Goal: Information Seeking & Learning: Learn about a topic

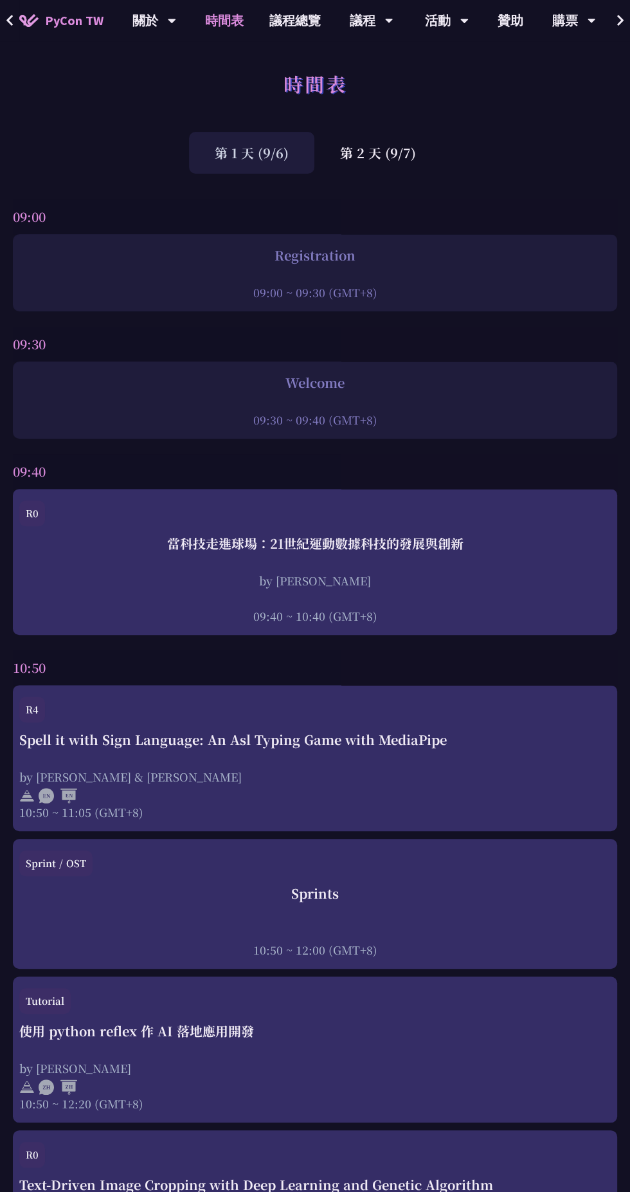
click at [370, 151] on div "第 2 天 (9/7)" at bounding box center [378, 153] width 127 height 42
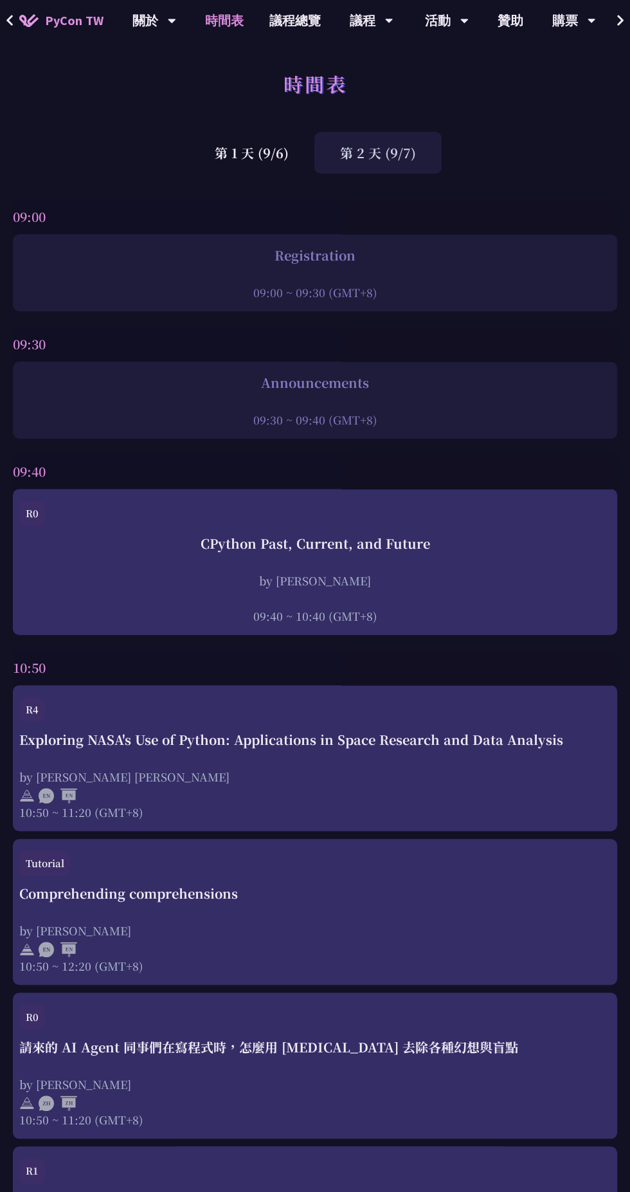
click at [372, 145] on div "第 2 天 (9/7)" at bounding box center [378, 153] width 127 height 42
click at [374, 133] on div "第 2 天 (9/7)" at bounding box center [378, 153] width 127 height 42
click at [372, 147] on div "第 2 天 (9/7)" at bounding box center [378, 153] width 127 height 42
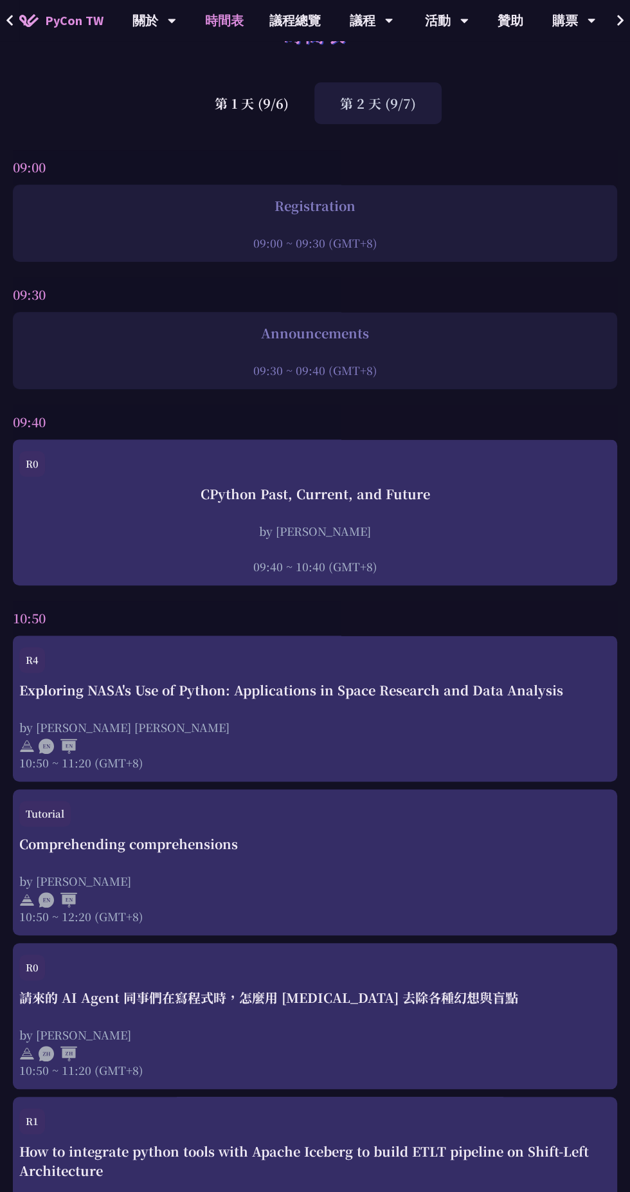
scroll to position [49, 0]
click at [364, 697] on div "Exploring NASA's Use of Python: Applications in Space Research and Data Analysis" at bounding box center [315, 690] width 592 height 19
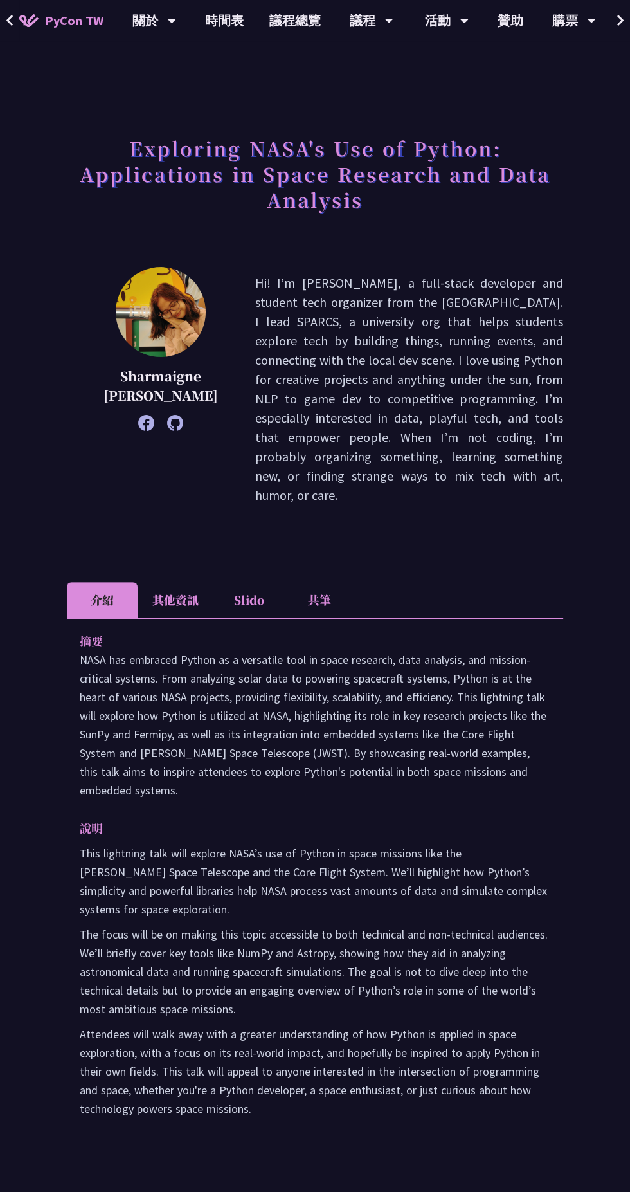
click at [185, 582] on li "其他資訊" at bounding box center [176, 599] width 76 height 35
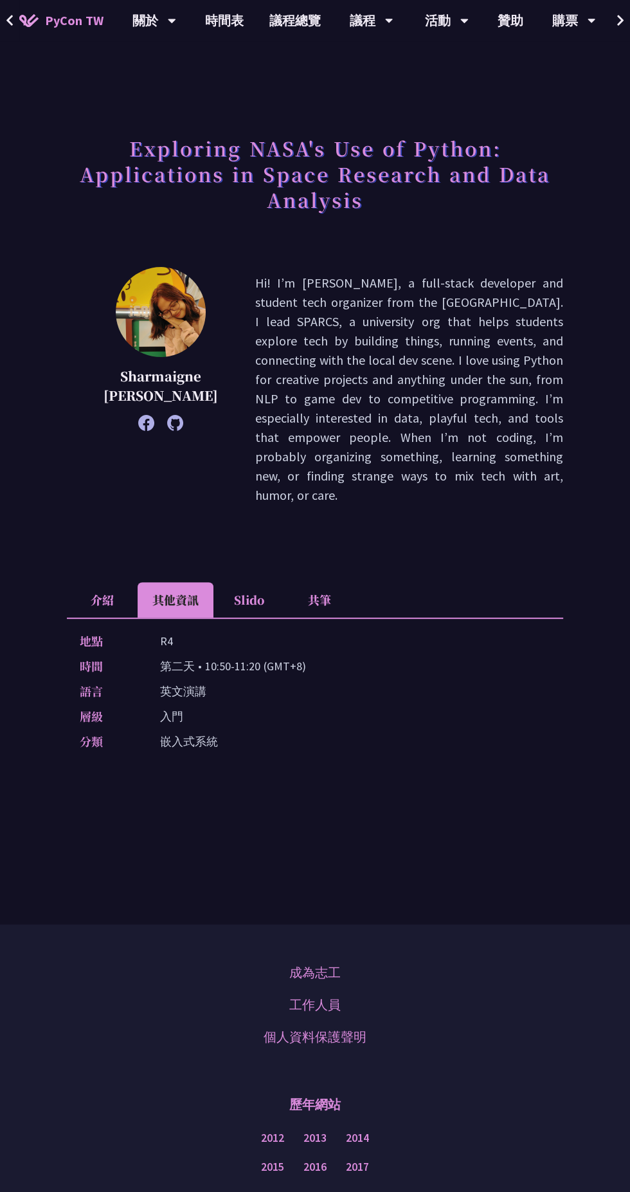
click at [246, 582] on li "Slido" at bounding box center [249, 599] width 71 height 35
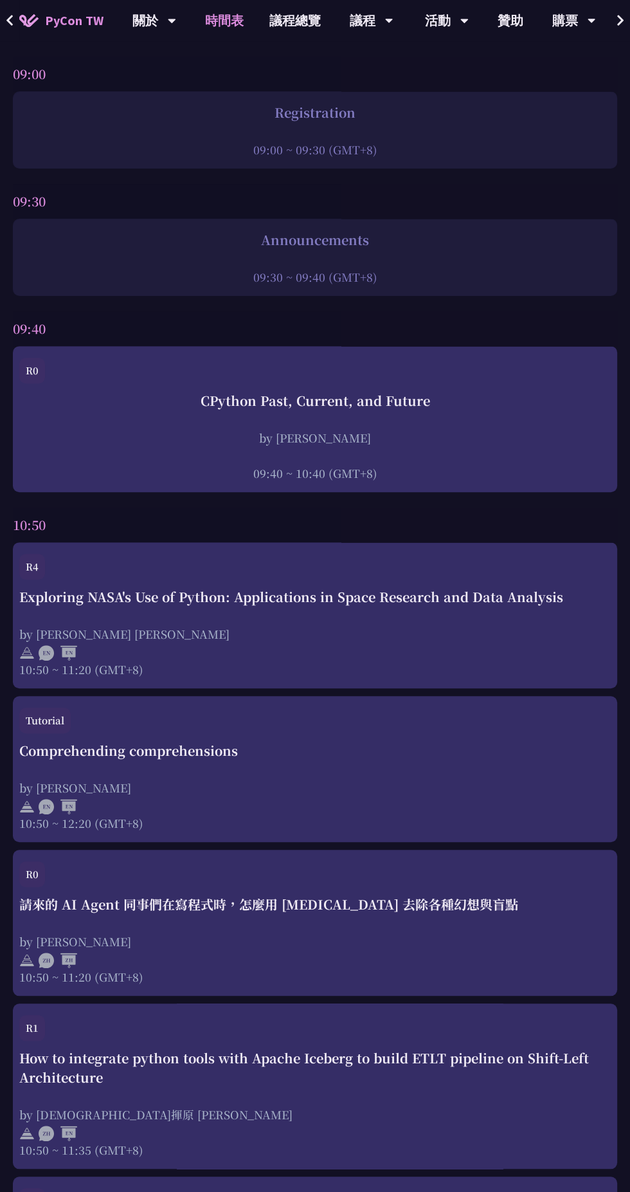
scroll to position [118, 0]
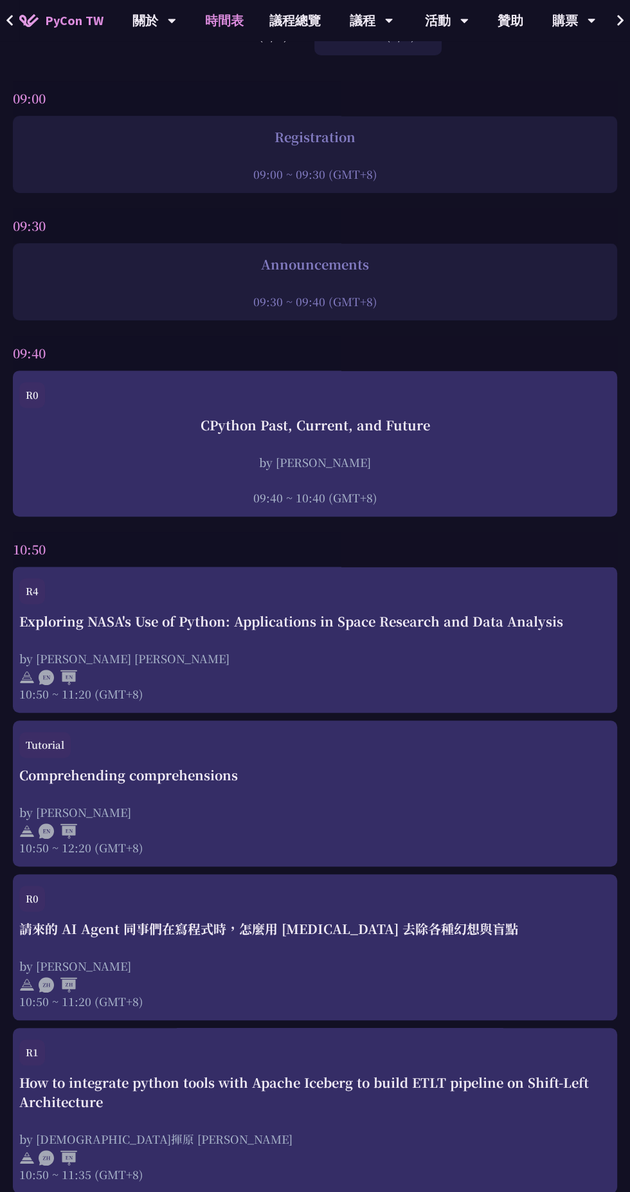
click at [371, 843] on div "10:50 ~ 12:20 (GMT+8)" at bounding box center [315, 847] width 592 height 16
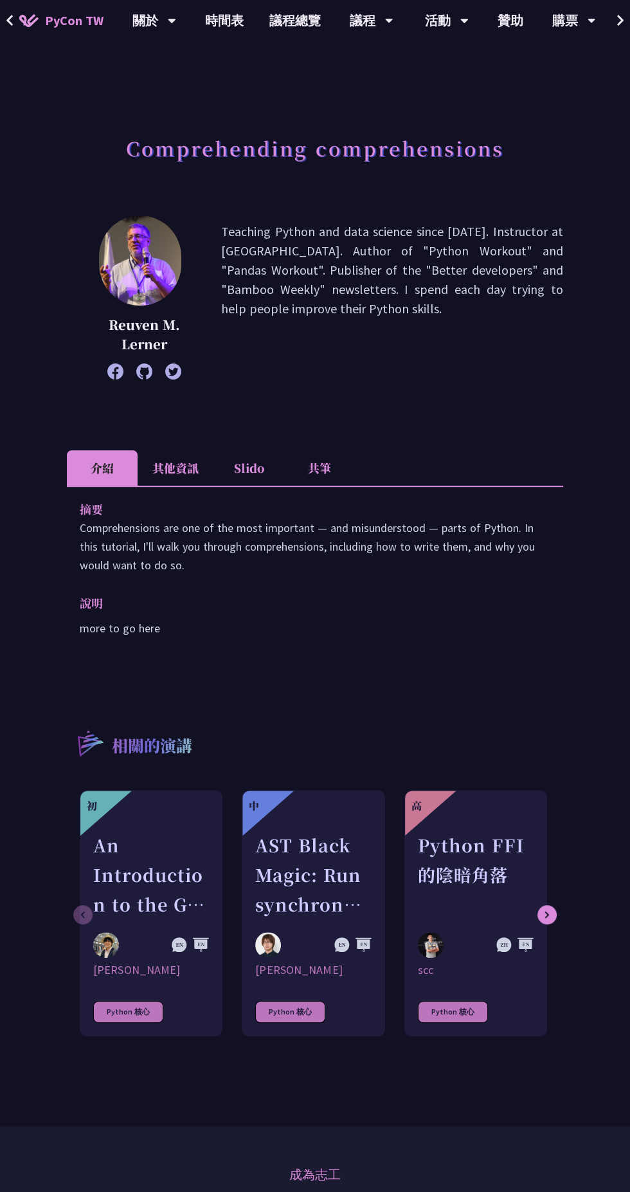
click at [174, 466] on li "其他資訊" at bounding box center [176, 467] width 76 height 35
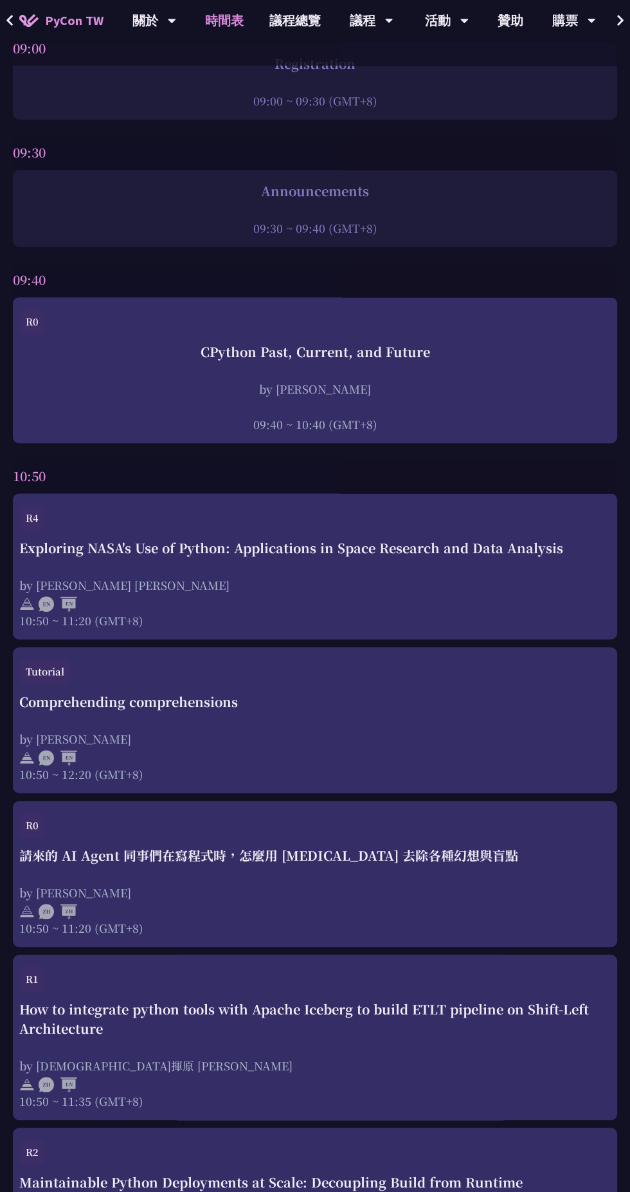
scroll to position [194, 0]
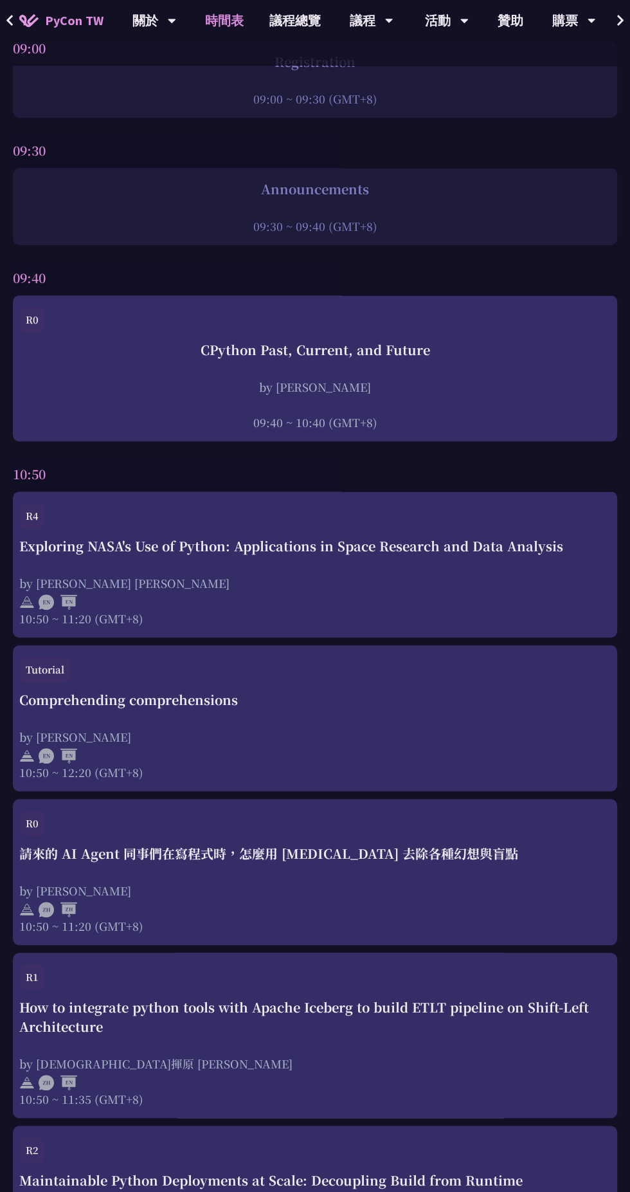
click at [214, 720] on div "Comprehending comprehensions by [PERSON_NAME] 10:50 ~ 12:20 (GMT+8)" at bounding box center [315, 735] width 592 height 90
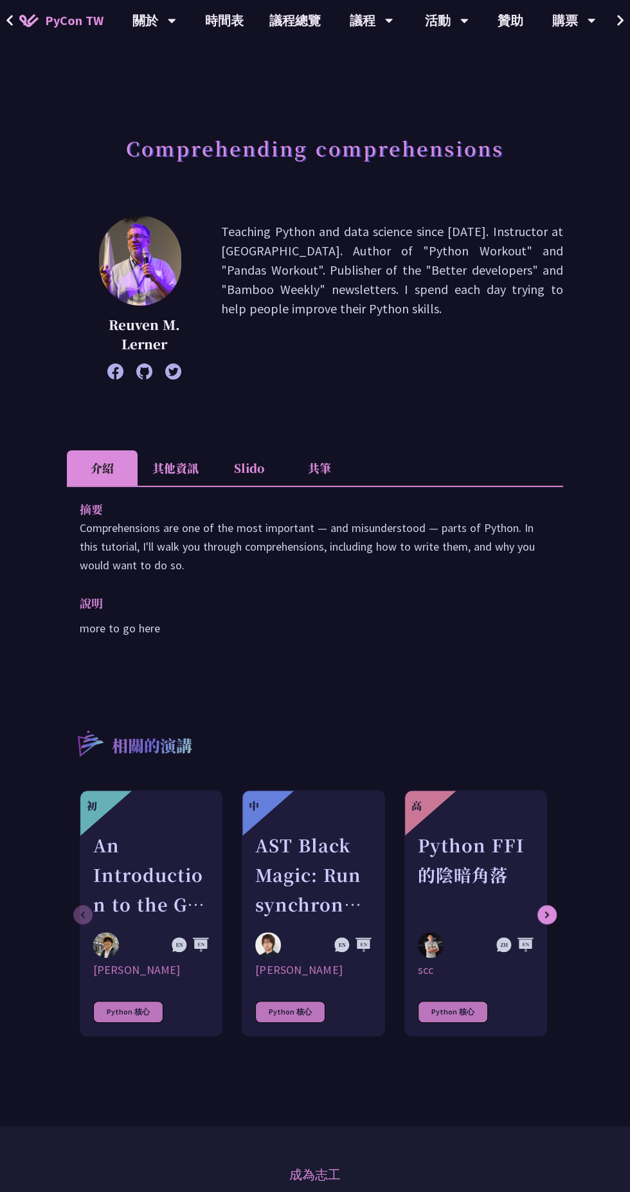
click at [166, 451] on li "其他資訊" at bounding box center [176, 467] width 76 height 35
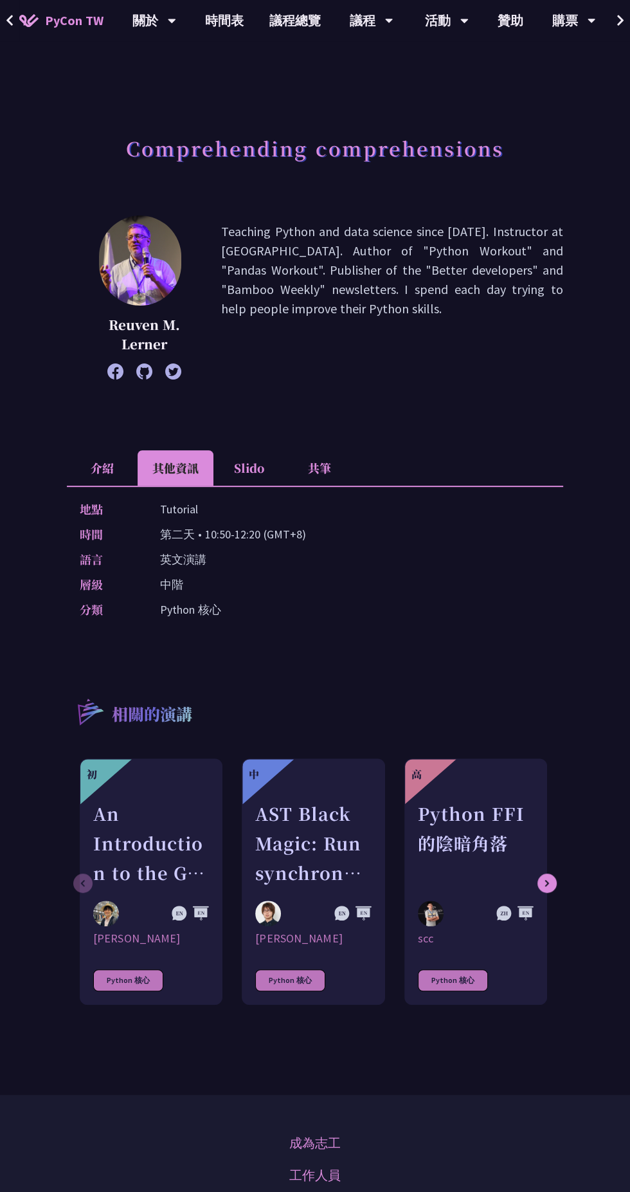
click at [258, 451] on li "Slido" at bounding box center [249, 467] width 71 height 35
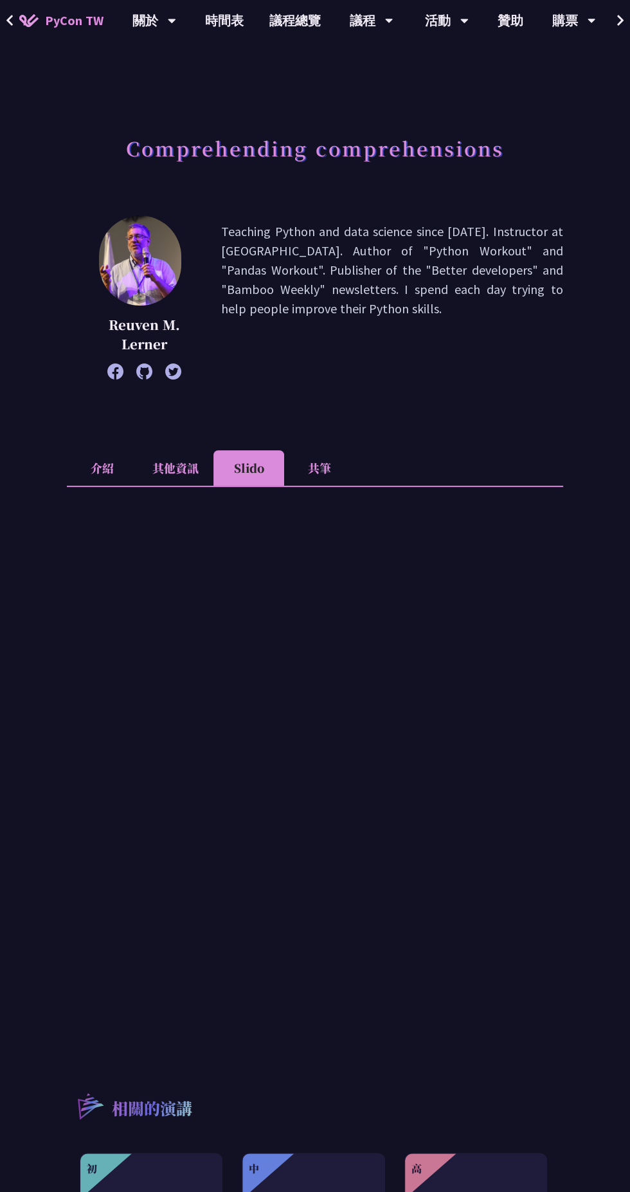
click at [328, 453] on li "共筆" at bounding box center [319, 467] width 71 height 35
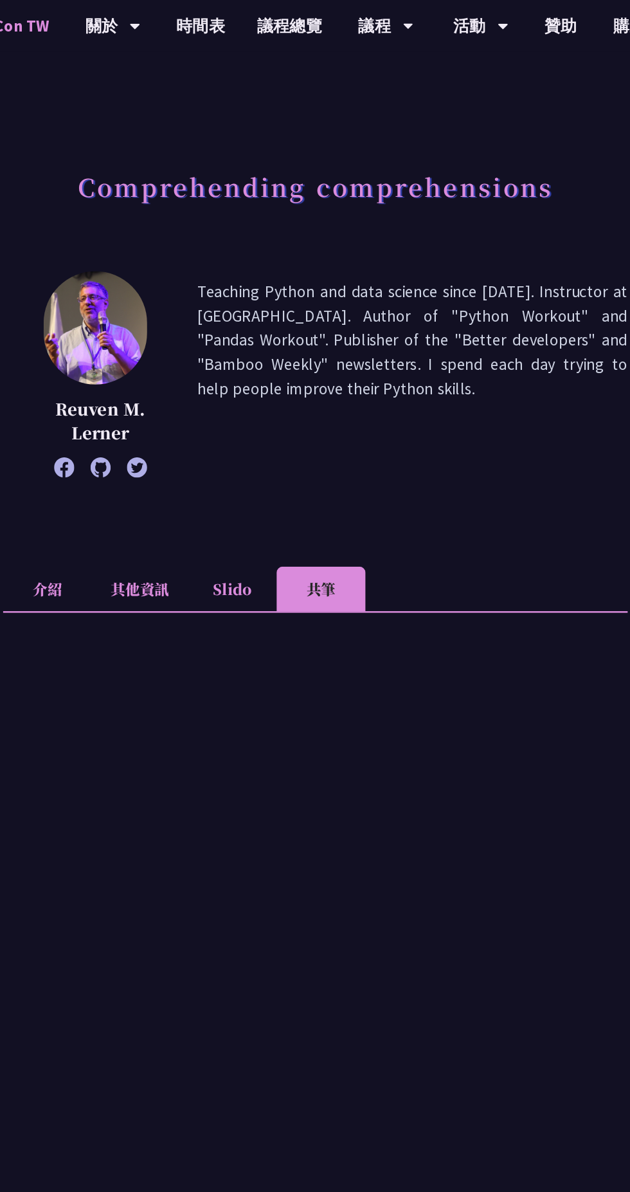
click at [253, 477] on li "Slido" at bounding box center [249, 467] width 71 height 35
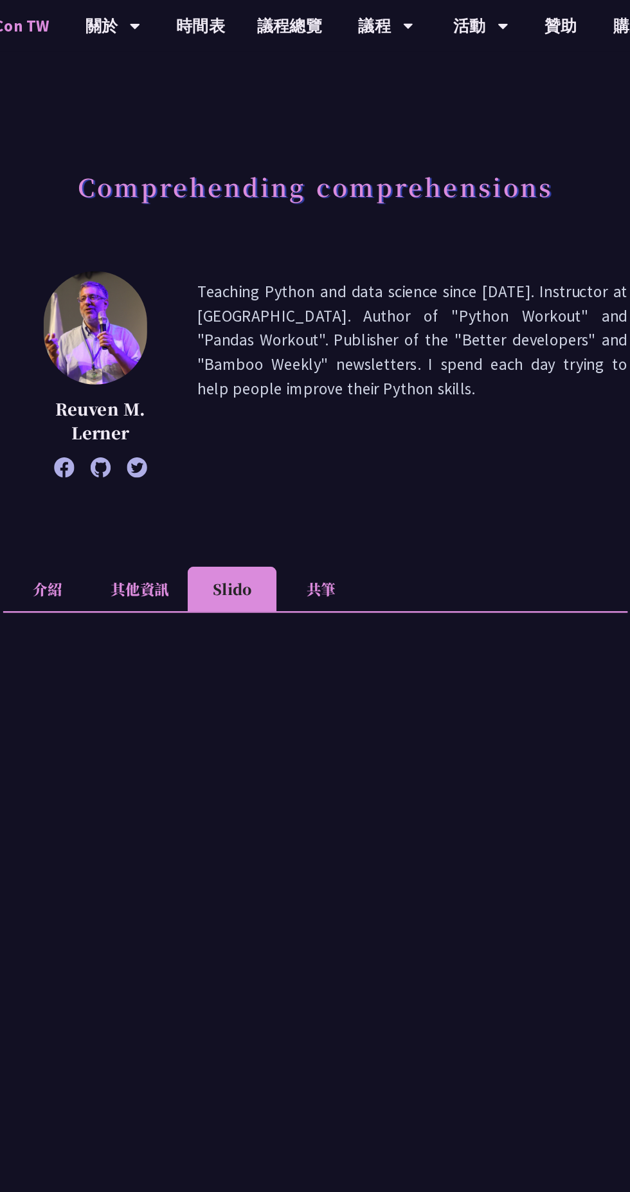
click at [311, 450] on li "共筆" at bounding box center [319, 467] width 71 height 35
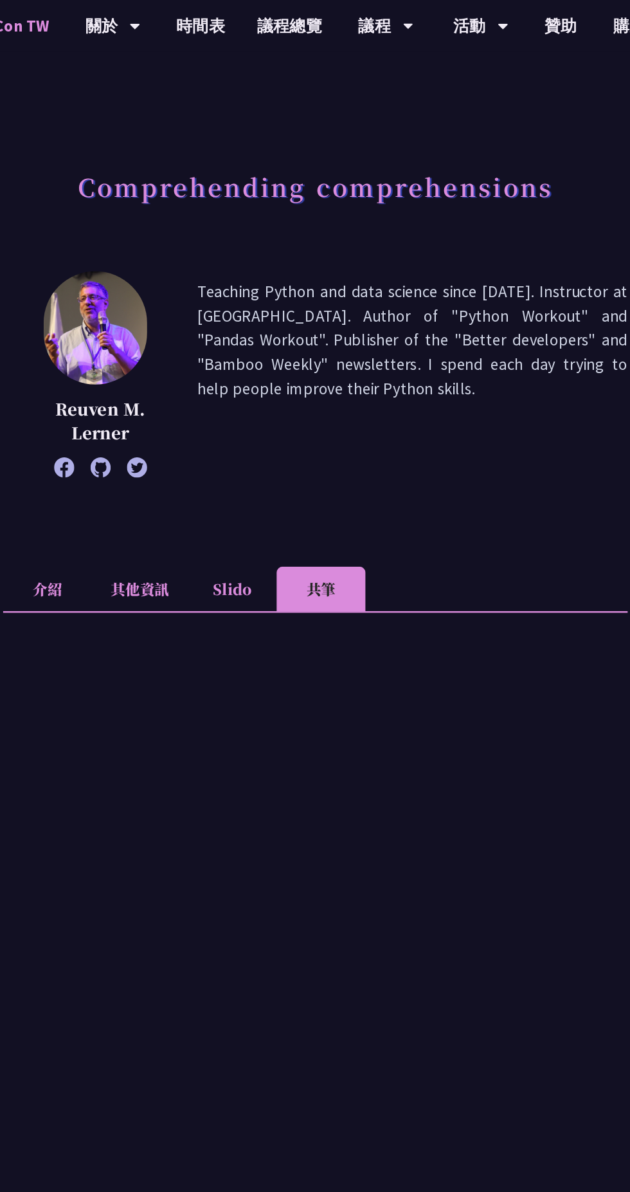
click at [86, 453] on li "介紹" at bounding box center [102, 467] width 71 height 35
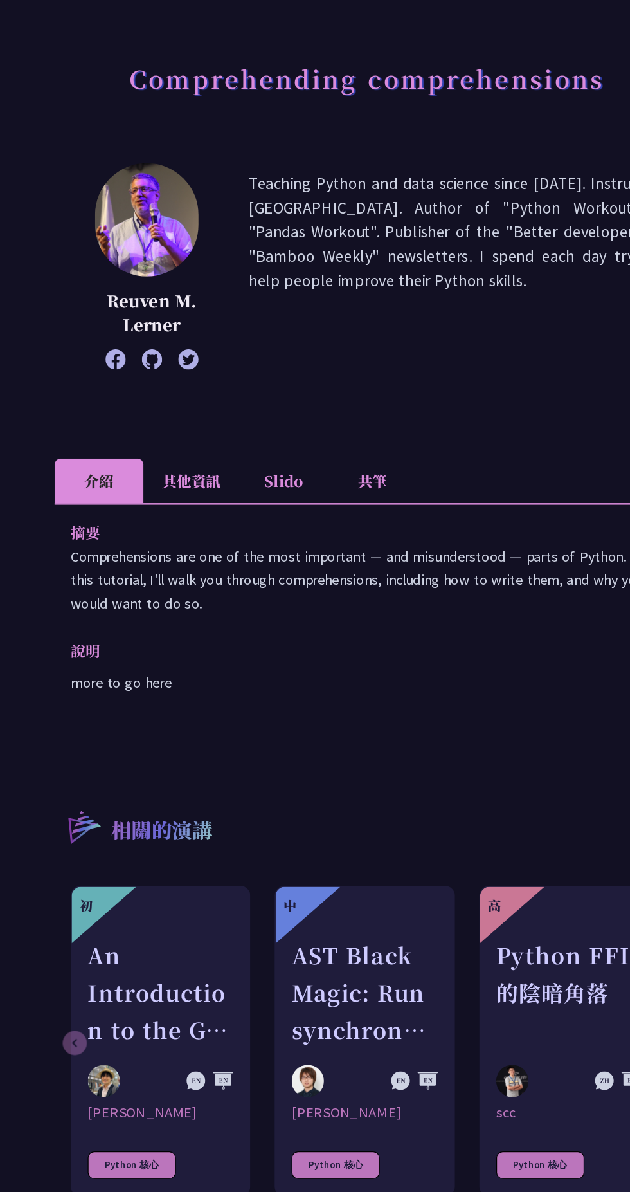
scroll to position [3, 0]
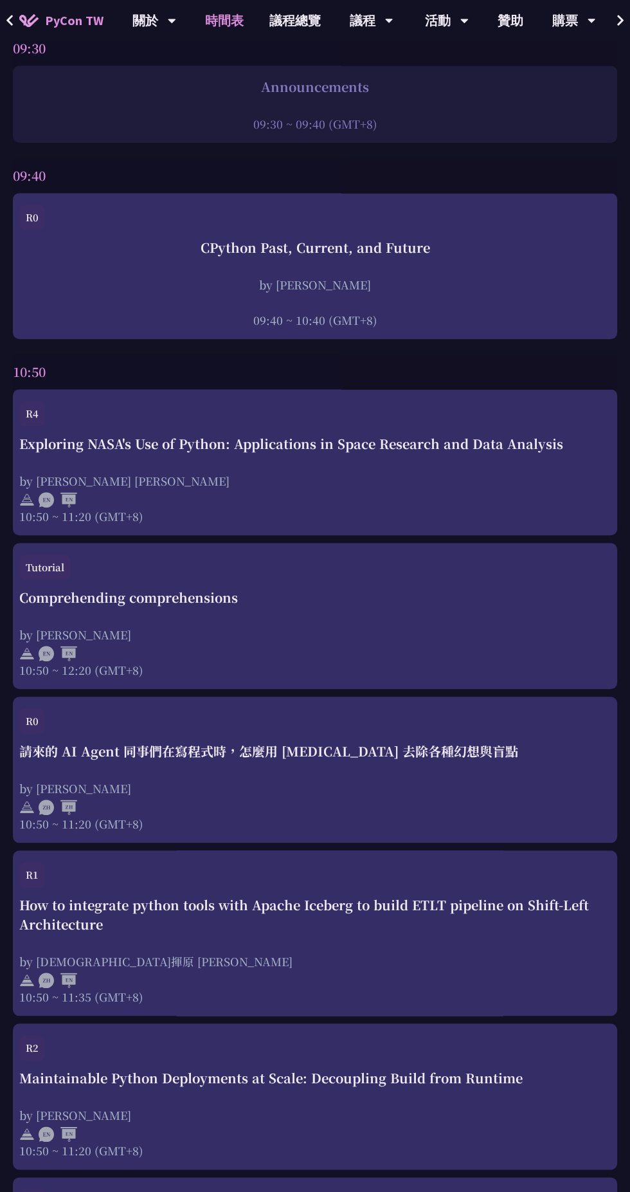
scroll to position [296, 0]
click at [477, 949] on div "How to integrate python tools with Apache Iceberg to build ETLT pipeline on Shi…" at bounding box center [315, 949] width 592 height 109
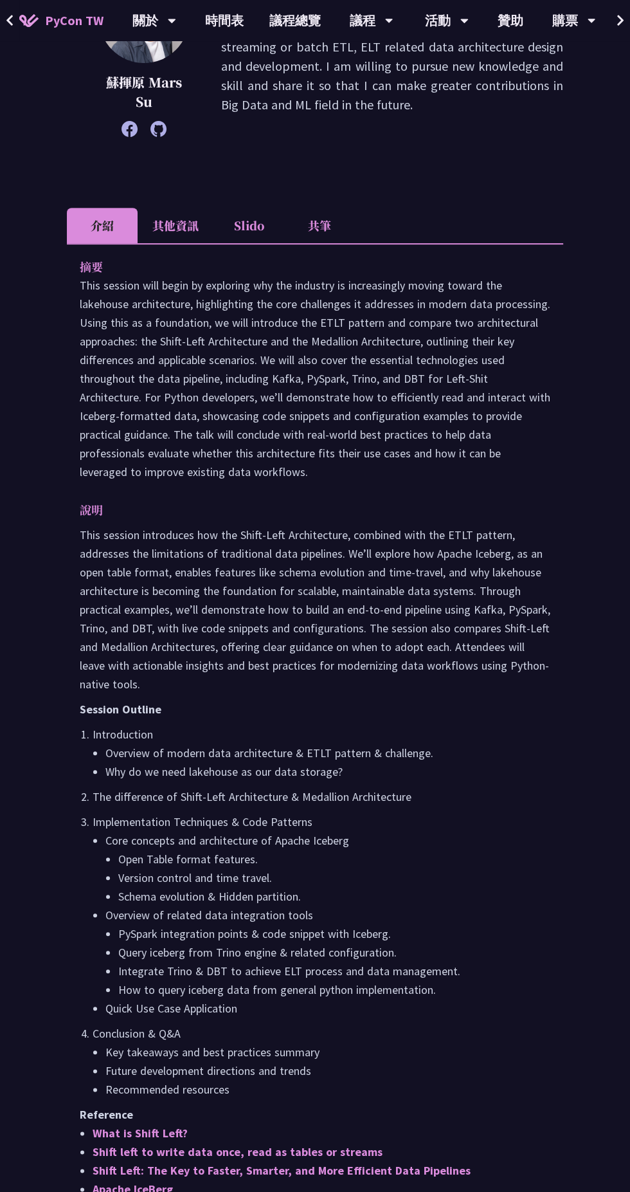
scroll to position [296, 0]
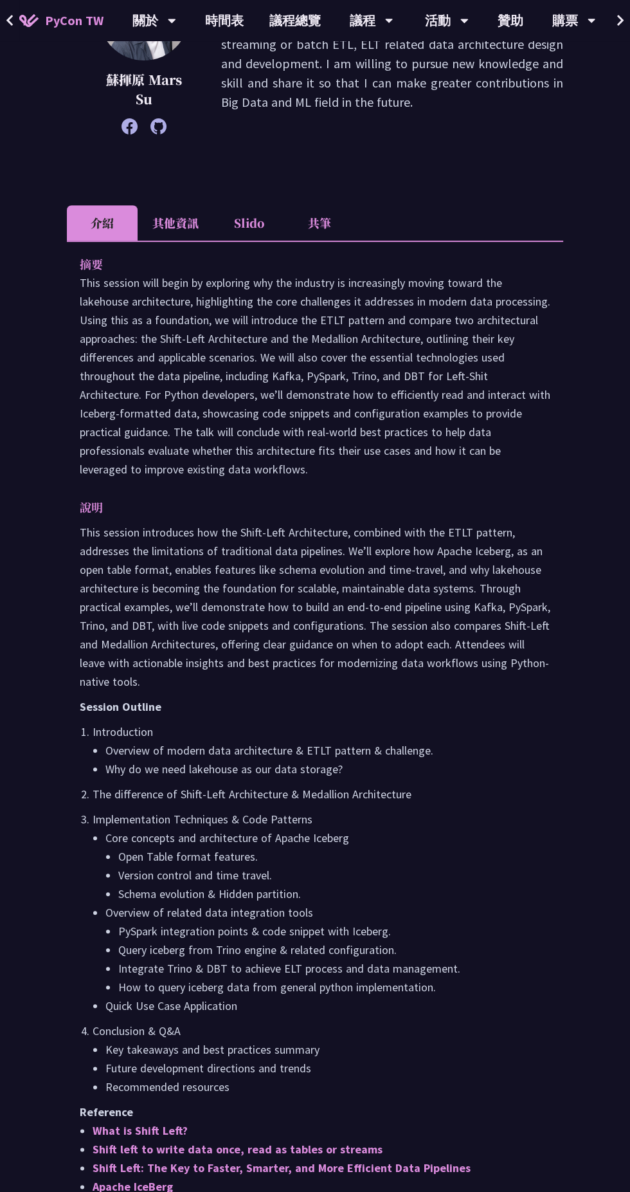
click at [192, 221] on li "其他資訊" at bounding box center [176, 222] width 76 height 35
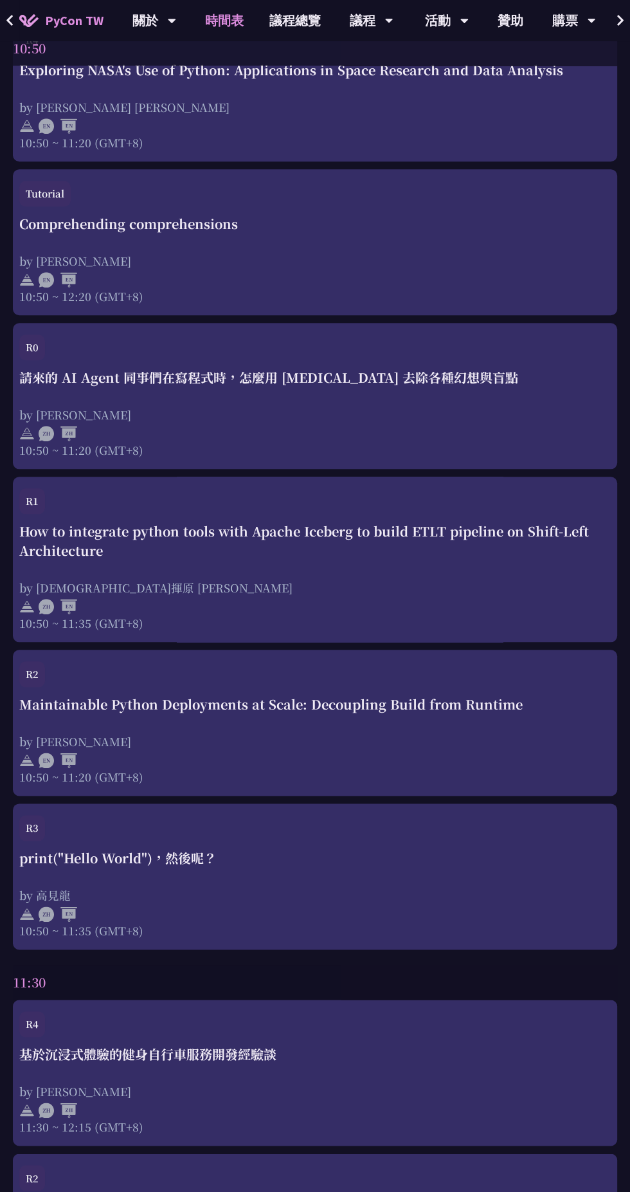
scroll to position [670, 0]
click at [506, 886] on div "print("Hello World")，然後呢？ by [PERSON_NAME] 10:50 ~ 11:35 (GMT+8)" at bounding box center [315, 893] width 592 height 90
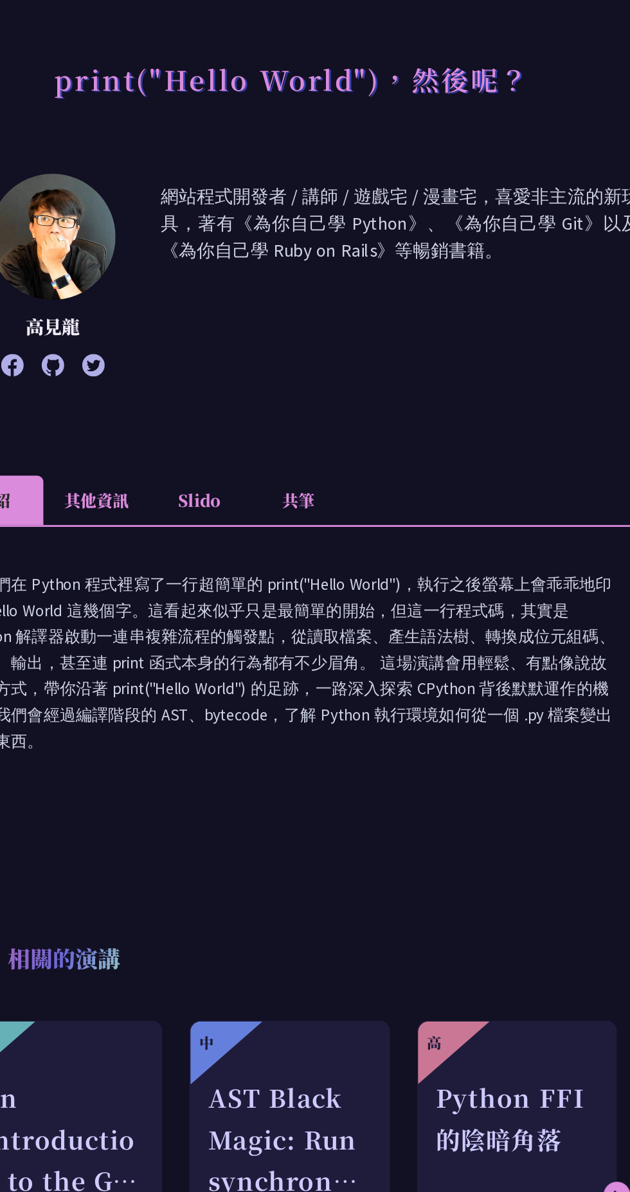
scroll to position [1, 0]
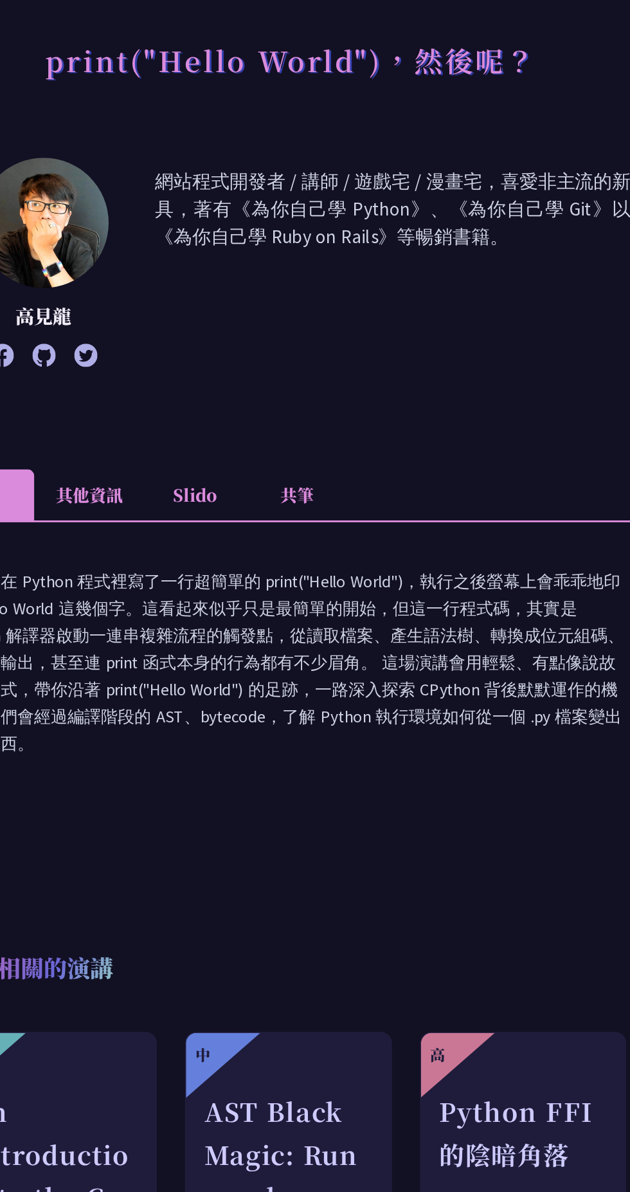
click at [181, 440] on li "其他資訊" at bounding box center [176, 447] width 76 height 35
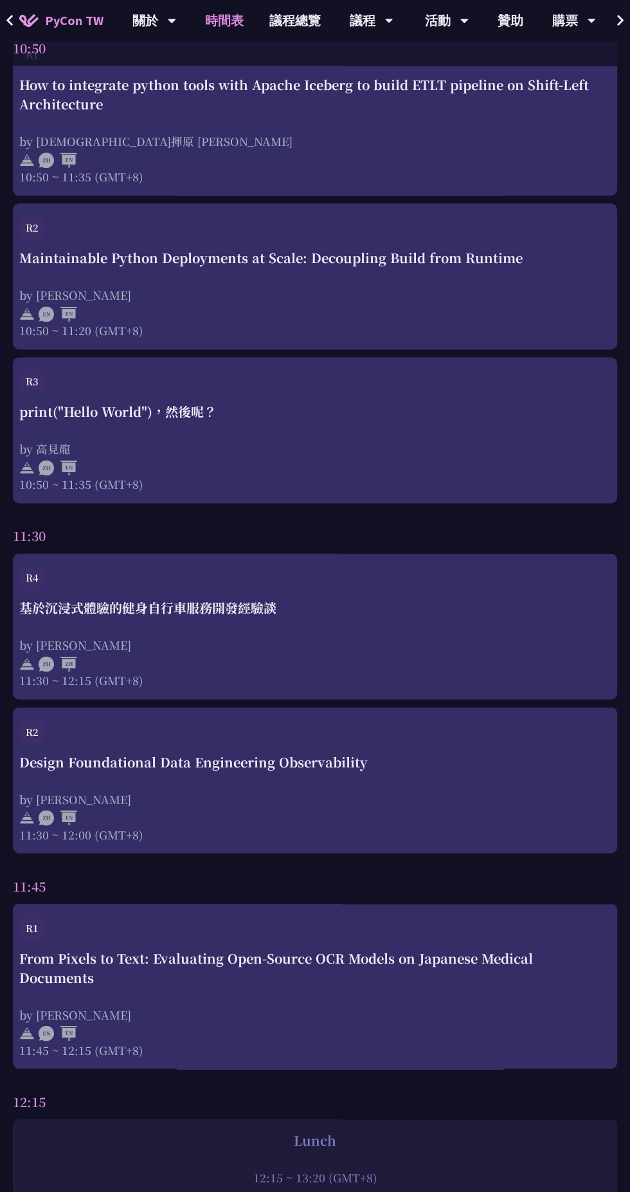
scroll to position [1117, 0]
click at [185, 758] on div "Design Foundational Data Engineering Observability" at bounding box center [315, 760] width 592 height 19
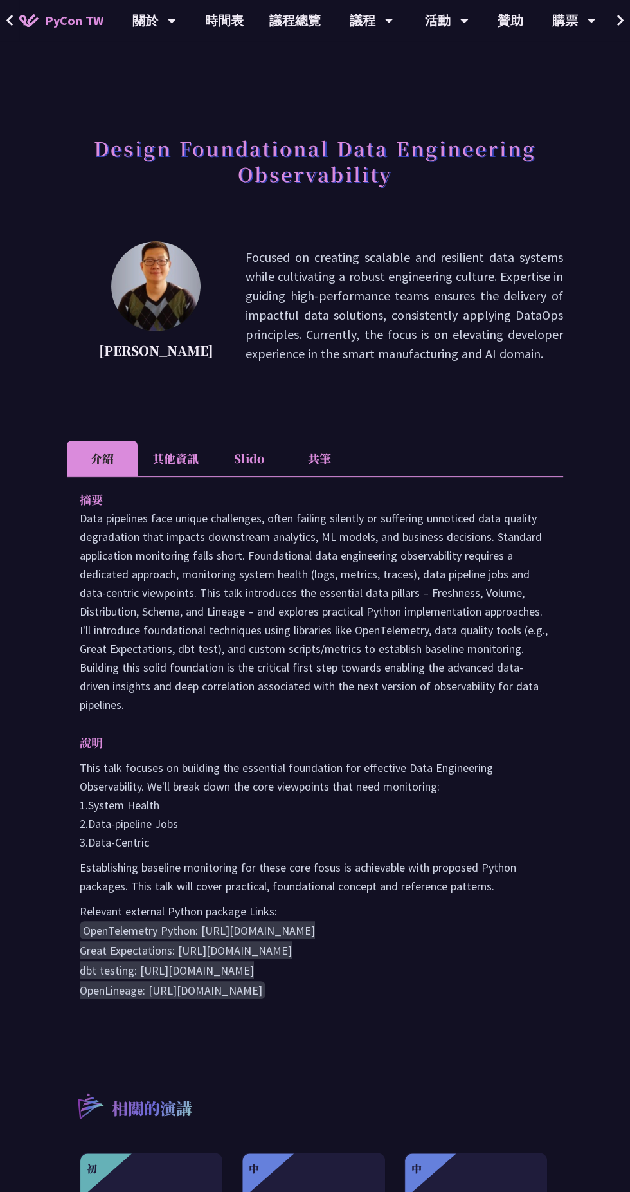
click at [187, 446] on li "其他資訊" at bounding box center [176, 458] width 76 height 35
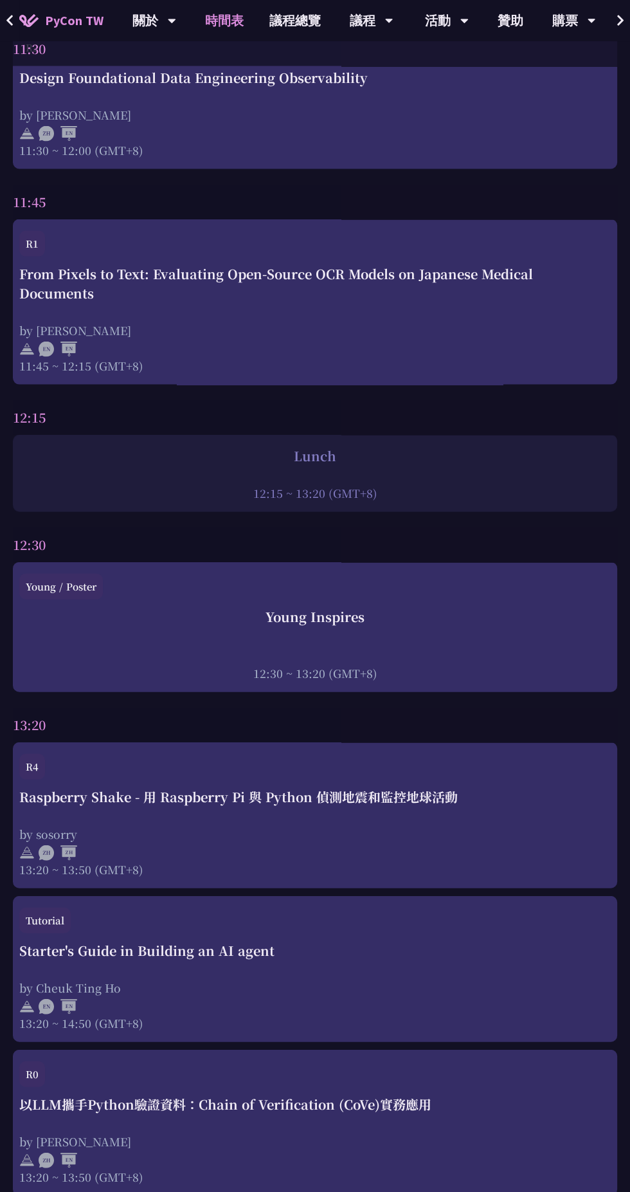
scroll to position [1804, 0]
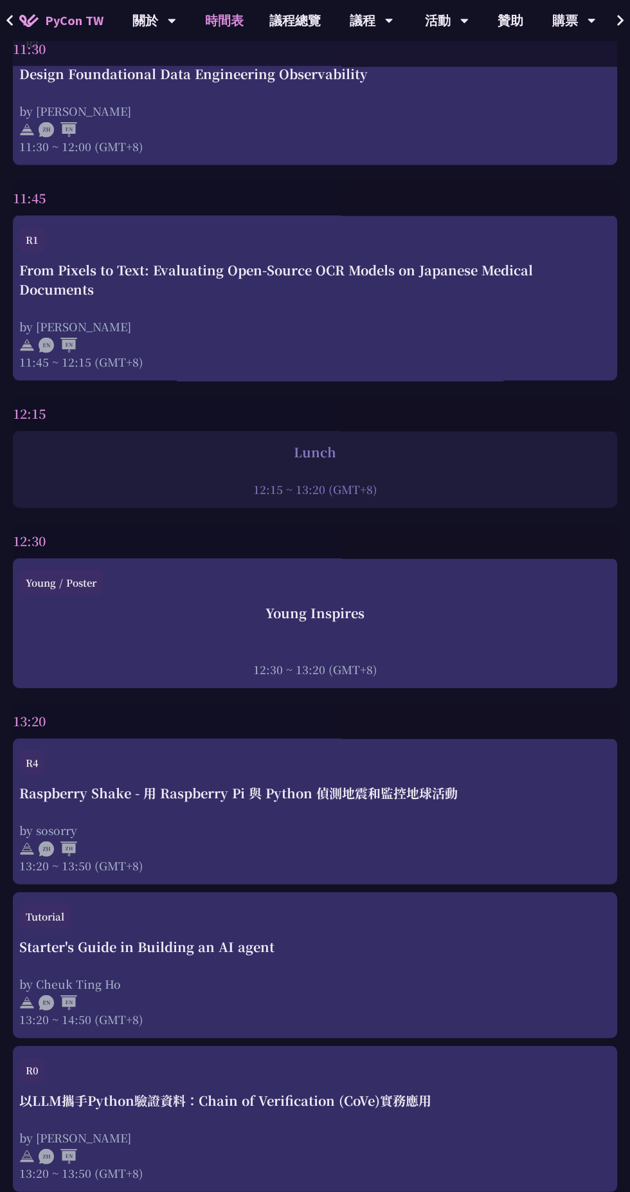
click at [235, 632] on div "Young Inspires 12:30 ~ 13:20 (GMT+8)" at bounding box center [315, 640] width 592 height 74
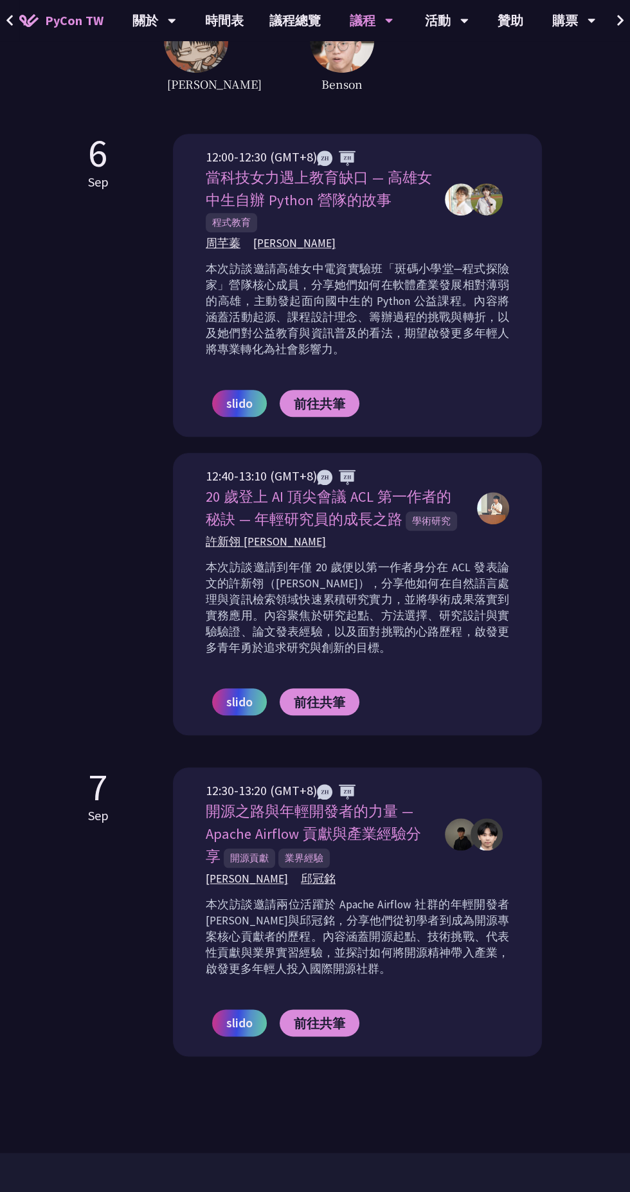
scroll to position [488, 0]
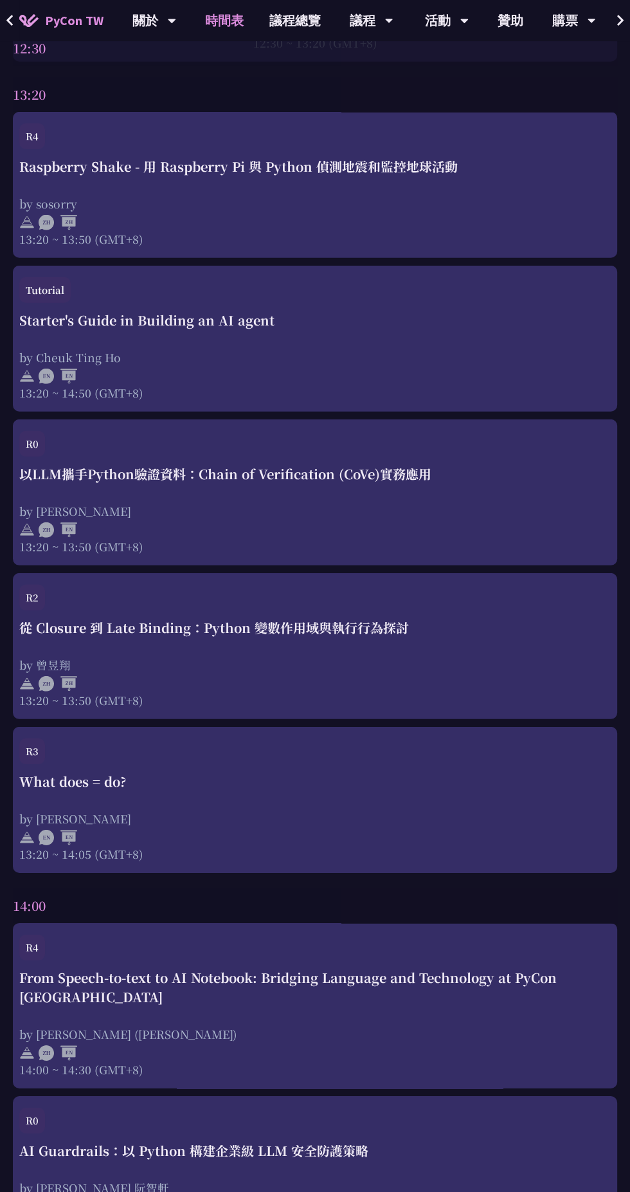
scroll to position [2432, 0]
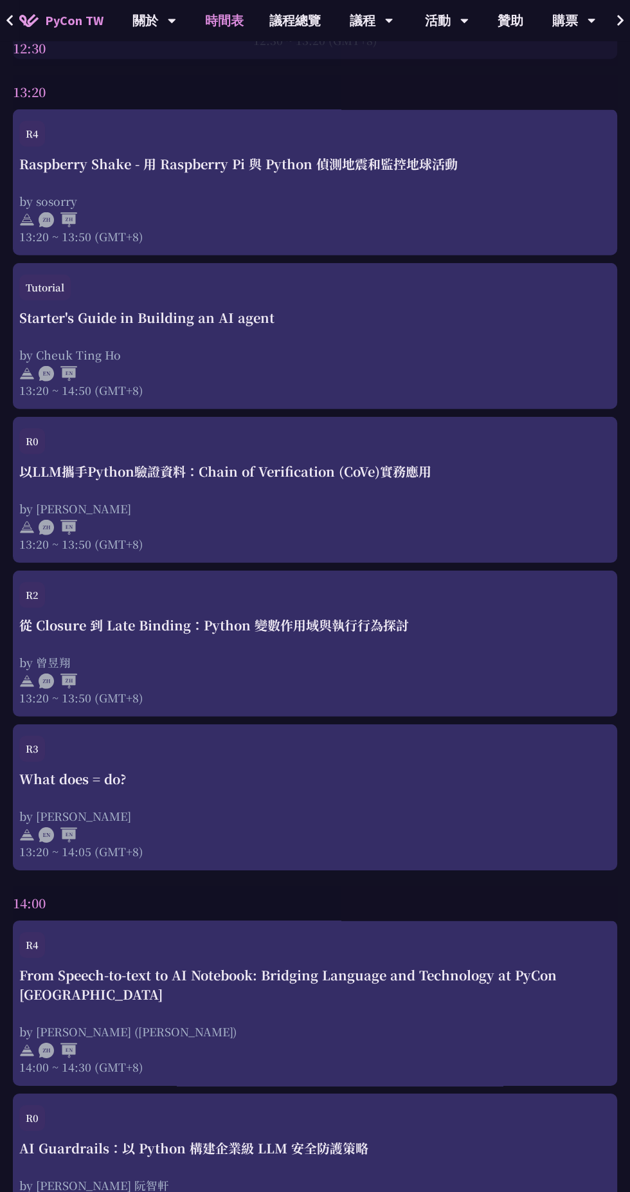
click at [158, 776] on div "What does = do?" at bounding box center [315, 778] width 592 height 19
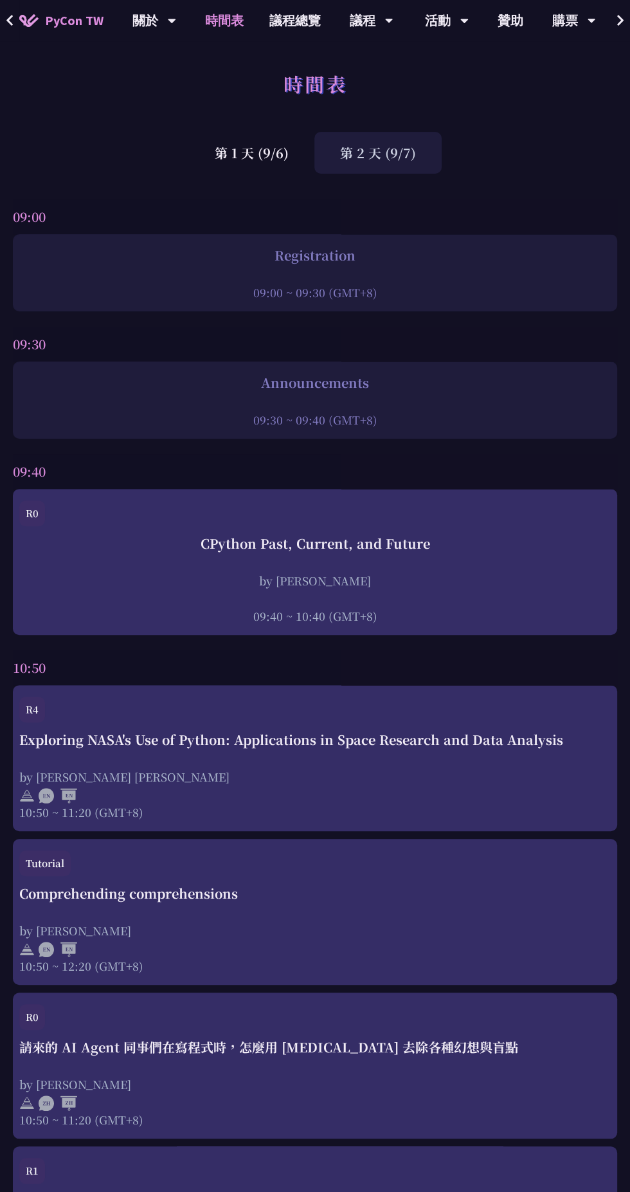
click at [262, 138] on div "第 1 天 (9/6)" at bounding box center [251, 153] width 125 height 42
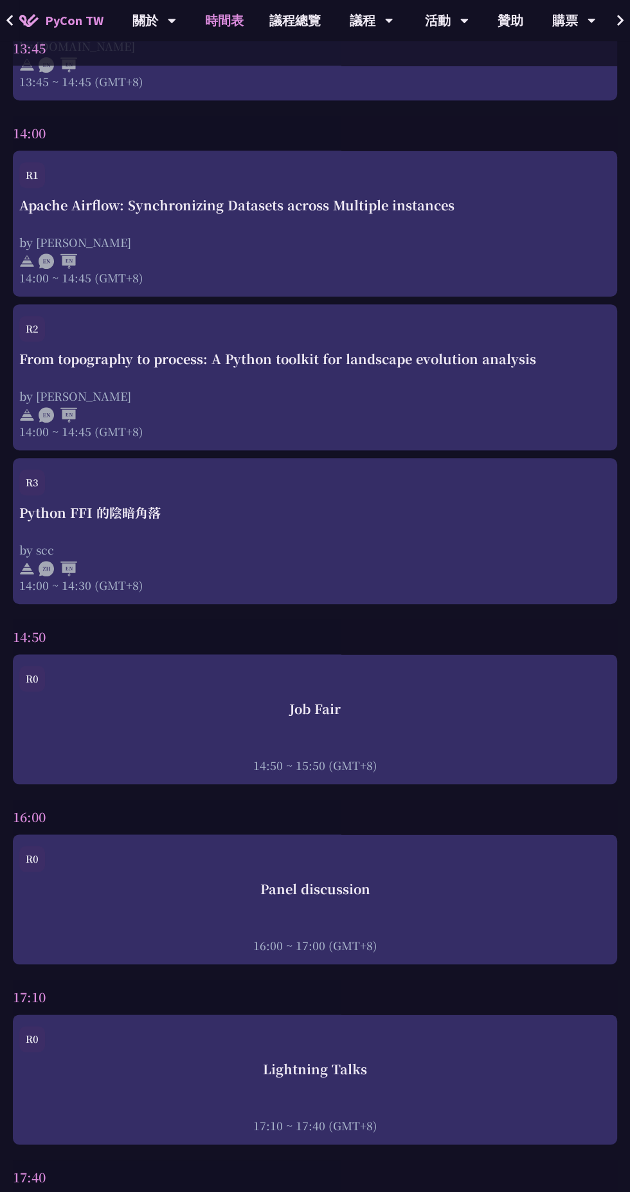
scroll to position [4002, 0]
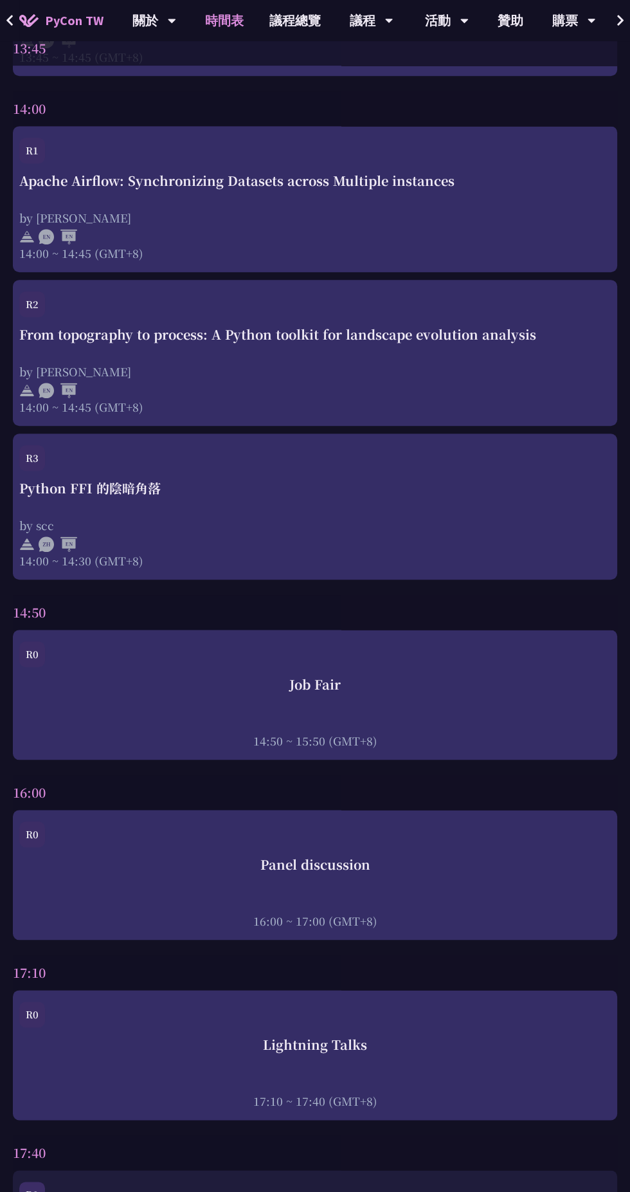
click at [167, 834] on div "R0" at bounding box center [315, 837] width 592 height 33
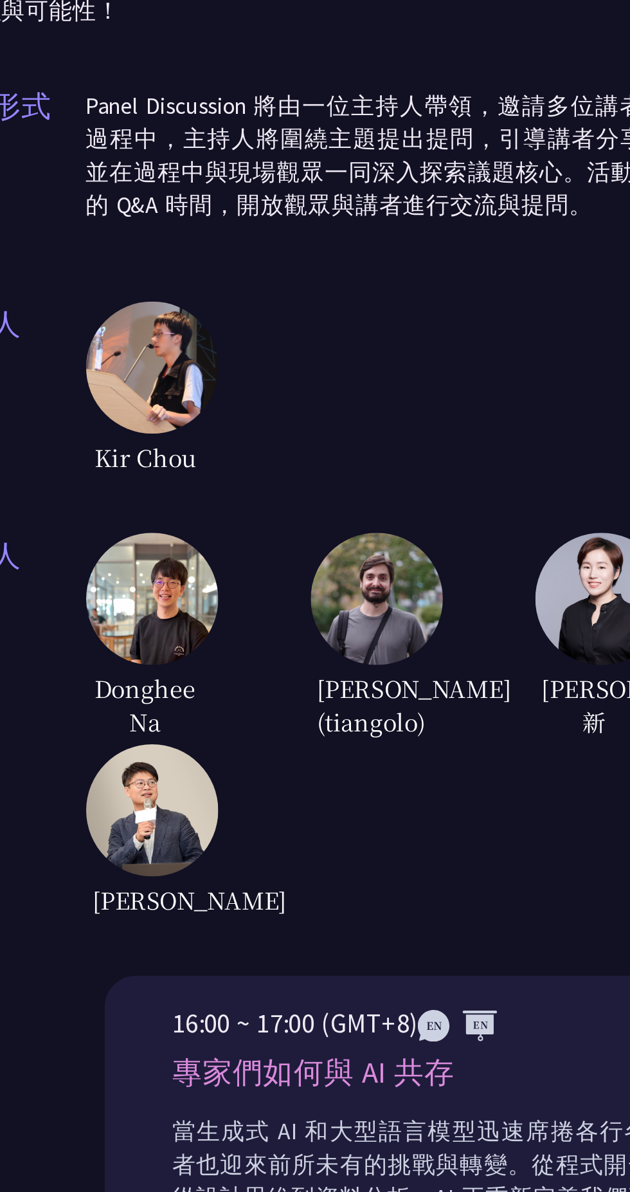
scroll to position [3, 0]
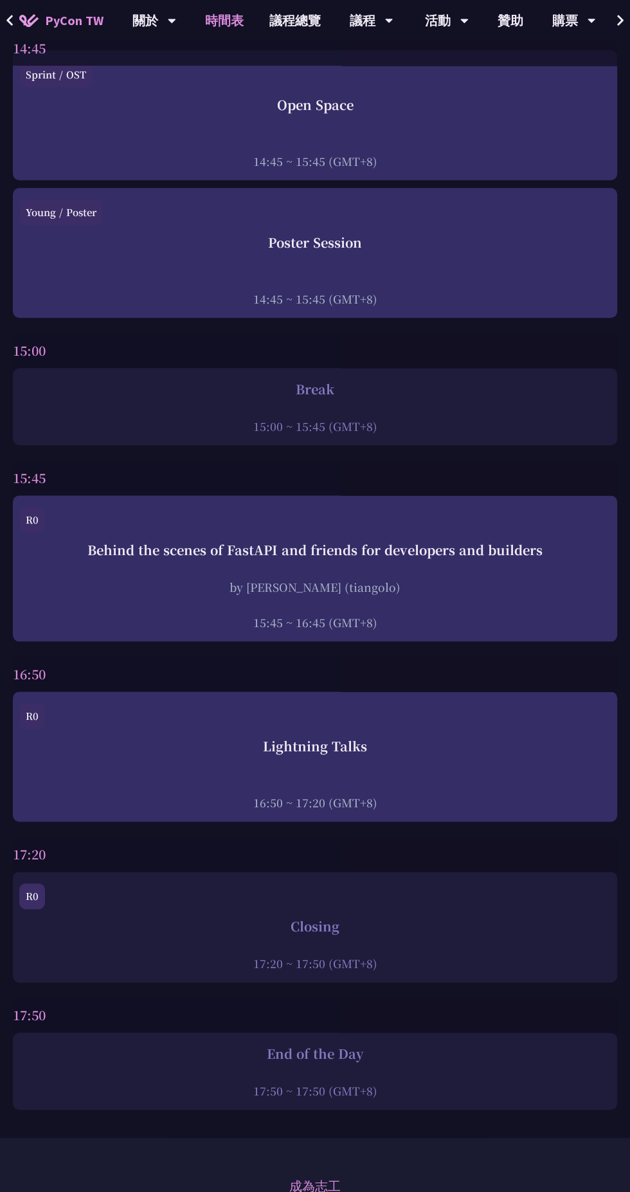
scroll to position [4195, 0]
click at [178, 540] on div "Behind the scenes of FastAPI and friends for developers and builders" at bounding box center [315, 549] width 592 height 19
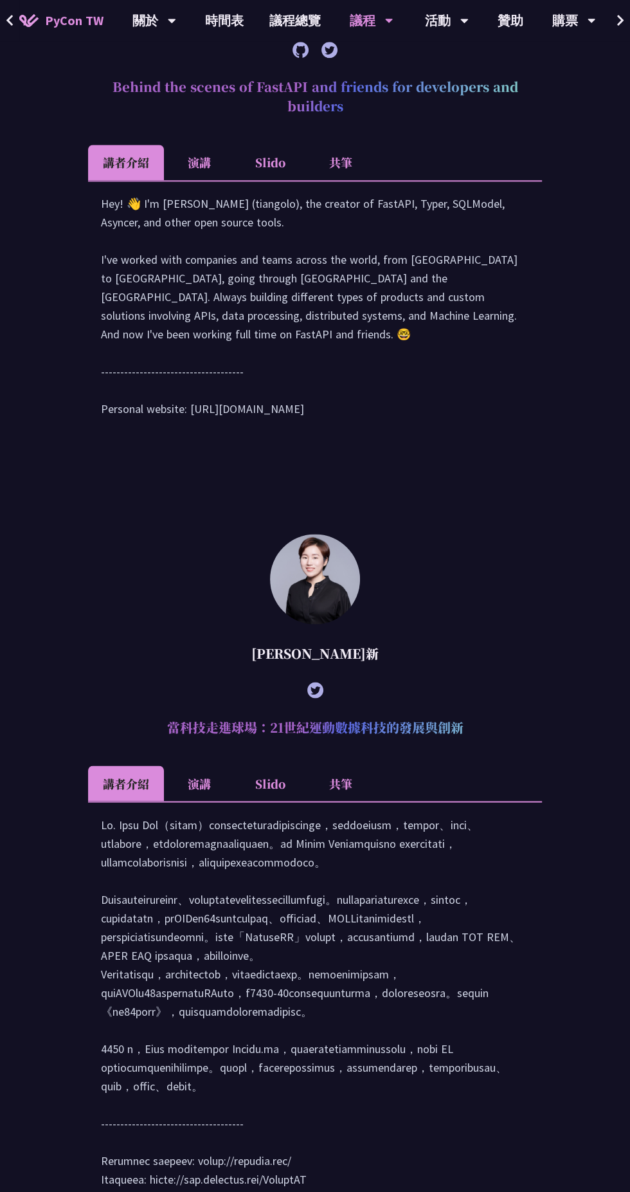
scroll to position [1133, 0]
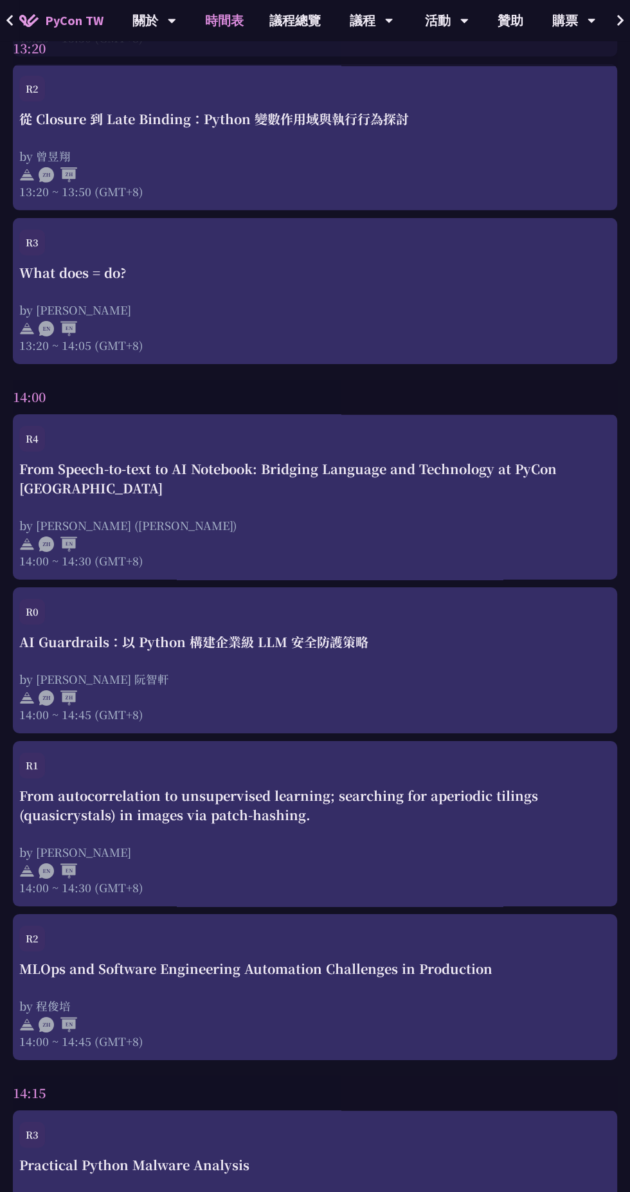
scroll to position [2945, 0]
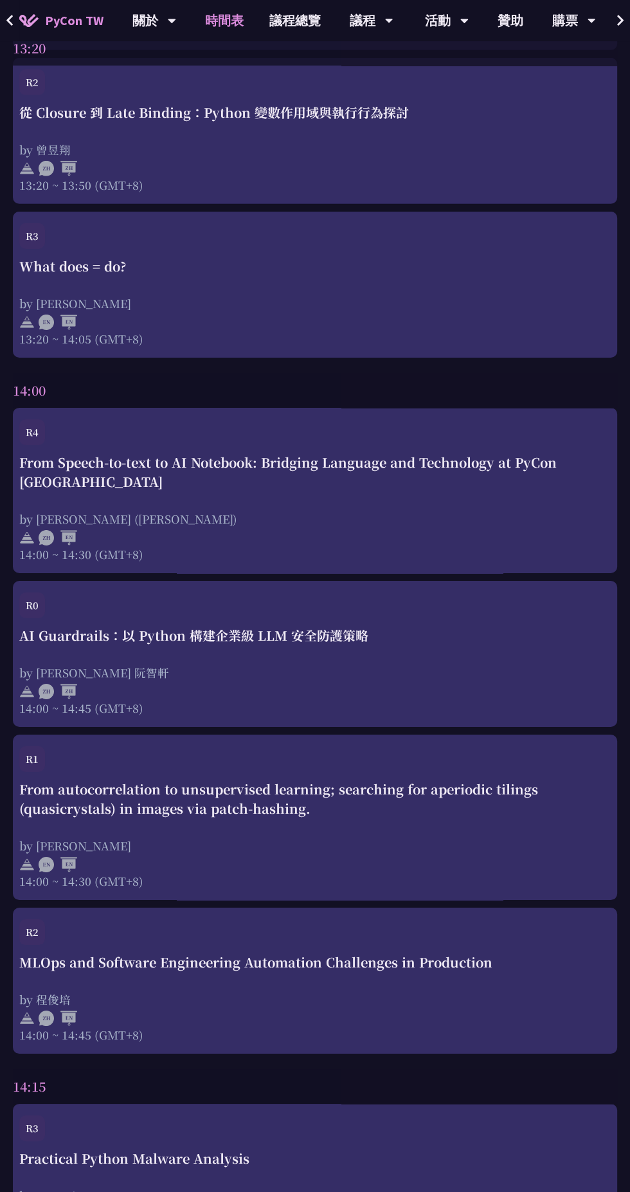
click at [286, 680] on div at bounding box center [315, 689] width 592 height 19
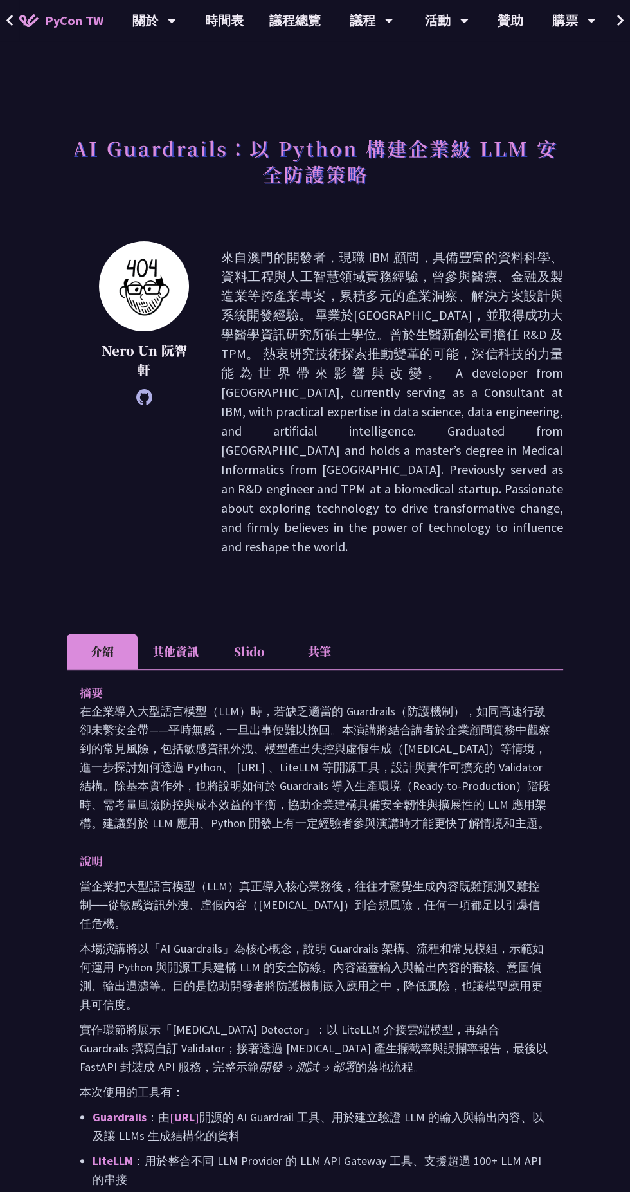
scroll to position [24, 0]
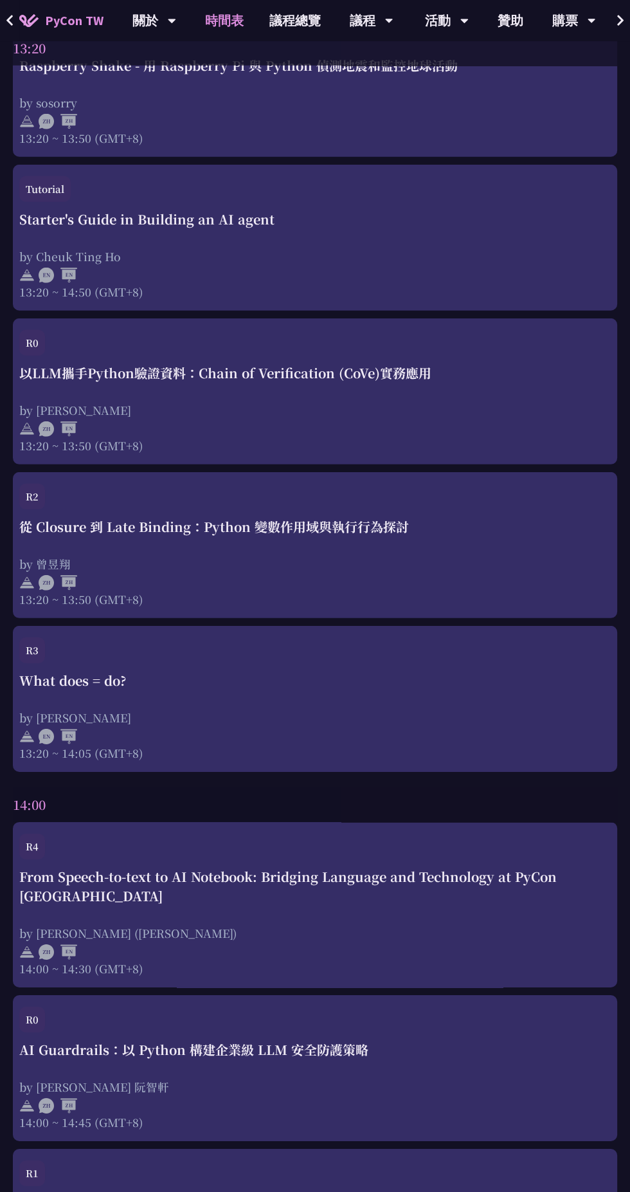
scroll to position [2533, 0]
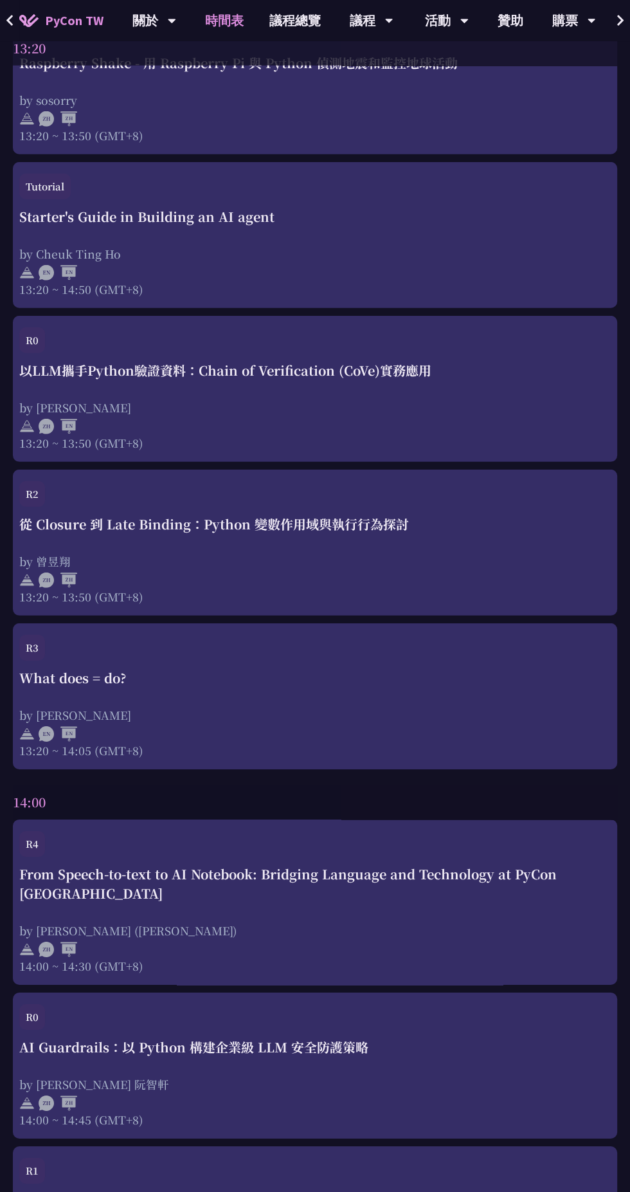
click at [212, 526] on div "從 Closure 到 Late Binding：Python 變數作用域與執行行為探討" at bounding box center [315, 524] width 592 height 19
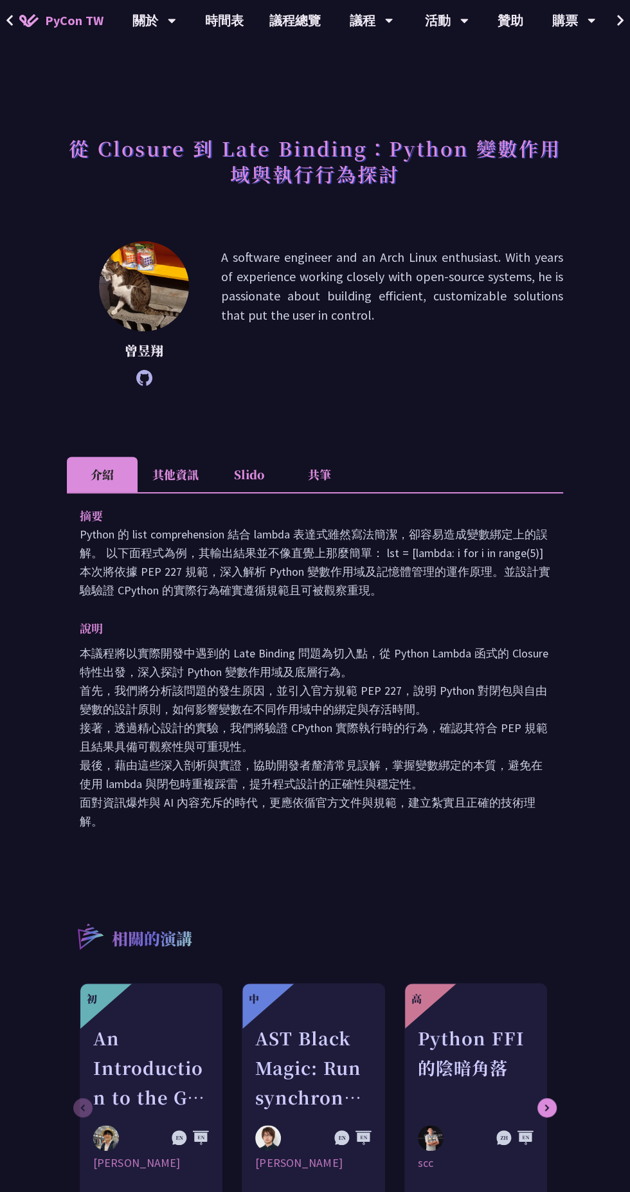
click at [167, 473] on li "其他資訊" at bounding box center [176, 474] width 76 height 35
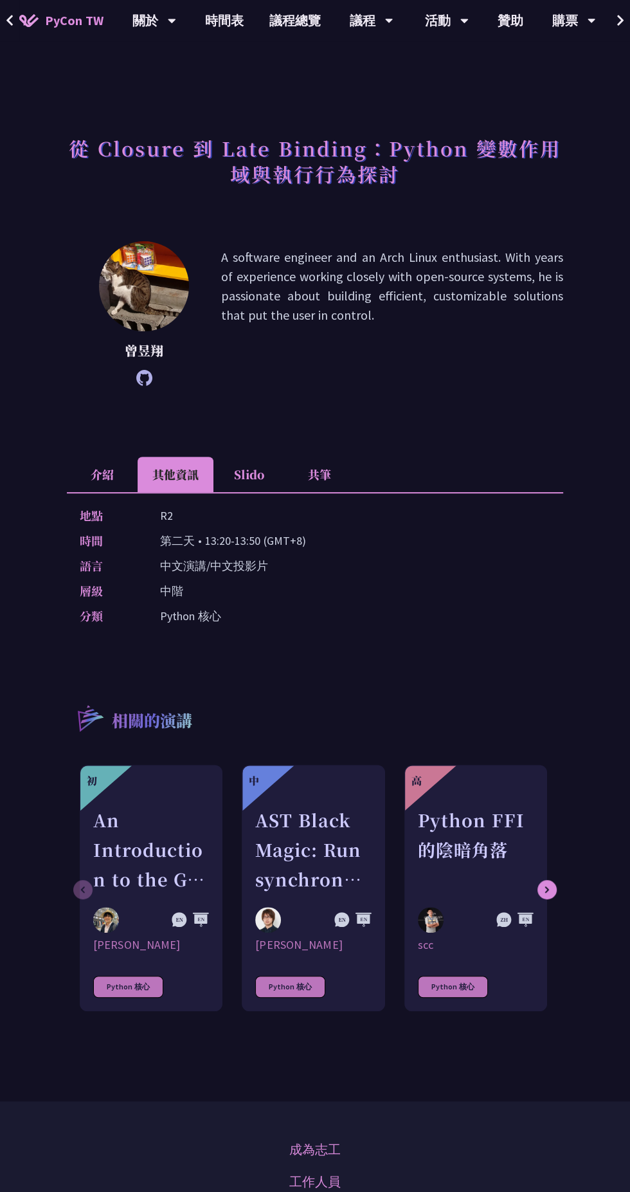
click at [111, 462] on li "介紹" at bounding box center [102, 474] width 71 height 35
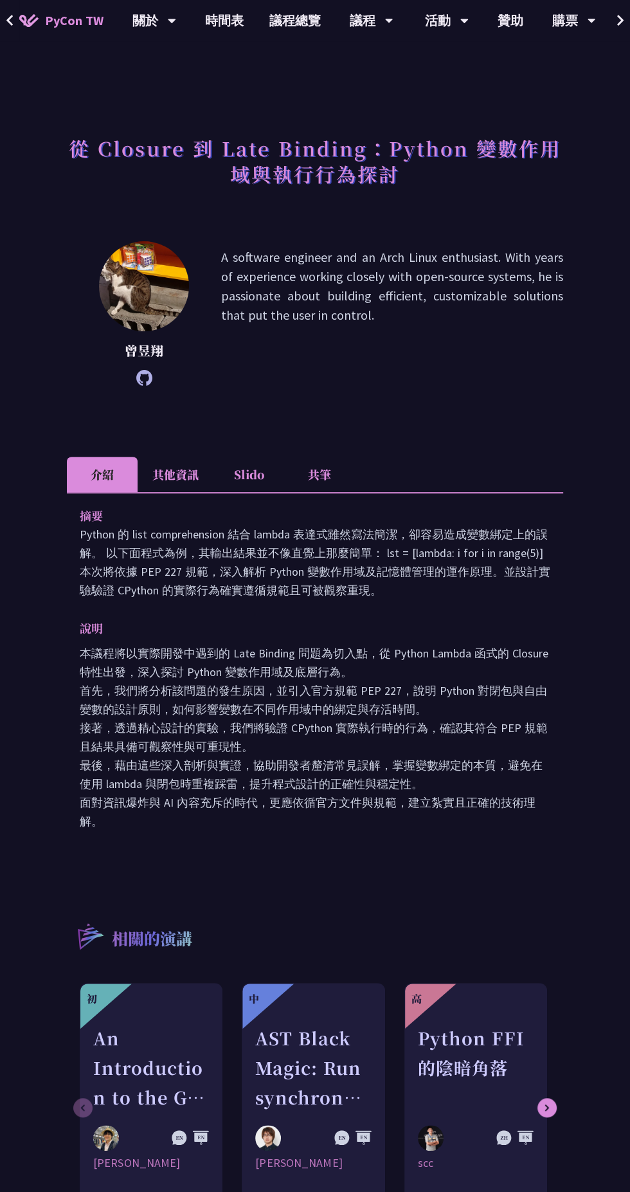
click at [403, 355] on p "A software engineer and an Arch Linux enthusiast. With years of experience work…" at bounding box center [392, 314] width 342 height 132
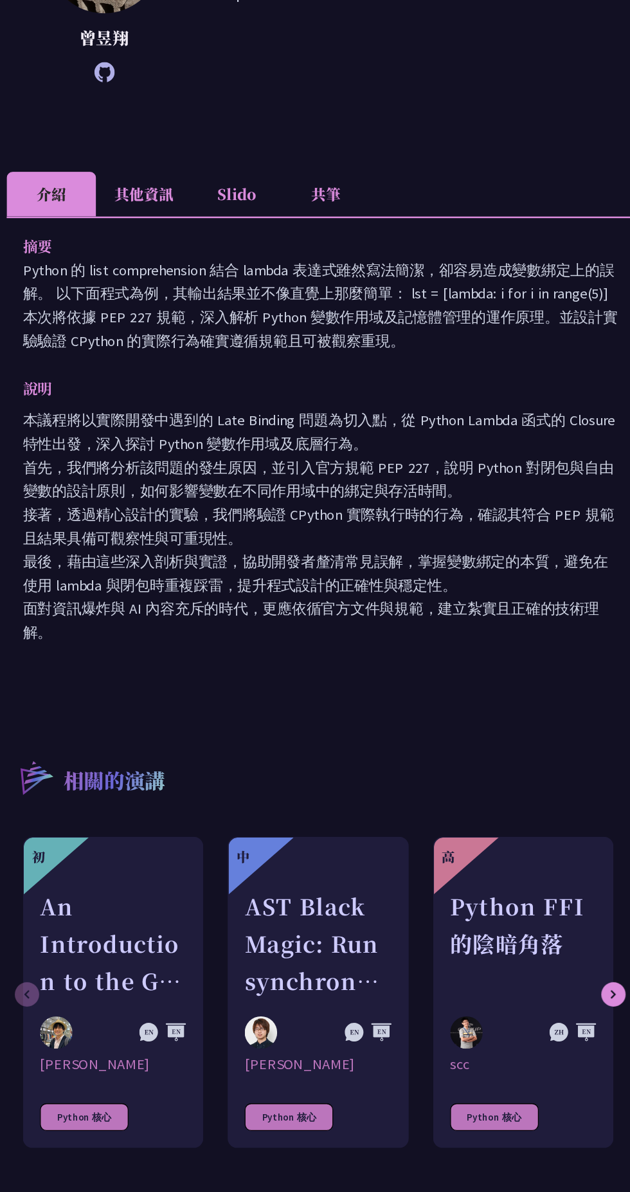
scroll to position [72, 0]
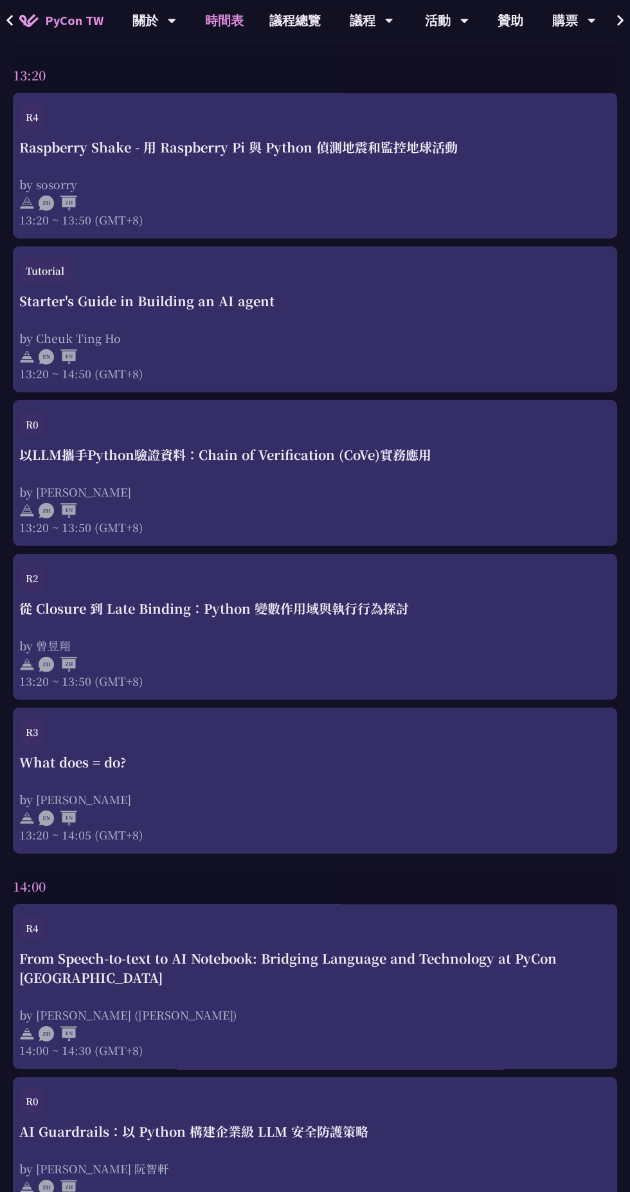
scroll to position [2448, 0]
click at [369, 794] on div "by [PERSON_NAME]" at bounding box center [315, 800] width 592 height 16
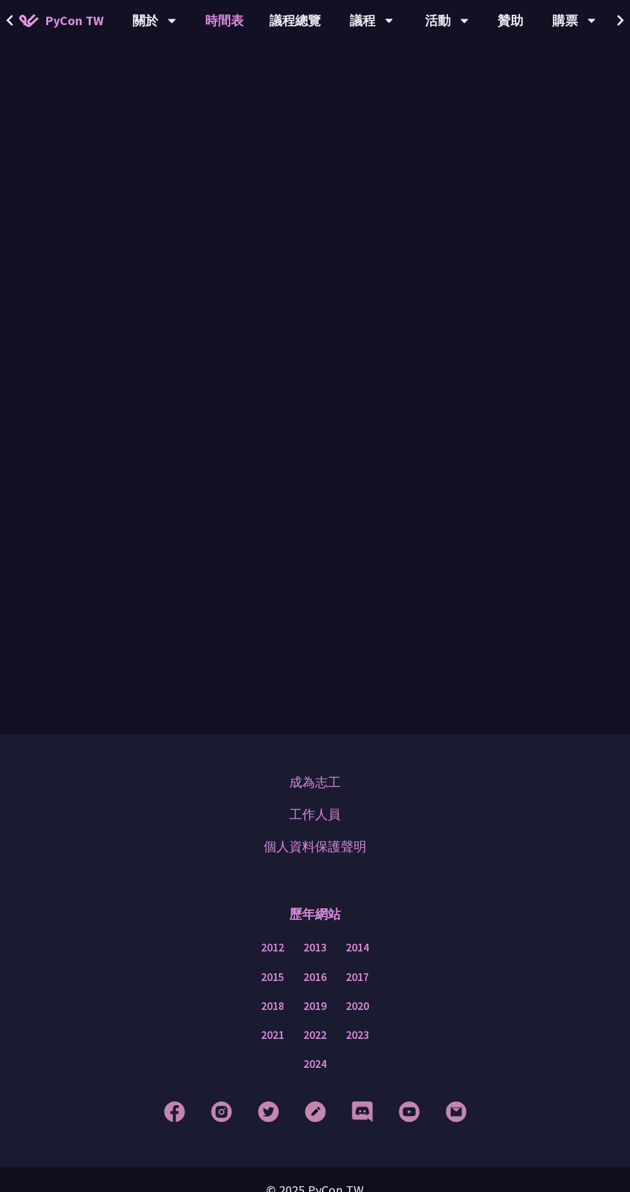
scroll to position [2448, 0]
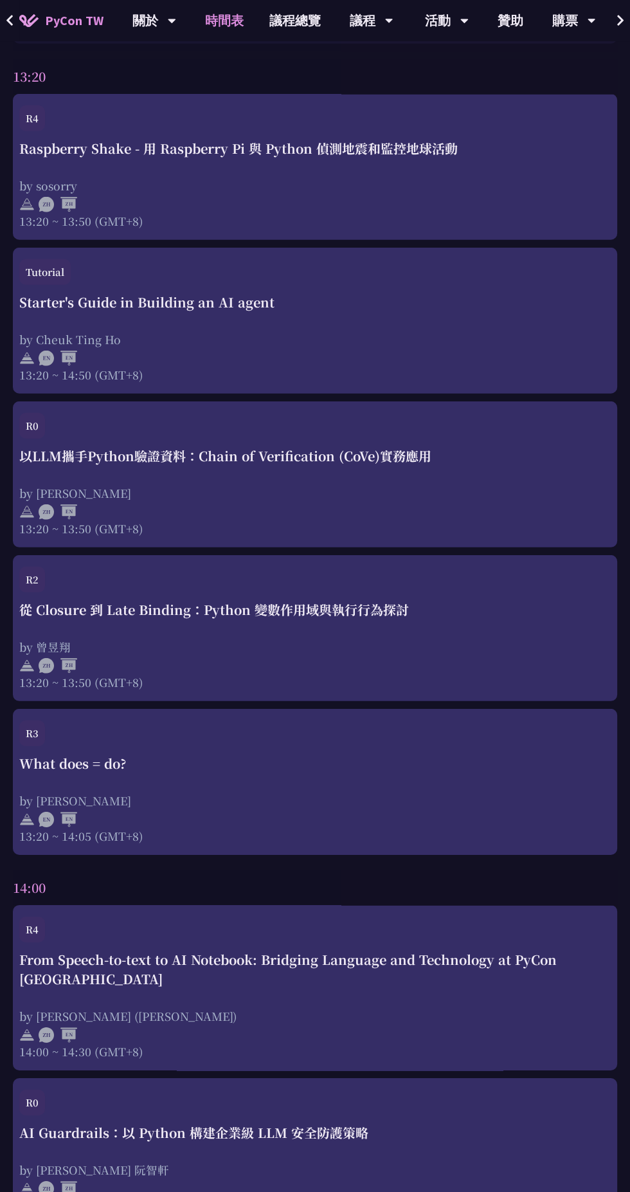
click at [338, 785] on div "What does = do? by Reuven M. Lerner 13:20 ~ 14:05 (GMT+8)" at bounding box center [315, 799] width 592 height 90
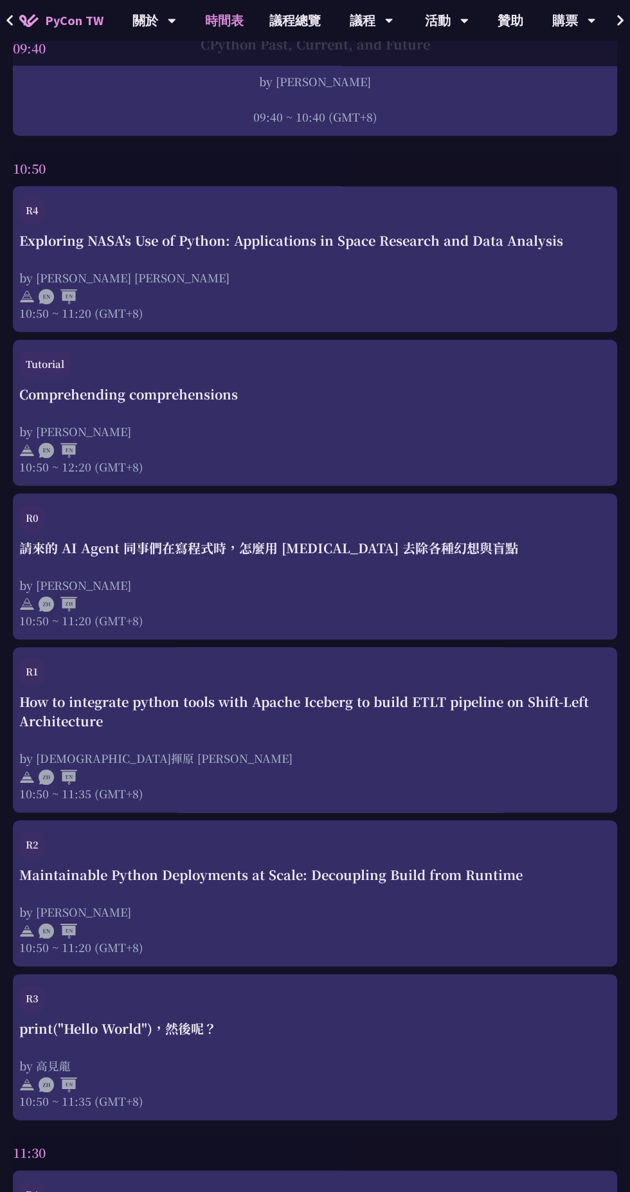
scroll to position [497, 0]
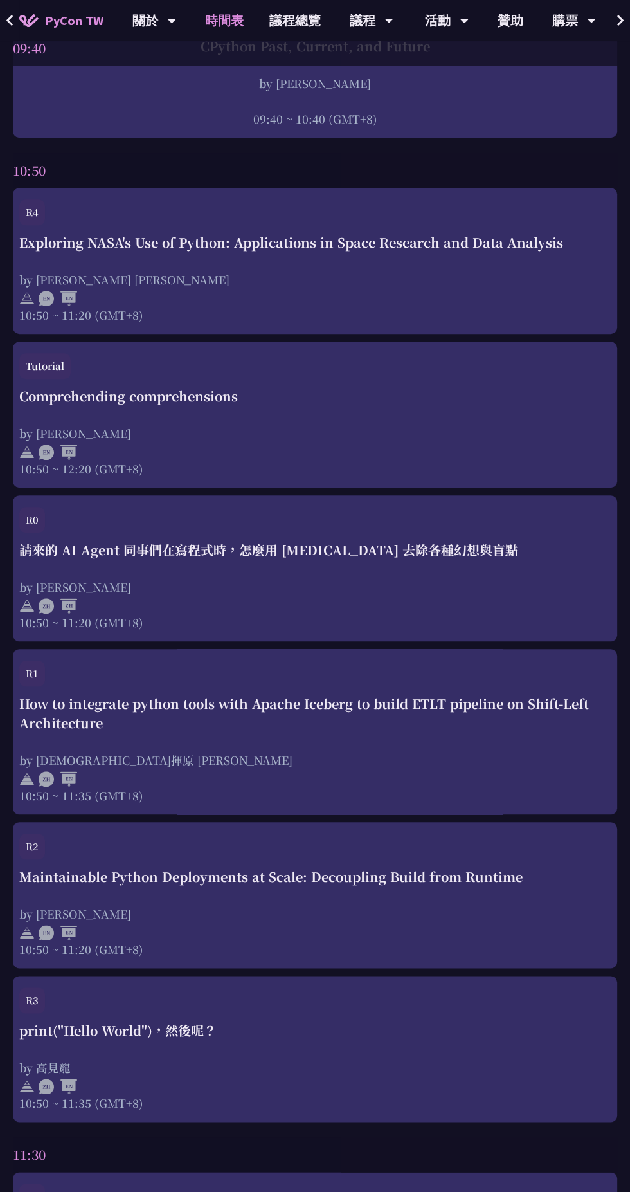
click at [274, 392] on div "Comprehending comprehensions" at bounding box center [315, 396] width 592 height 19
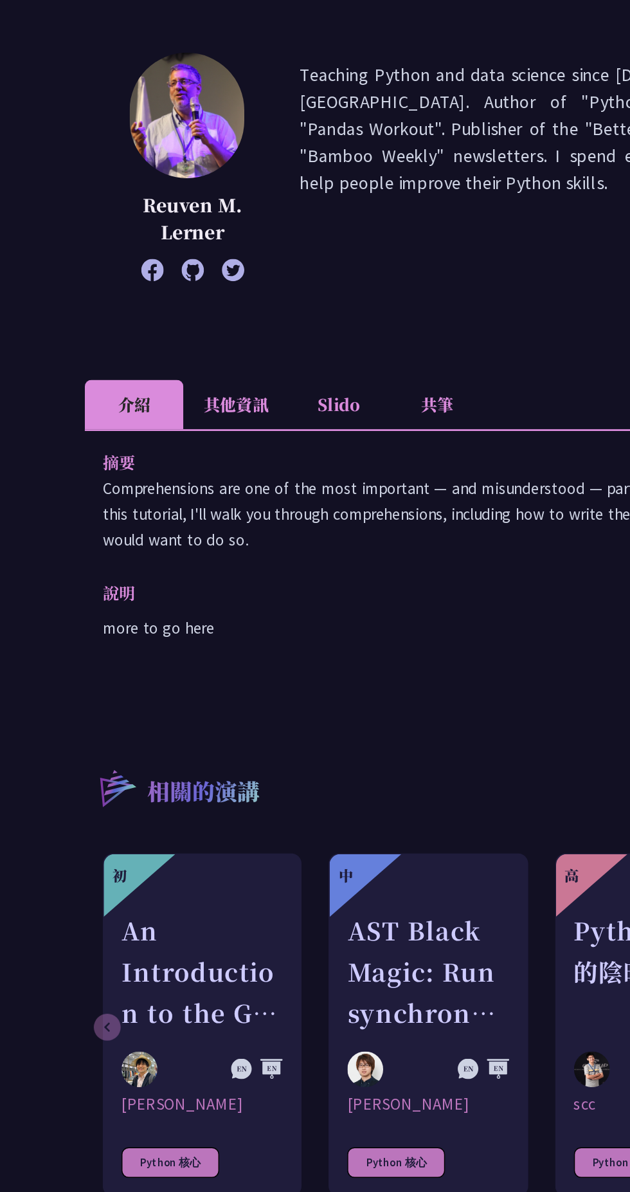
copy div "摘要 Comprehensions are one of the most important — and misunderstood — parts of …"
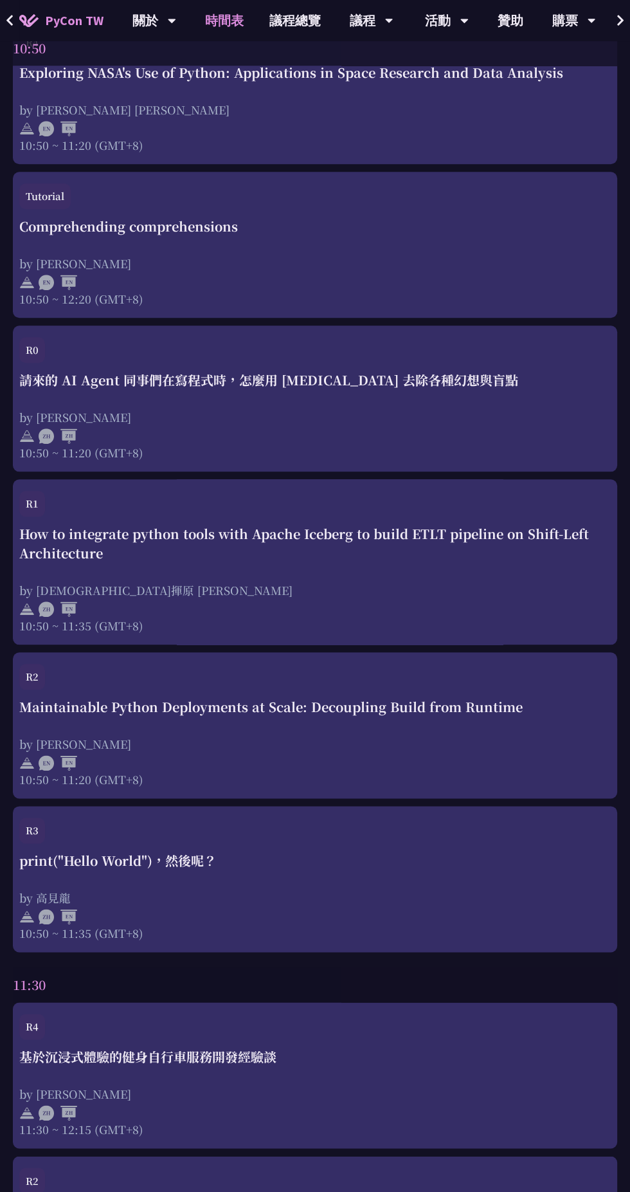
scroll to position [668, 0]
click at [178, 715] on div "Maintainable Python Deployments at Scale: Decoupling Build from Runtime" at bounding box center [315, 705] width 592 height 19
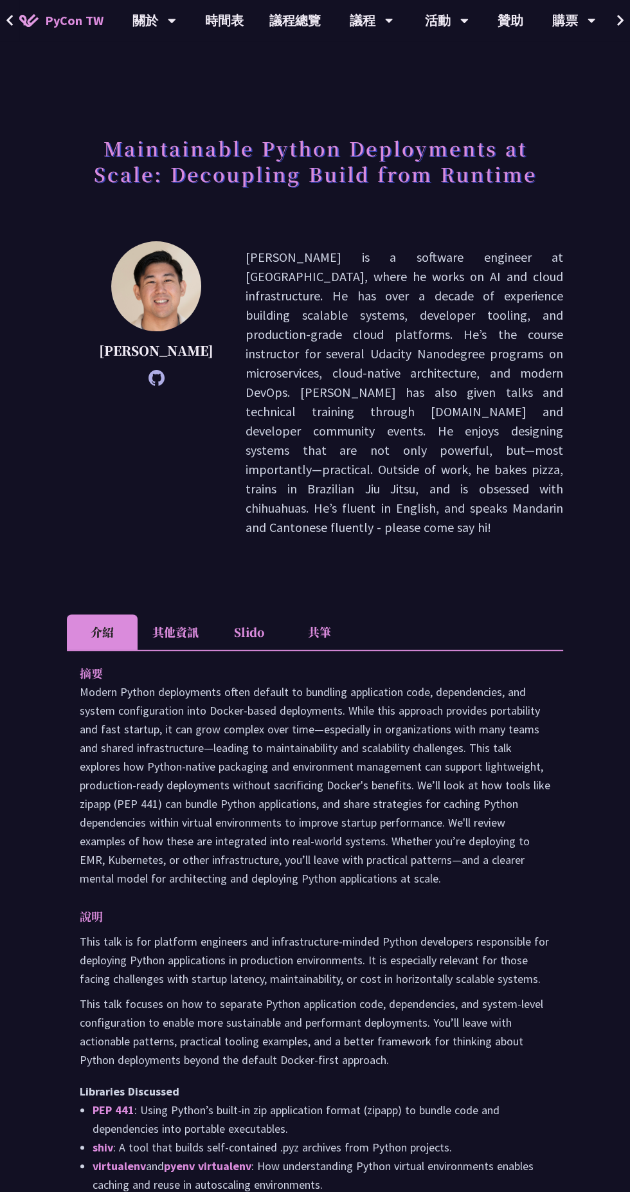
click at [158, 614] on li "其他資訊" at bounding box center [176, 631] width 76 height 35
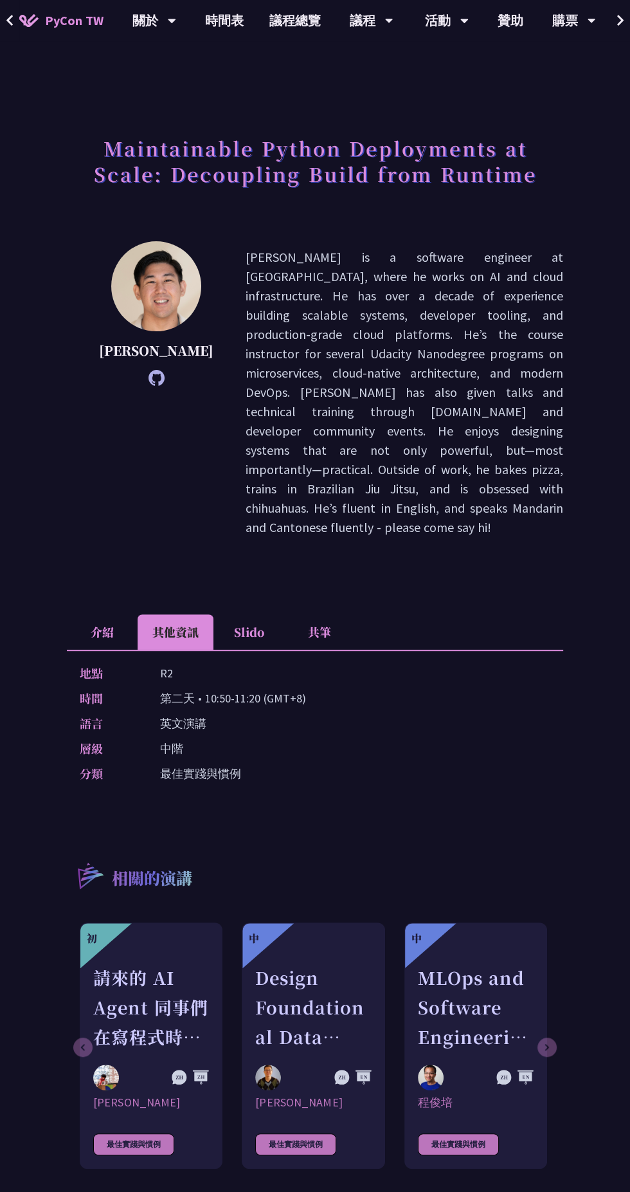
click at [83, 614] on li "介紹" at bounding box center [102, 631] width 71 height 35
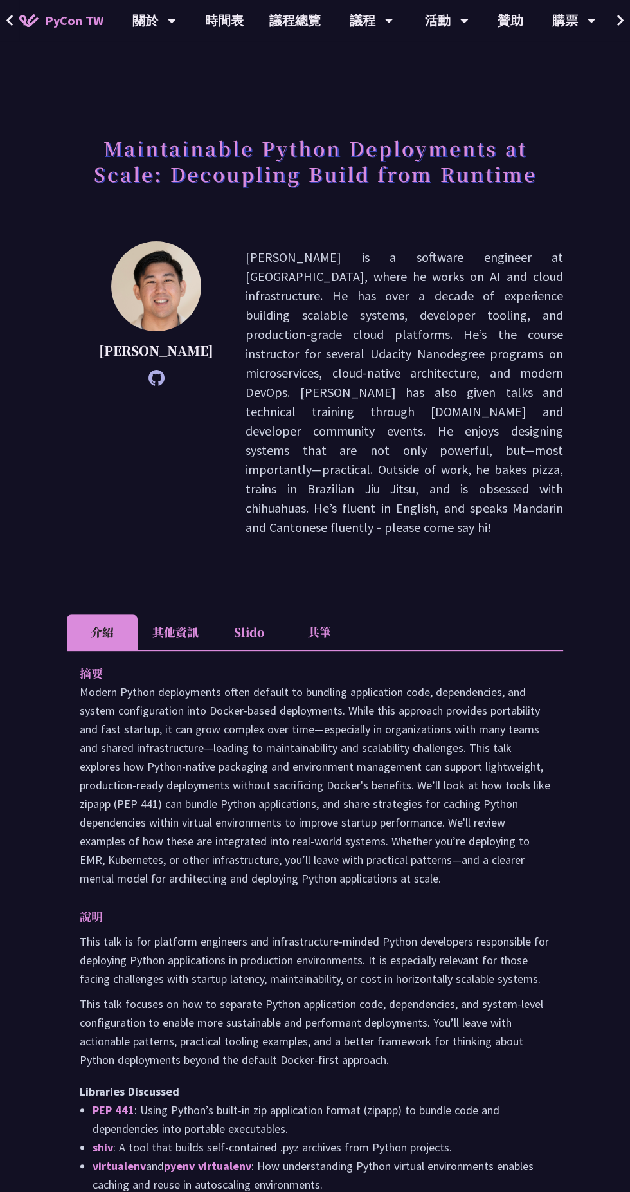
scroll to position [668, 0]
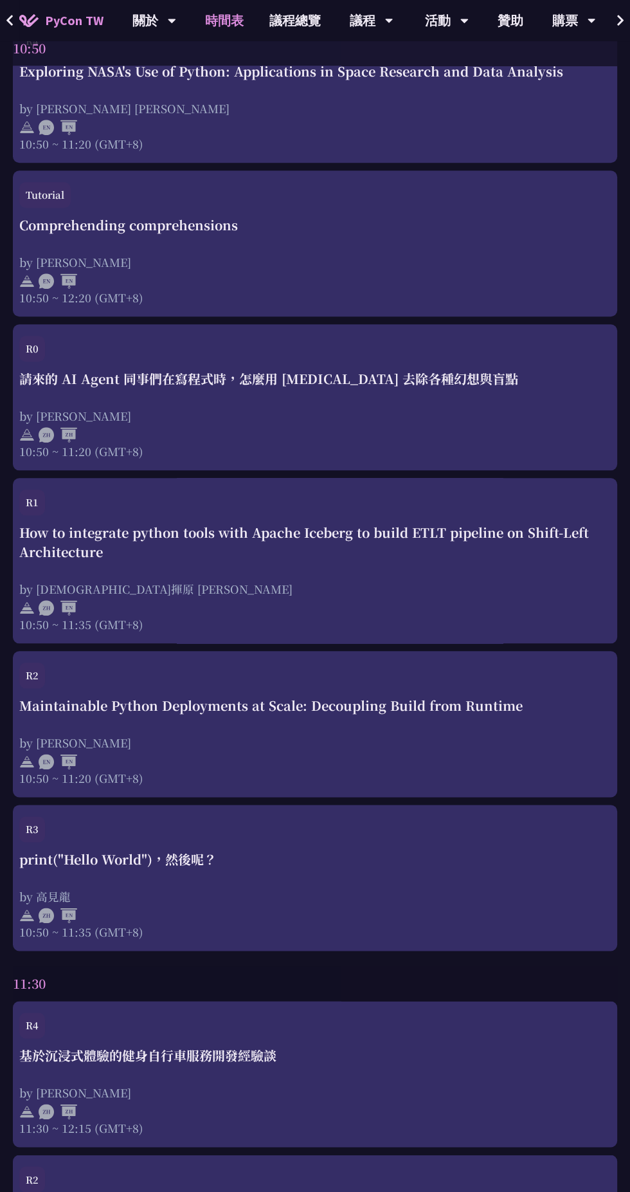
click at [270, 863] on div "print("Hello World")，然後呢？" at bounding box center [315, 859] width 592 height 19
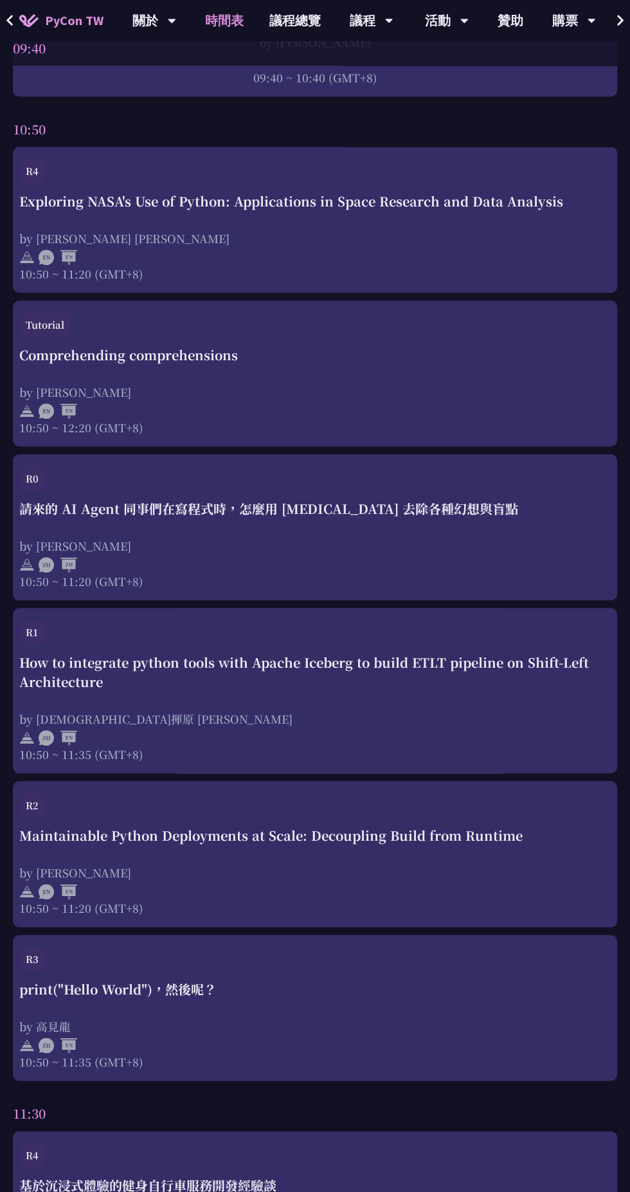
scroll to position [538, 0]
click at [513, 501] on div "請來的 AI Agent 同事們在寫程式時，怎麼用 [MEDICAL_DATA] 去除各種幻想與盲點" at bounding box center [315, 509] width 592 height 19
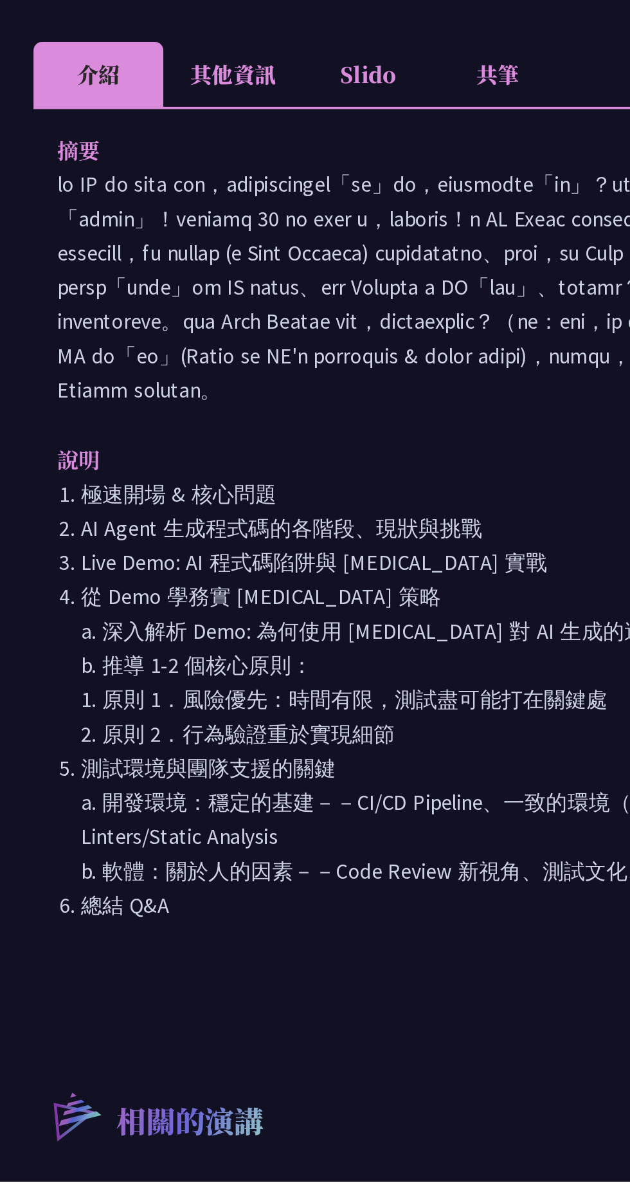
scroll to position [107, 0]
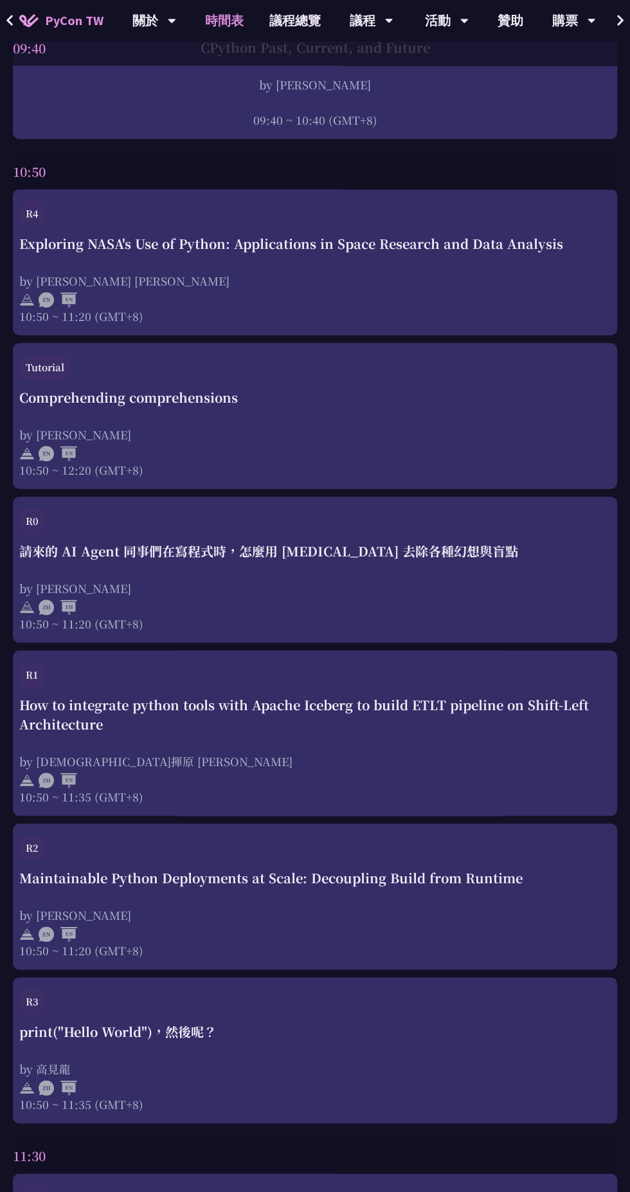
scroll to position [494, 0]
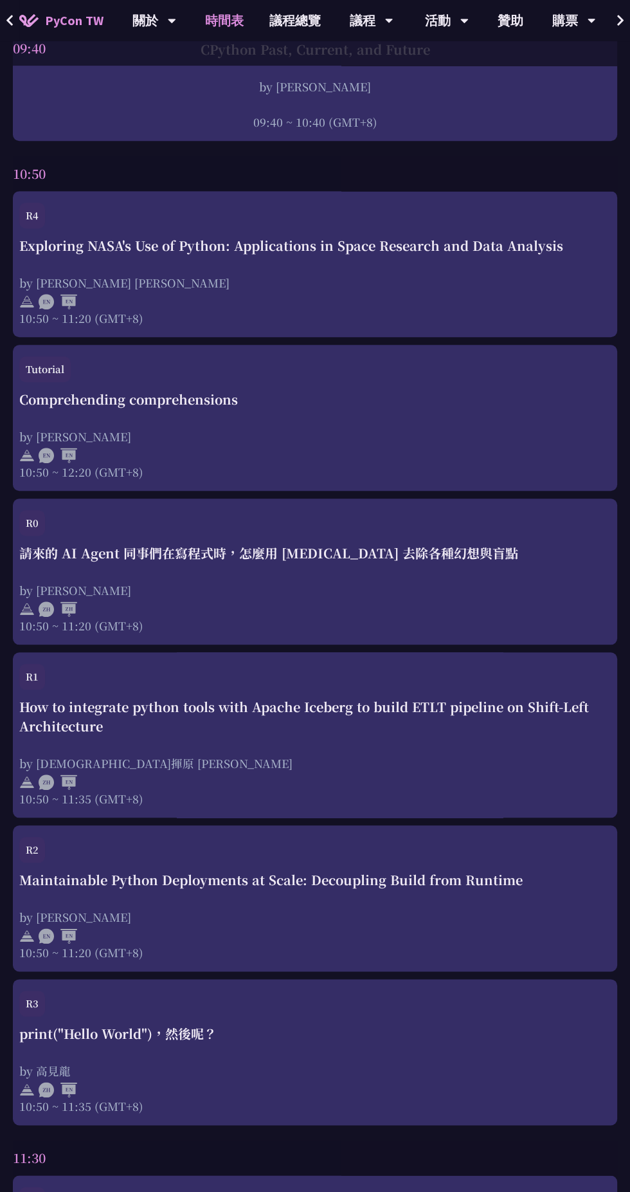
click at [288, 1046] on div "print("Hello World")，然後呢？ by [PERSON_NAME] 10:50 ~ 11:35 (GMT+8)" at bounding box center [315, 1069] width 592 height 90
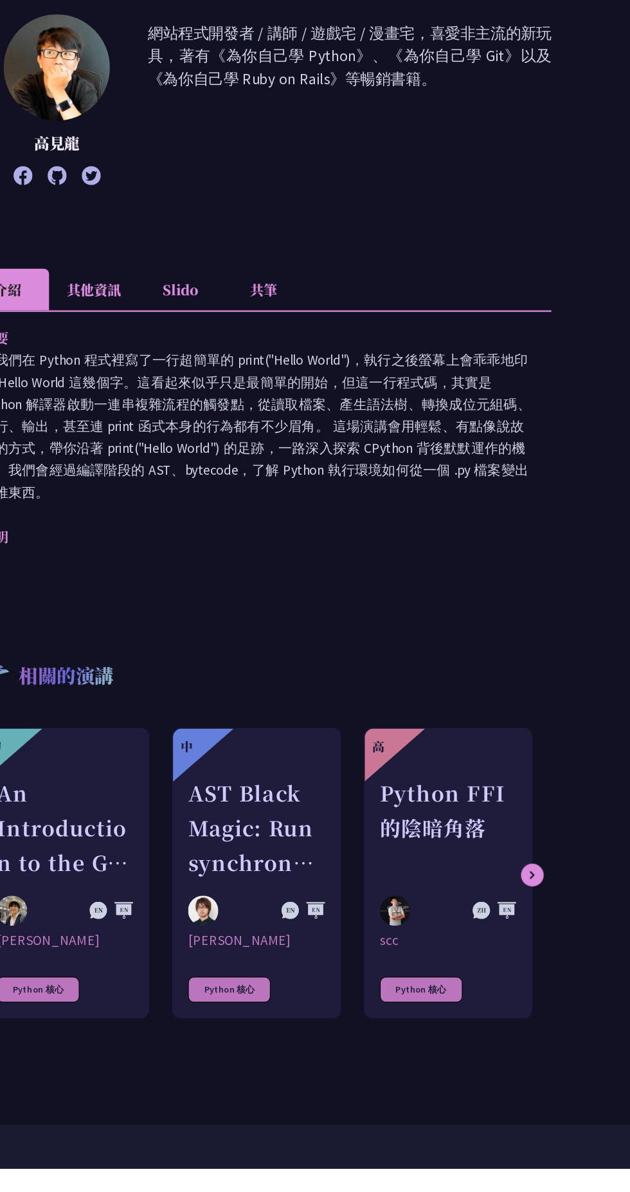
scroll to position [1, 0]
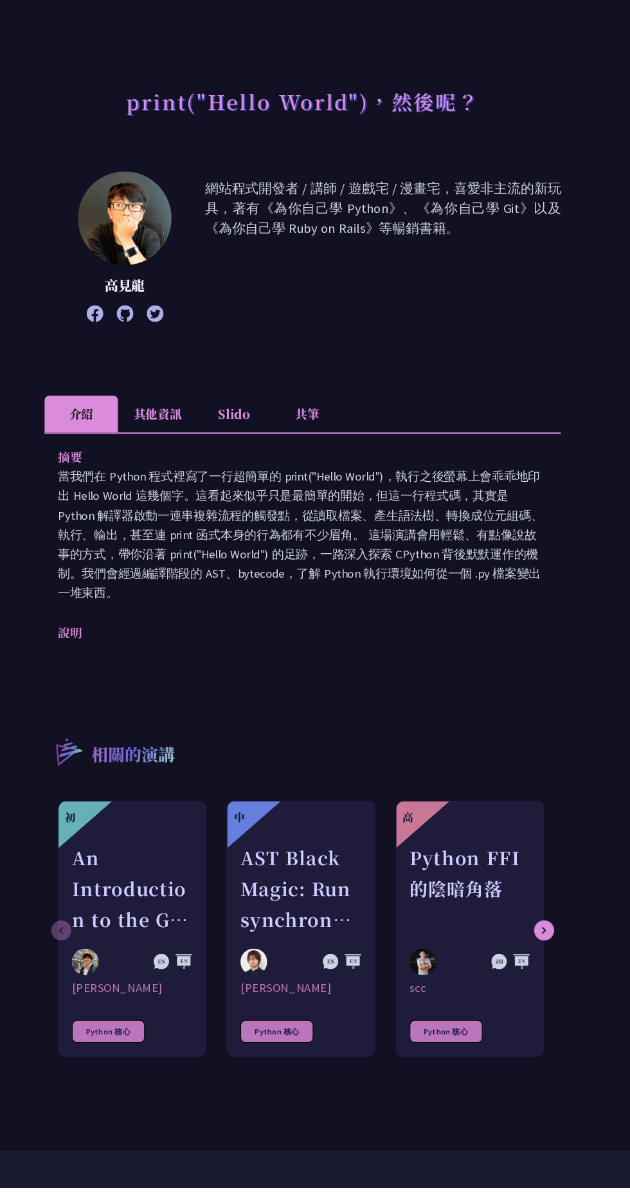
click at [331, 459] on li "共筆" at bounding box center [319, 447] width 71 height 35
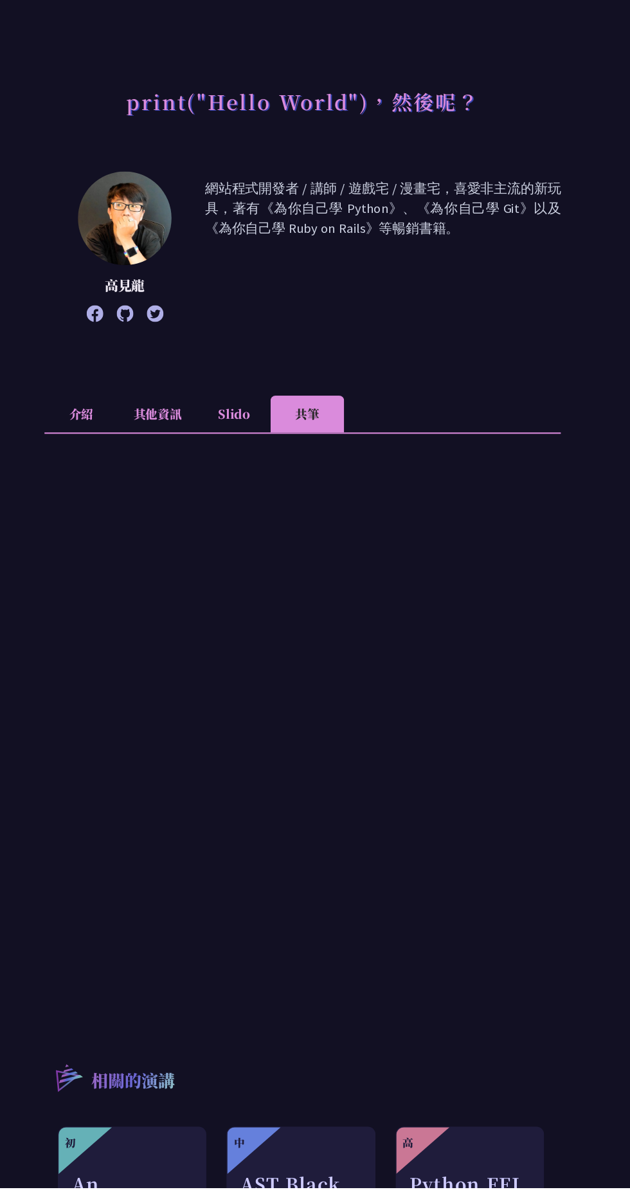
click at [247, 455] on li "Slido" at bounding box center [249, 447] width 71 height 35
click at [166, 448] on li "其他資訊" at bounding box center [176, 447] width 76 height 35
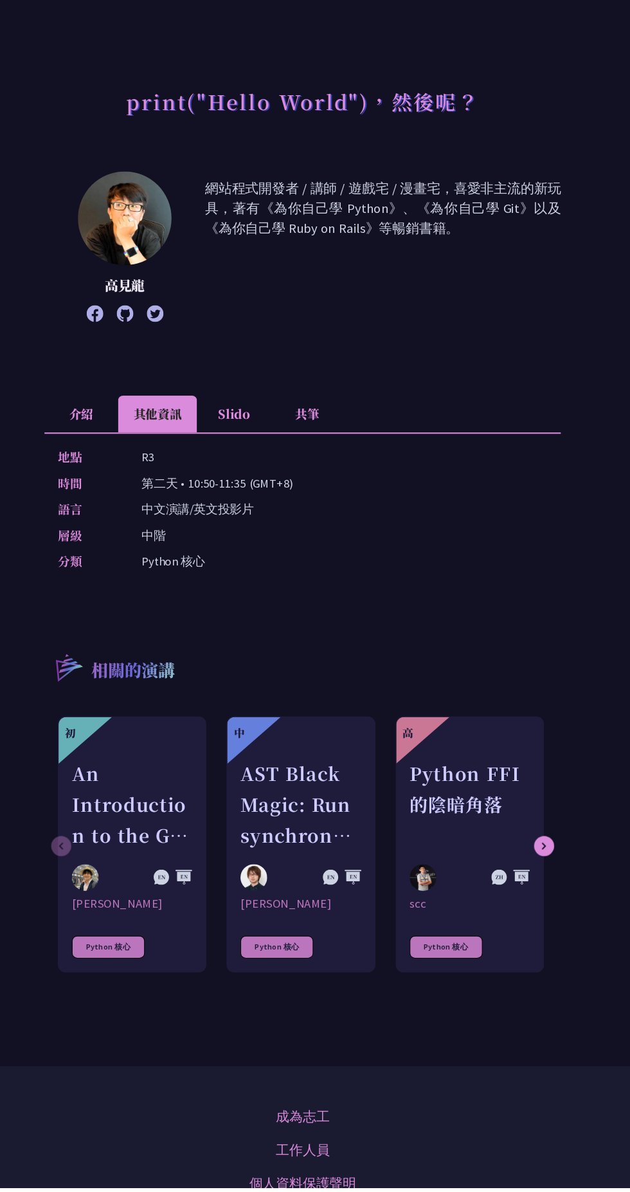
click at [114, 352] on icon at bounding box center [115, 351] width 16 height 16
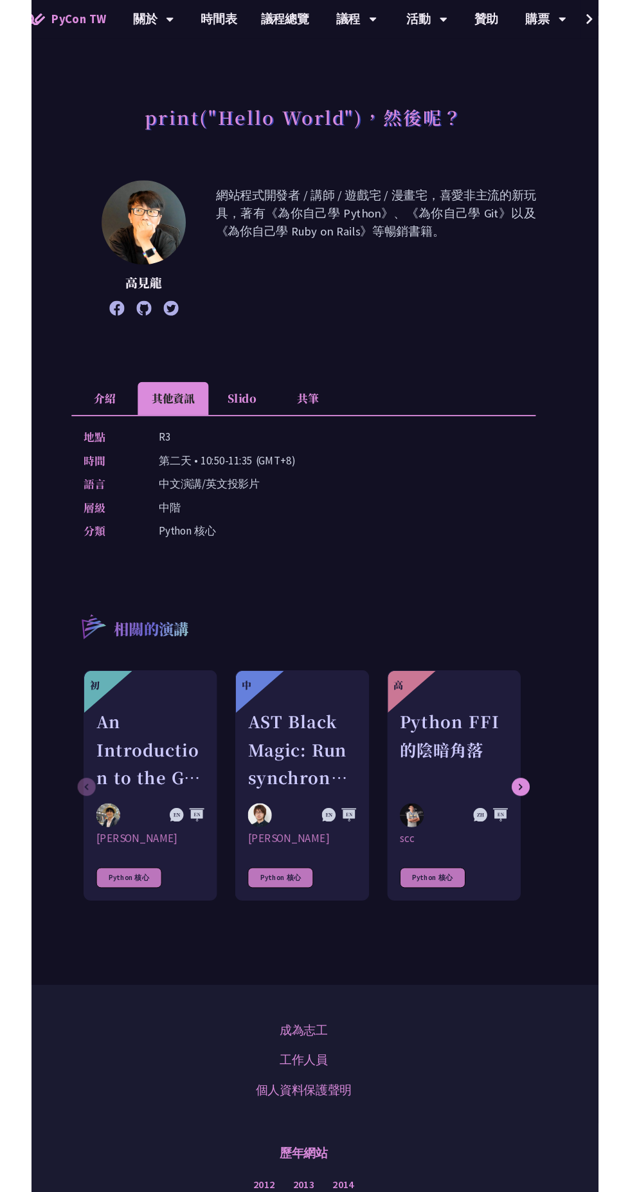
scroll to position [20, 0]
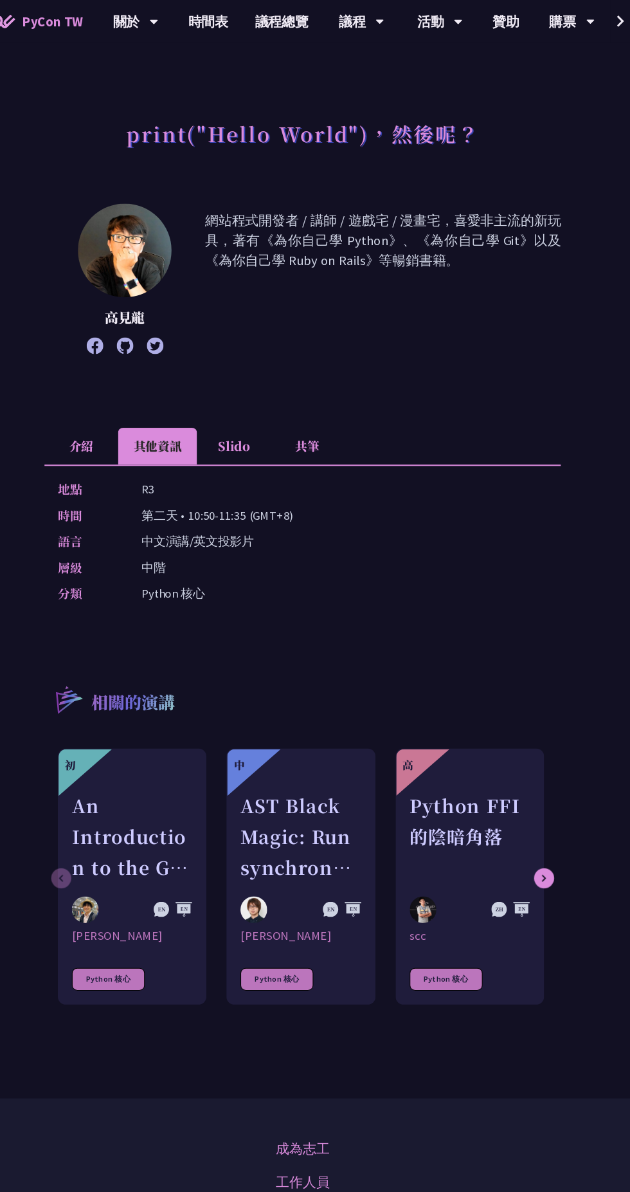
click at [128, 430] on li "介紹" at bounding box center [102, 428] width 71 height 35
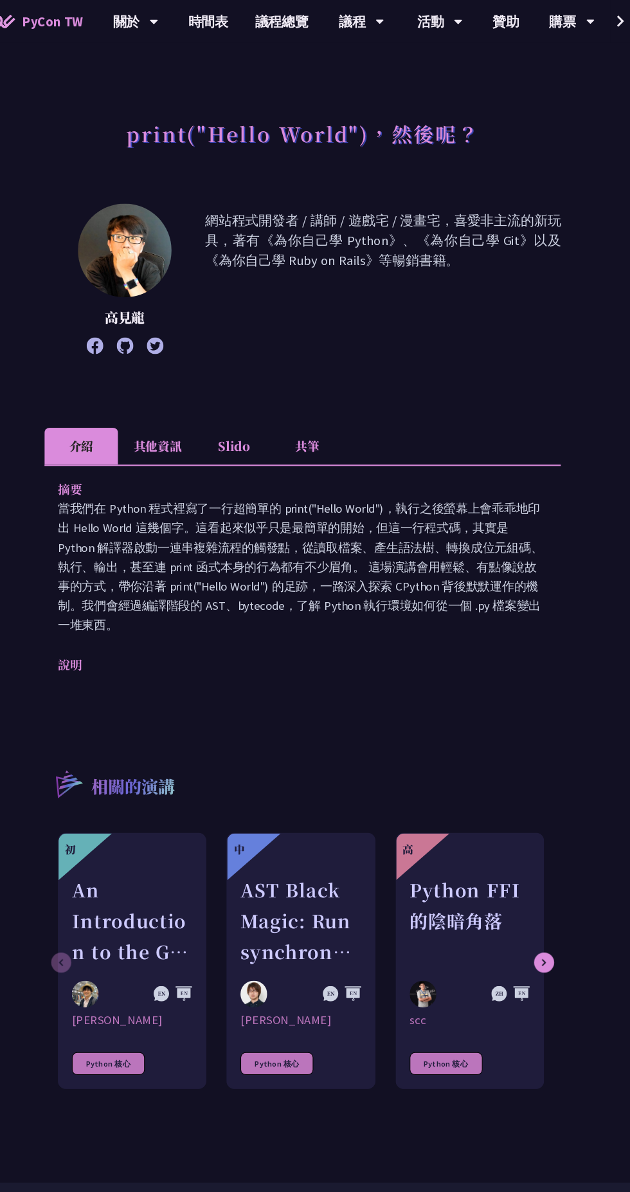
copy p "當我們在 Python 程式裡寫了一行超簡單的 print("Hello World")，執行之後螢幕上會乖乖地印出 Hello World 這幾個字。這看起…"
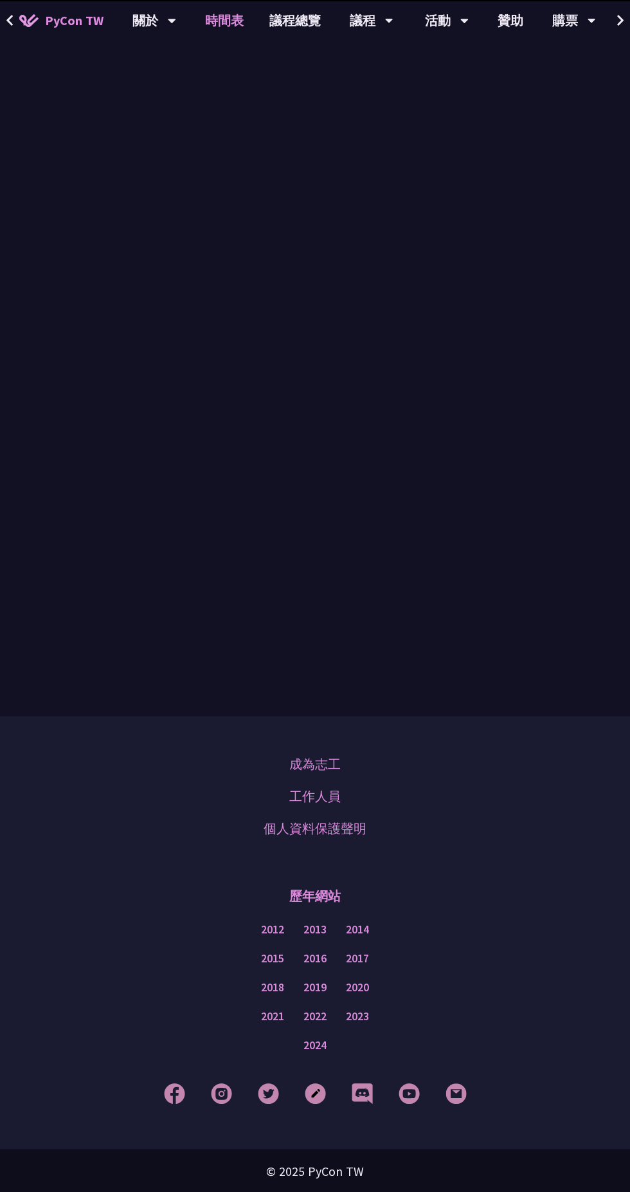
scroll to position [494, 0]
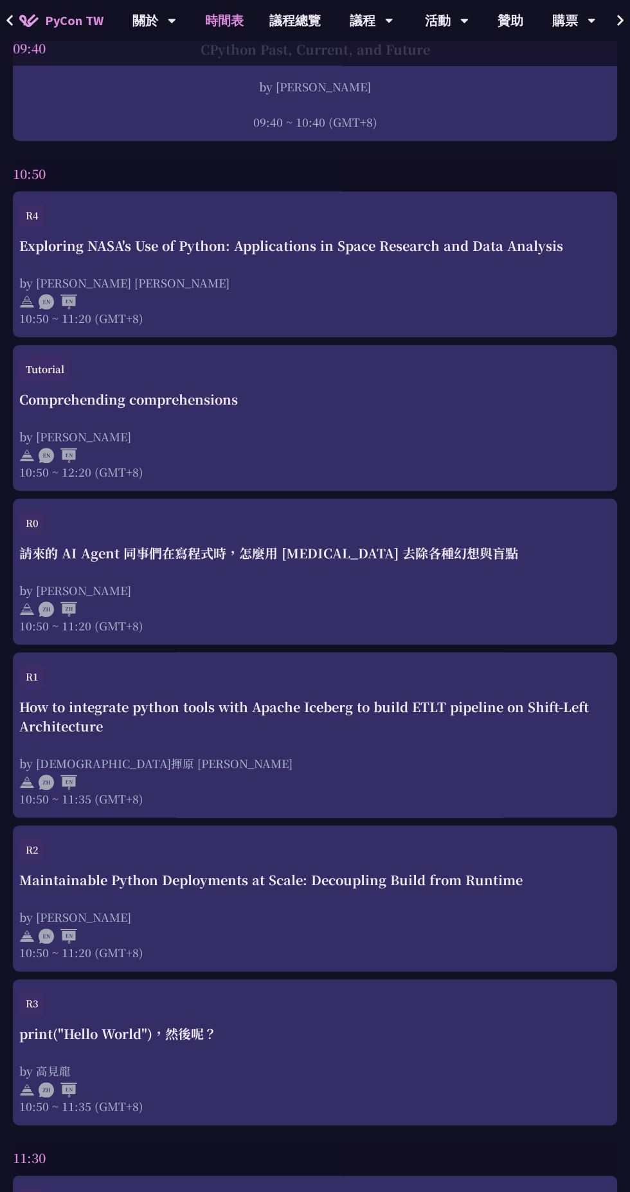
click at [230, 889] on div "Maintainable Python Deployments at Scale: Decoupling Build from Runtime by Just…" at bounding box center [315, 915] width 592 height 90
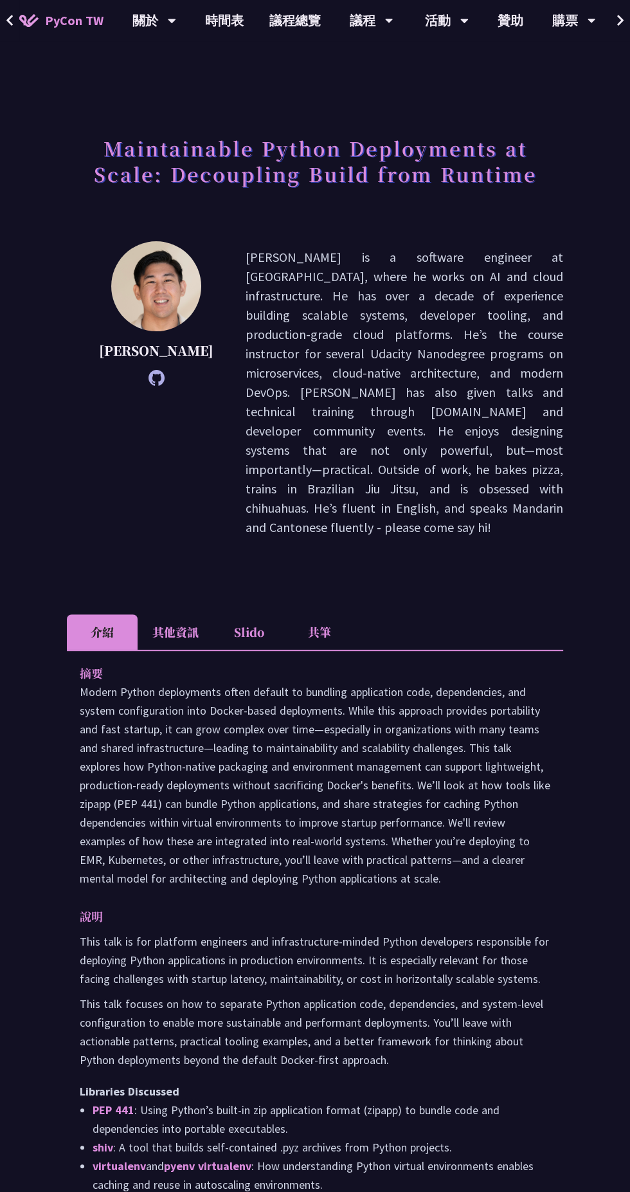
click at [146, 614] on li "其他資訊" at bounding box center [176, 631] width 76 height 35
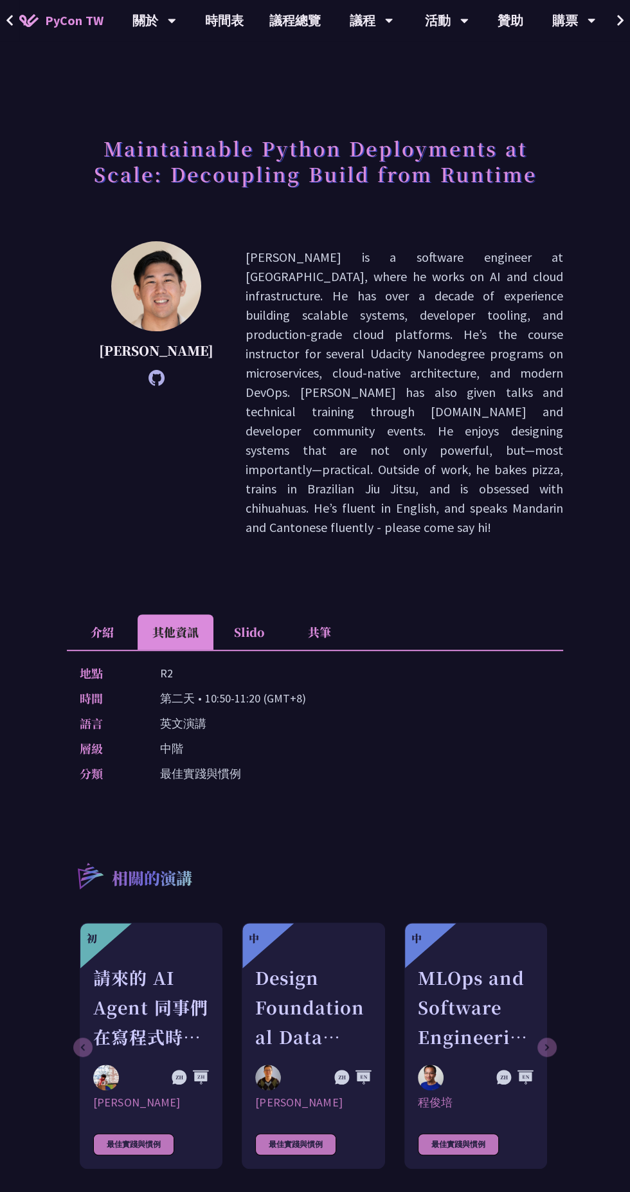
click at [71, 614] on li "介紹" at bounding box center [102, 631] width 71 height 35
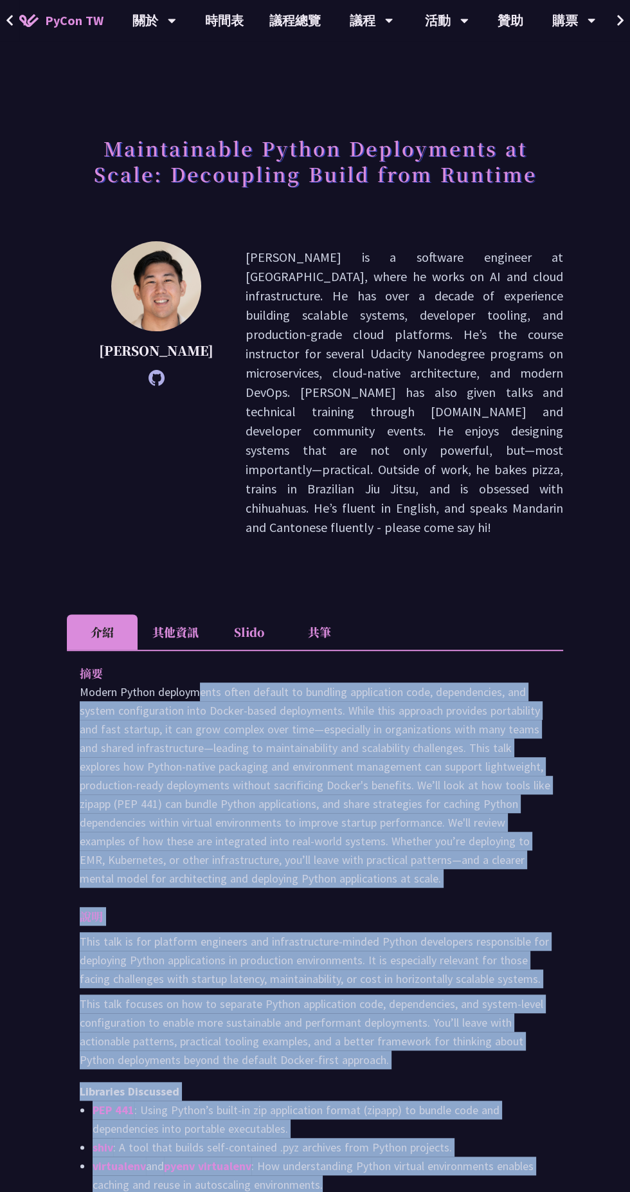
copy div "Modern Python deployments often default to bundling application code, dependenc…"
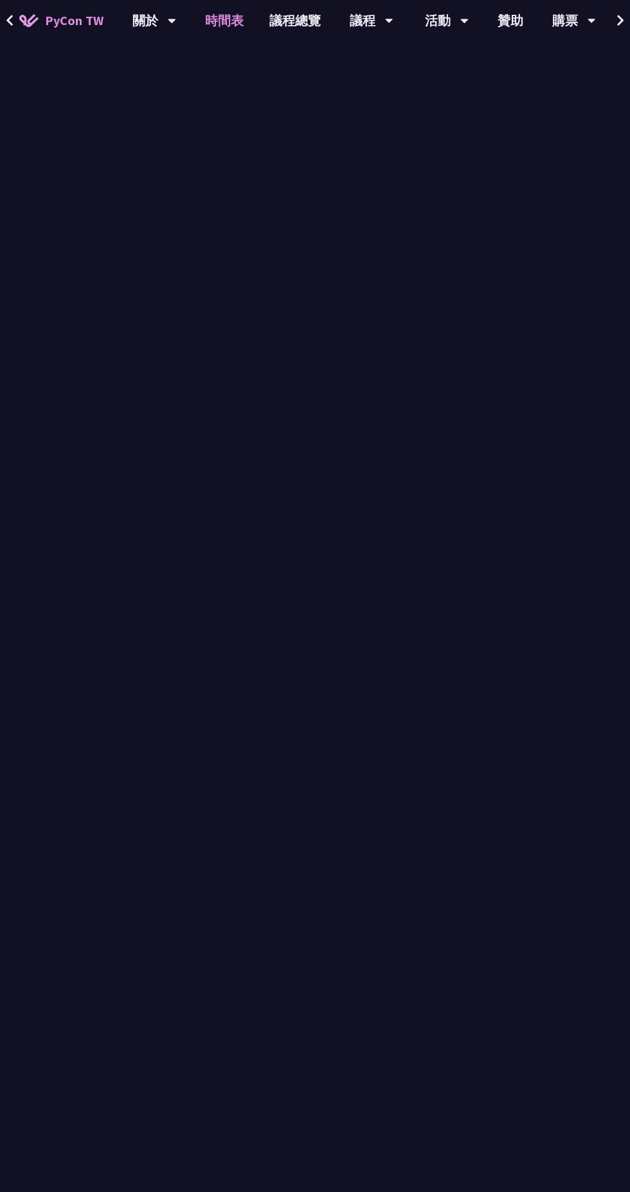
scroll to position [494, 0]
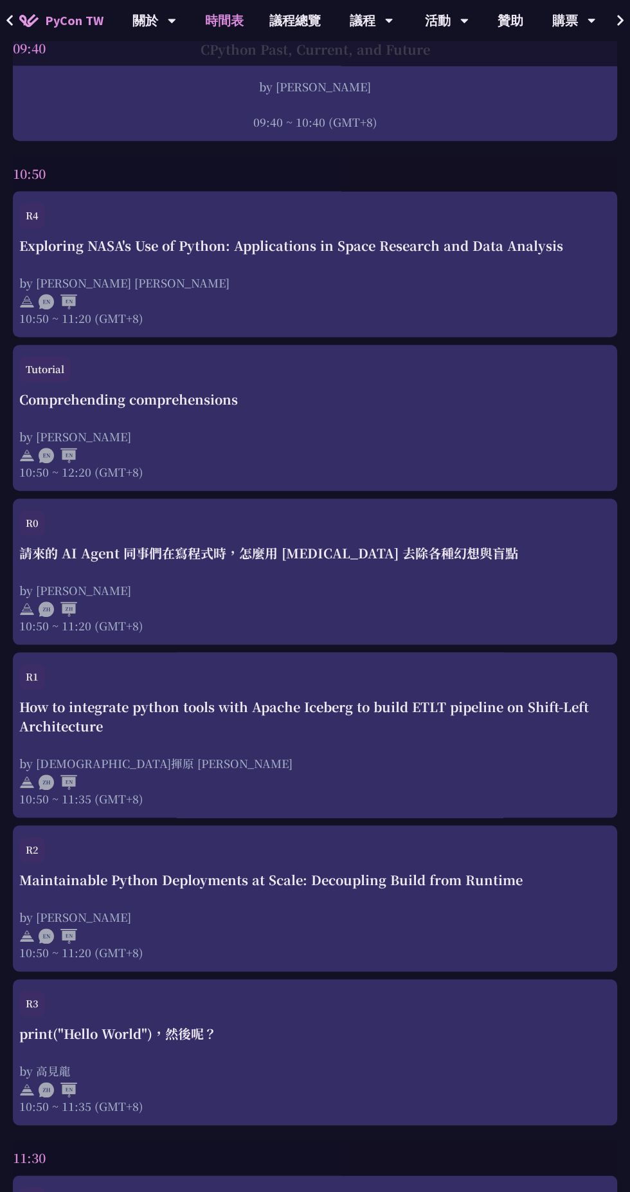
click at [391, 568] on div "請來的 AI Agent 同事們在寫程式時，怎麼用 pytest 去除各種幻想與盲點 by Keith Yang 10:50 ~ 11:20 (GMT+8)" at bounding box center [315, 588] width 592 height 90
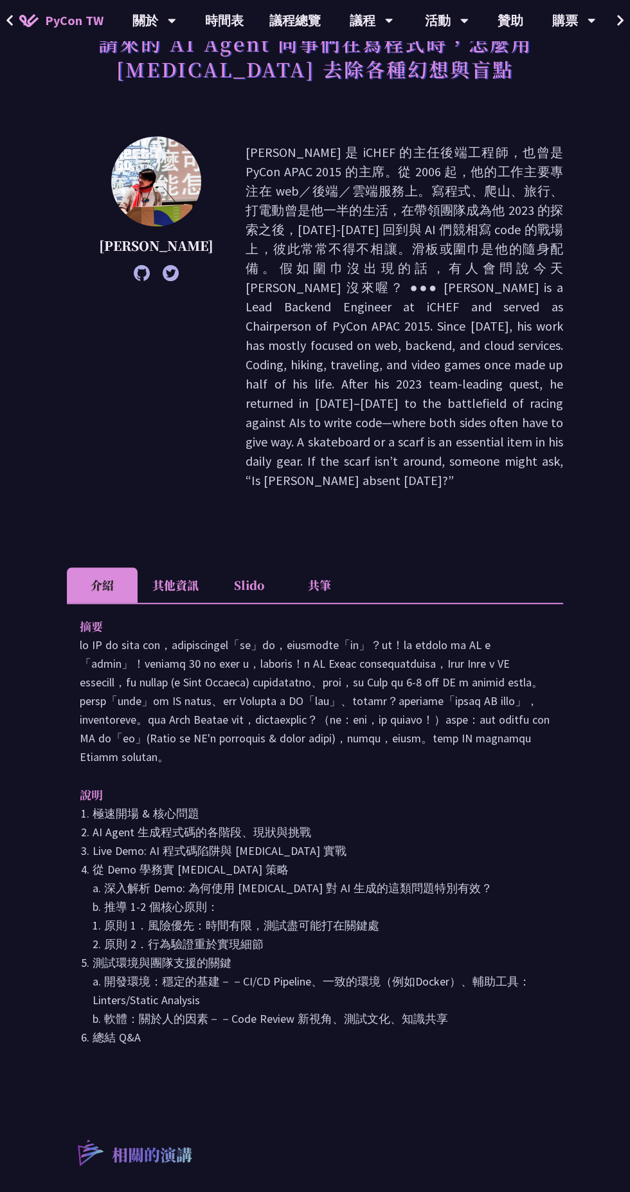
scroll to position [153, 0]
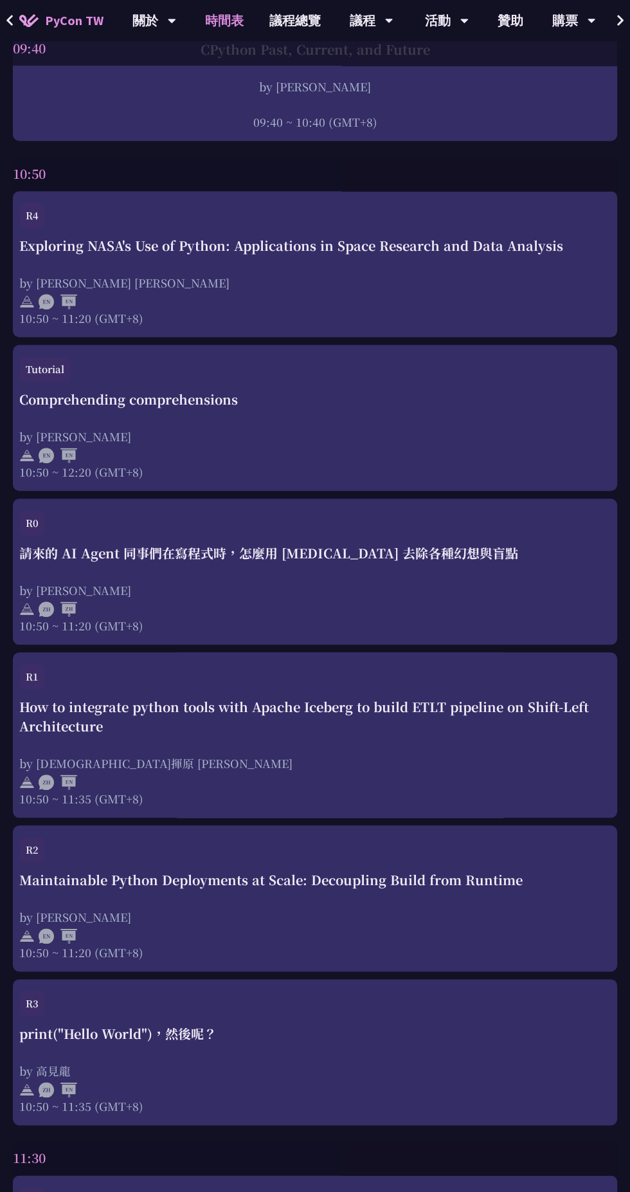
scroll to position [495, 0]
click at [169, 406] on div "Comprehending comprehensions" at bounding box center [315, 398] width 592 height 19
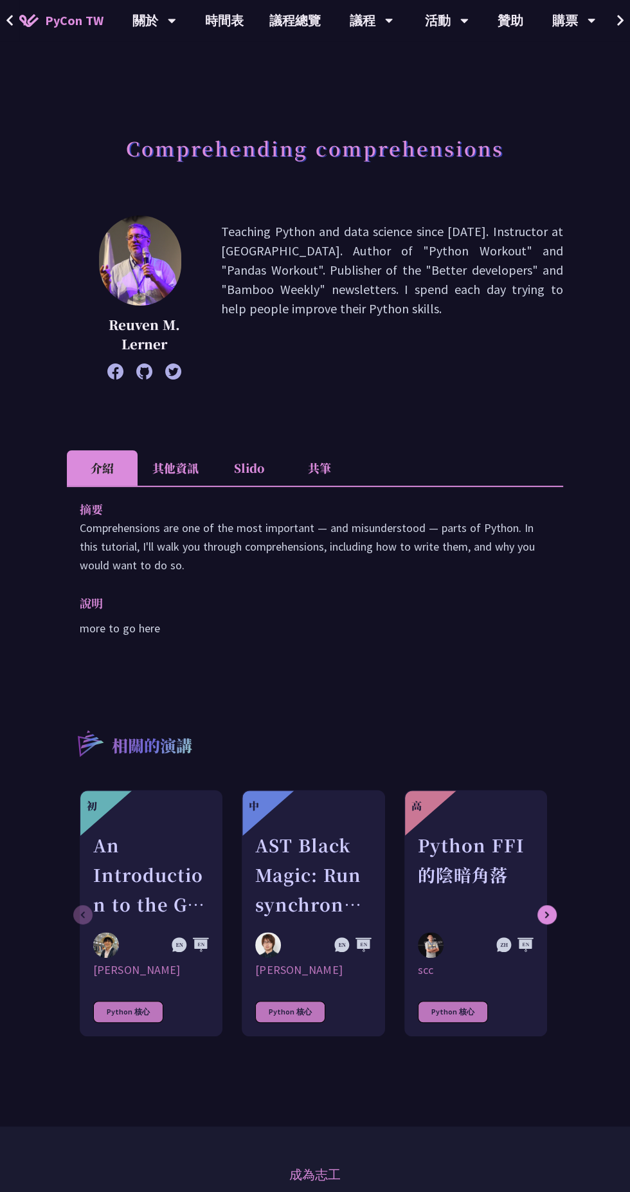
click at [153, 459] on li "其他資訊" at bounding box center [176, 467] width 76 height 35
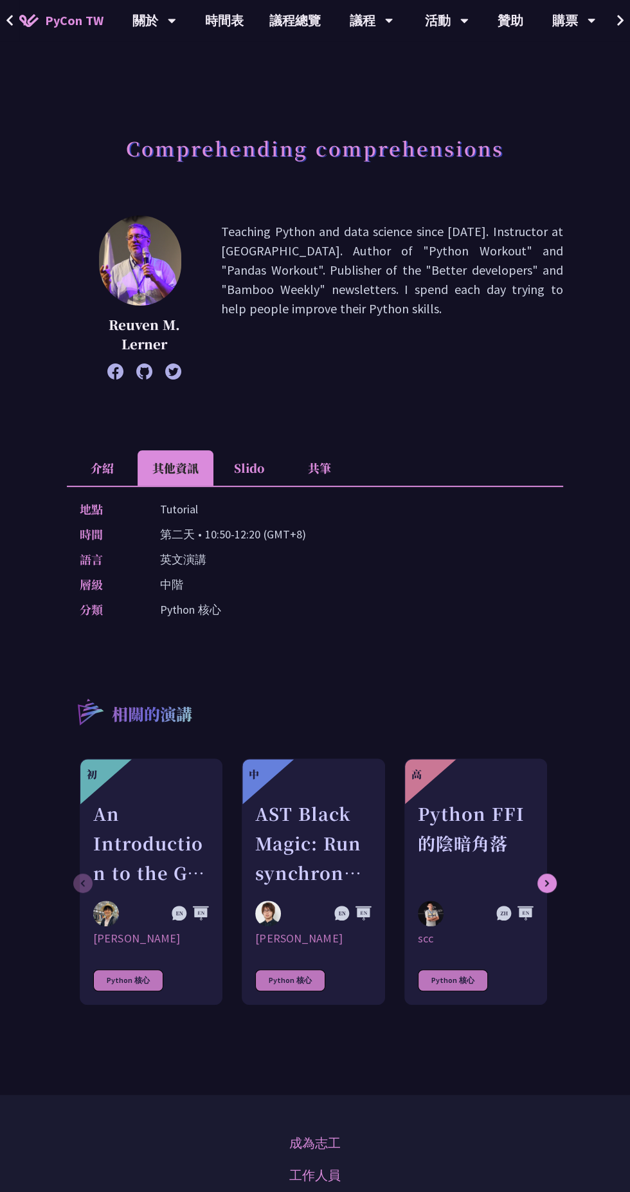
click at [257, 475] on li "Slido" at bounding box center [249, 467] width 71 height 35
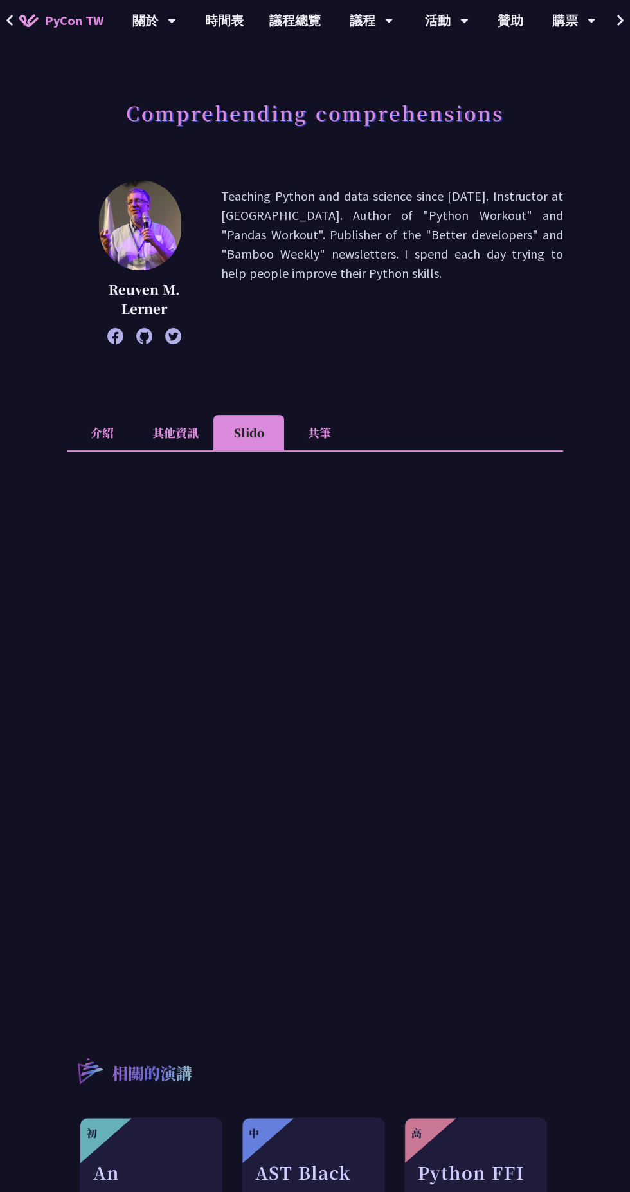
scroll to position [42, 0]
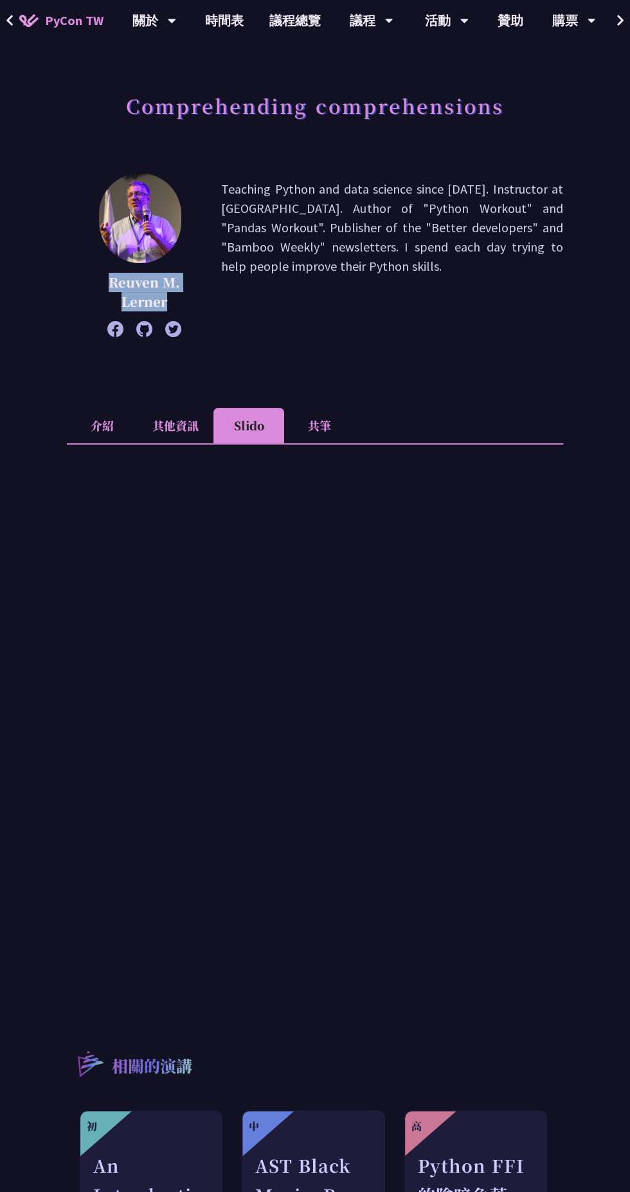
copy p "Reuven M. Lerner"
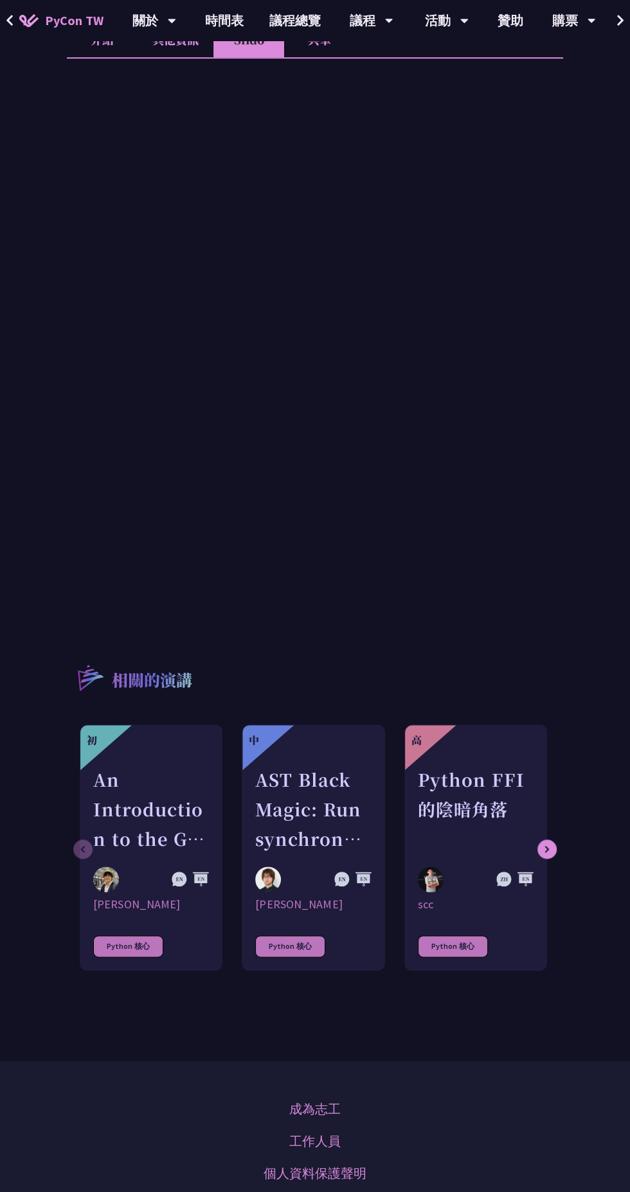
scroll to position [433, 0]
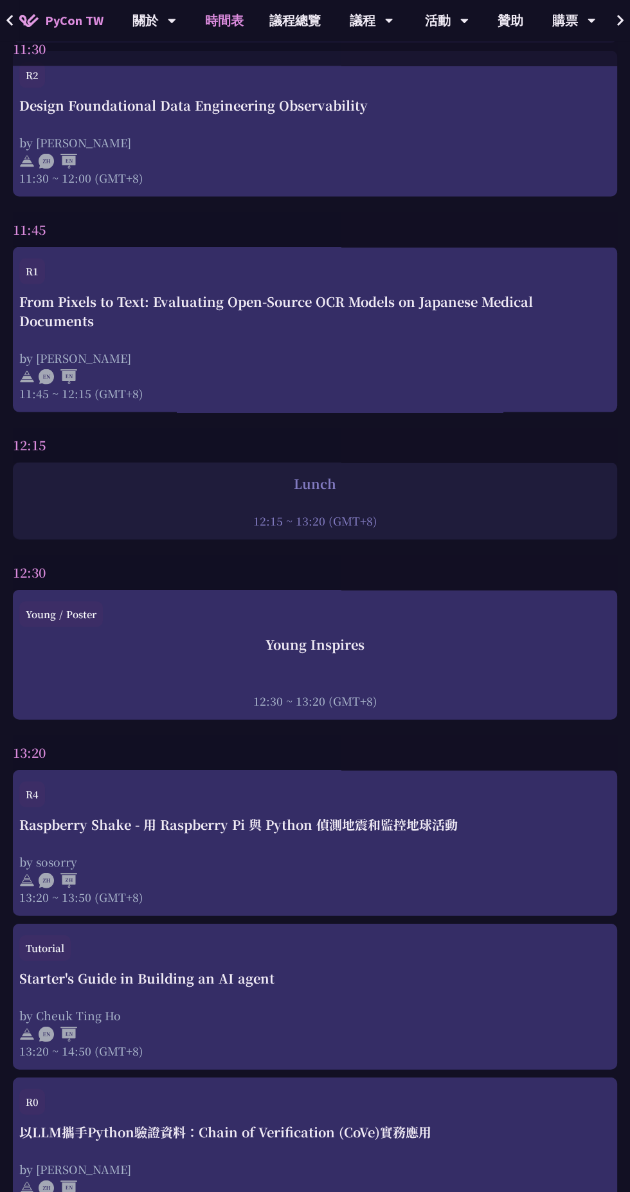
scroll to position [1778, 0]
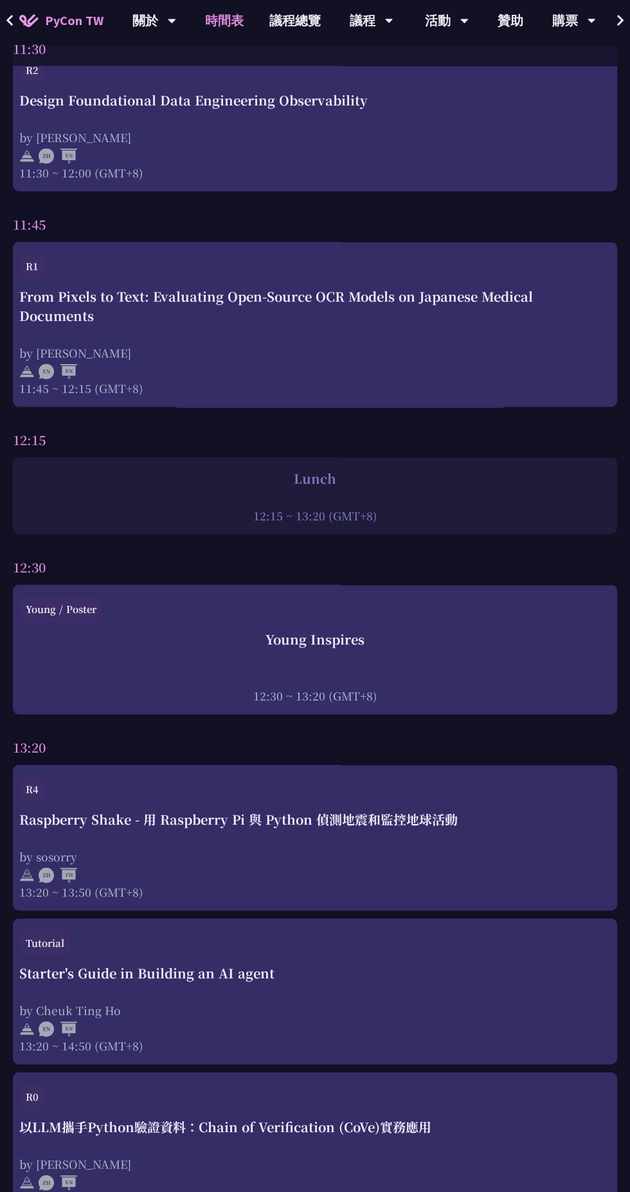
click at [191, 965] on div "Starter's Guide in Building an AI agent" at bounding box center [315, 972] width 592 height 19
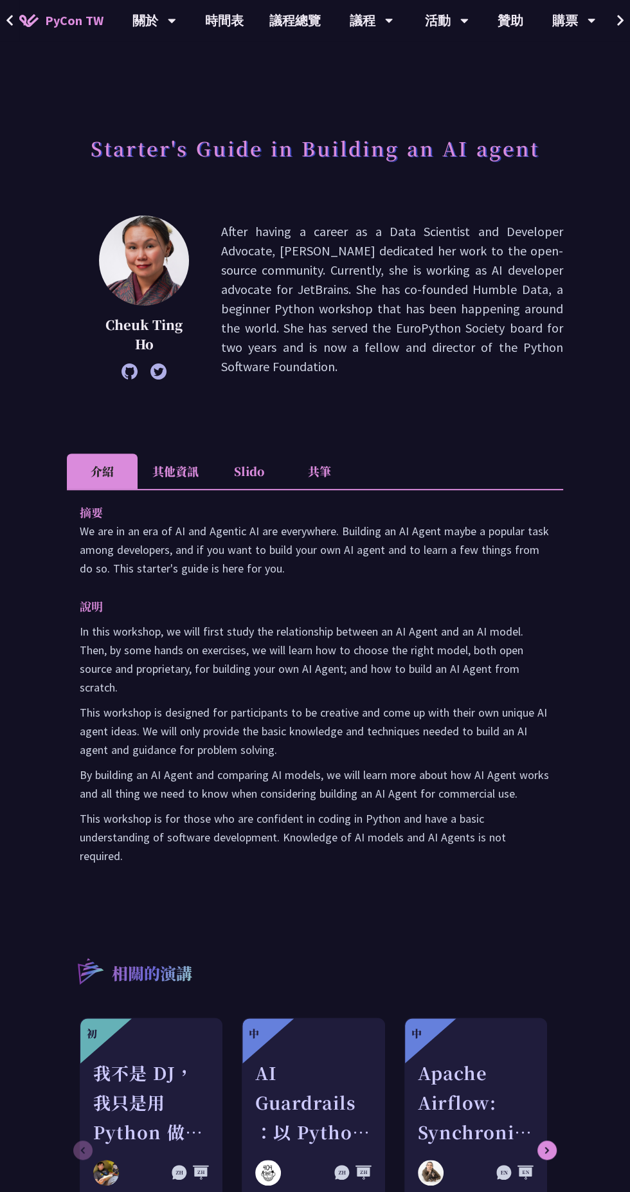
click at [157, 486] on li "其他資訊" at bounding box center [176, 470] width 76 height 35
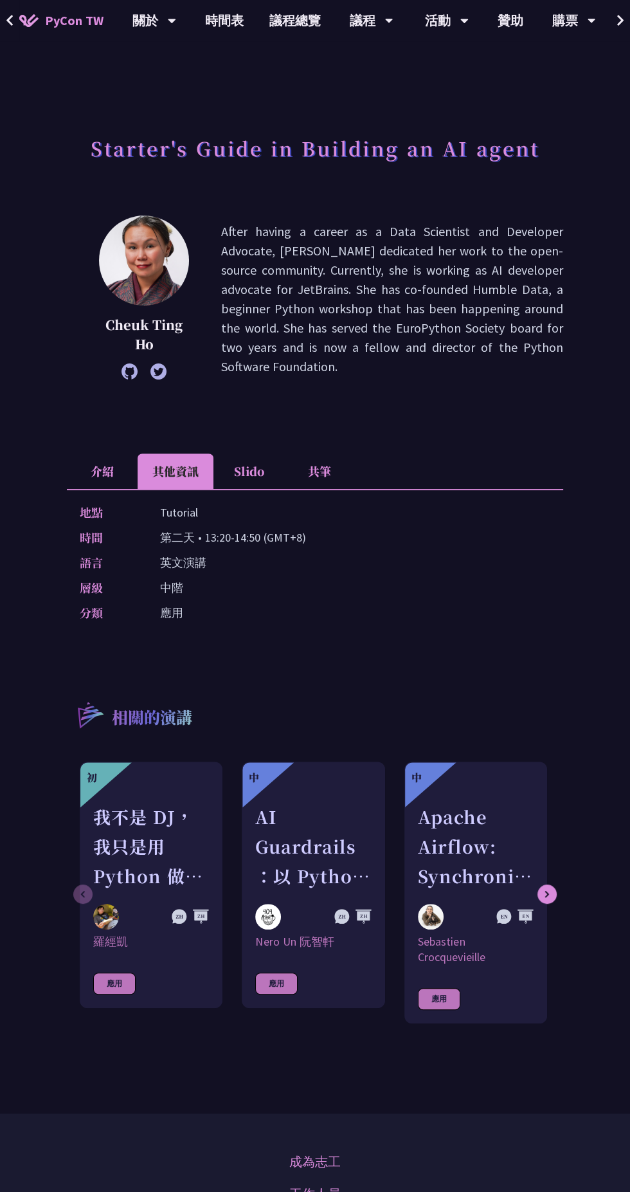
click at [99, 475] on li "介紹" at bounding box center [102, 470] width 71 height 35
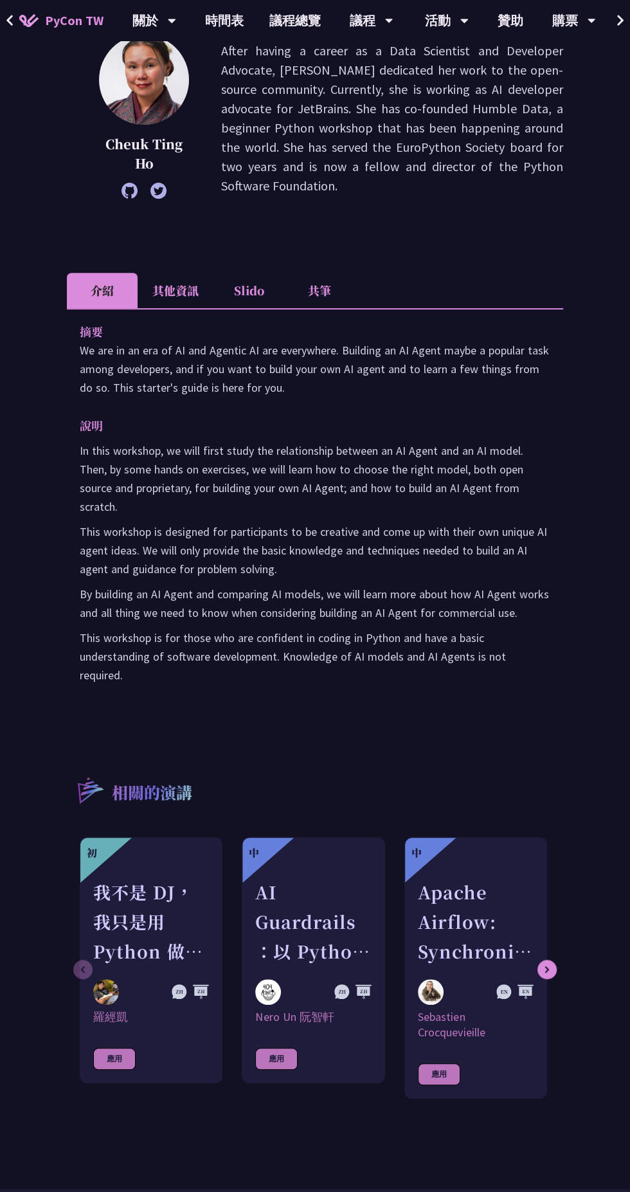
scroll to position [185, 0]
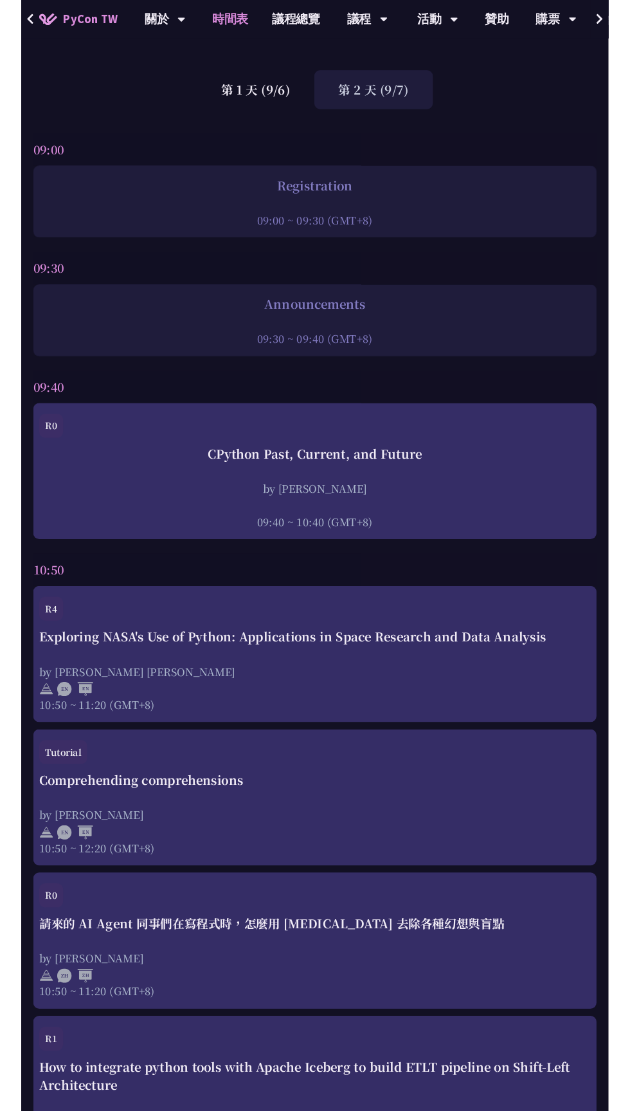
scroll to position [71, 0]
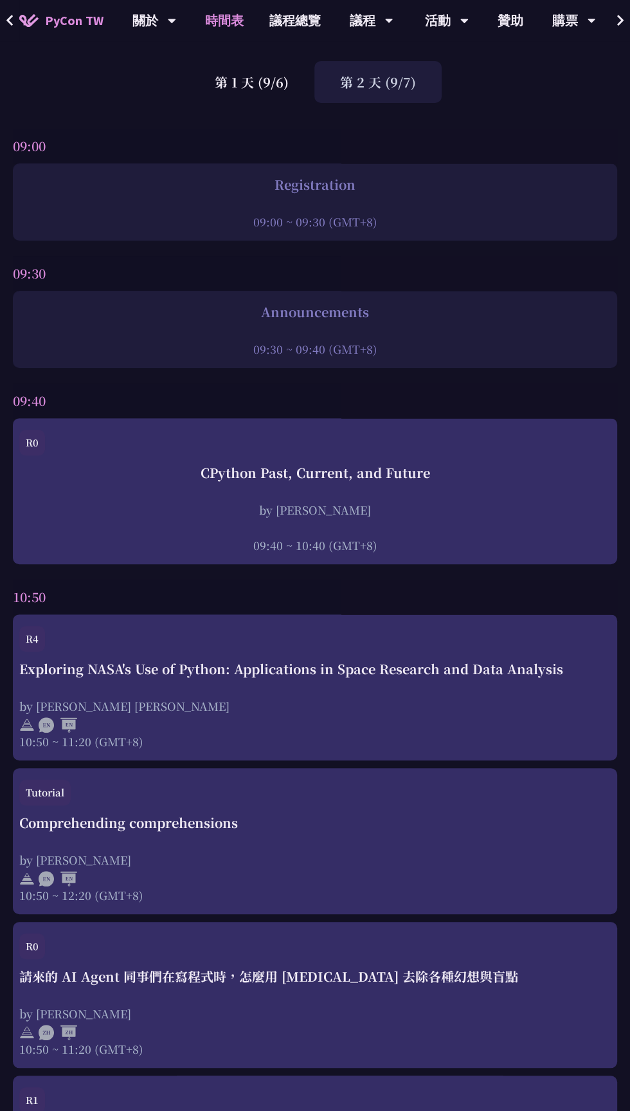
click at [552, 484] on div "CPython Past, Current, and Future by Donghee Na 09:40 ~ 10:40 (GMT+8)" at bounding box center [315, 508] width 592 height 90
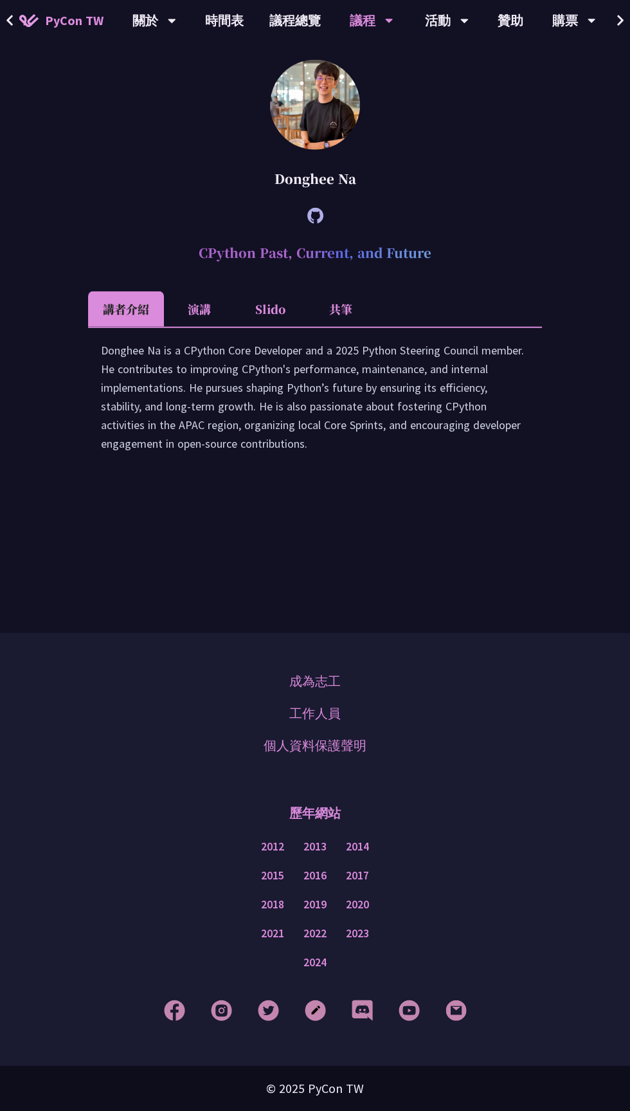
scroll to position [2672, 0]
click at [278, 324] on li "Slido" at bounding box center [270, 308] width 71 height 35
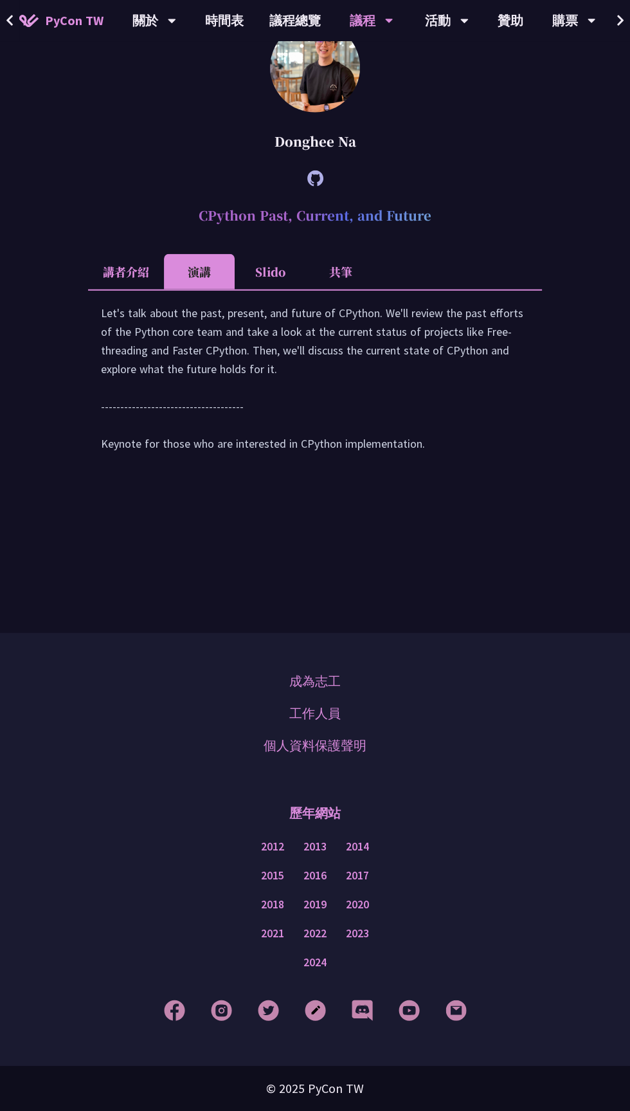
click at [261, 289] on li "Slido" at bounding box center [270, 271] width 71 height 35
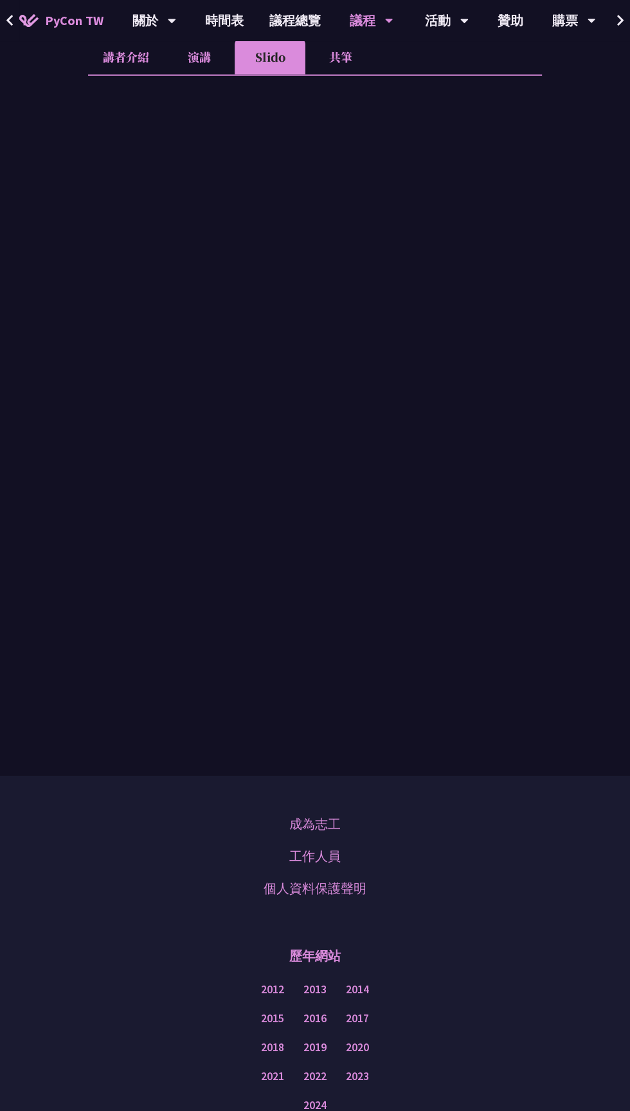
scroll to position [2623, 0]
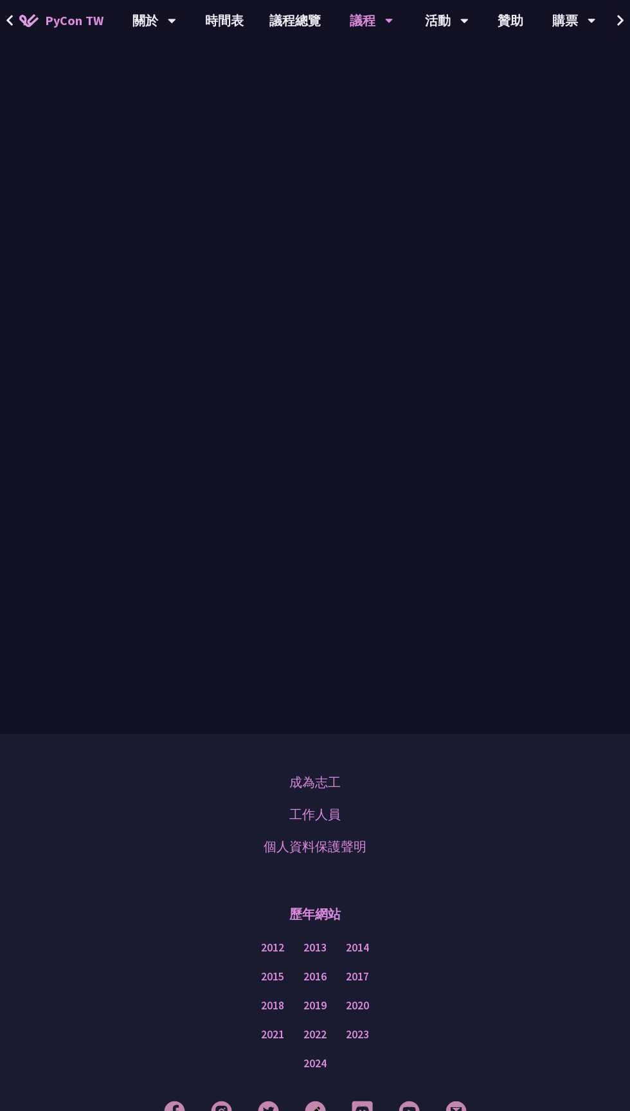
click at [352, 33] on li "共筆" at bounding box center [341, 14] width 71 height 35
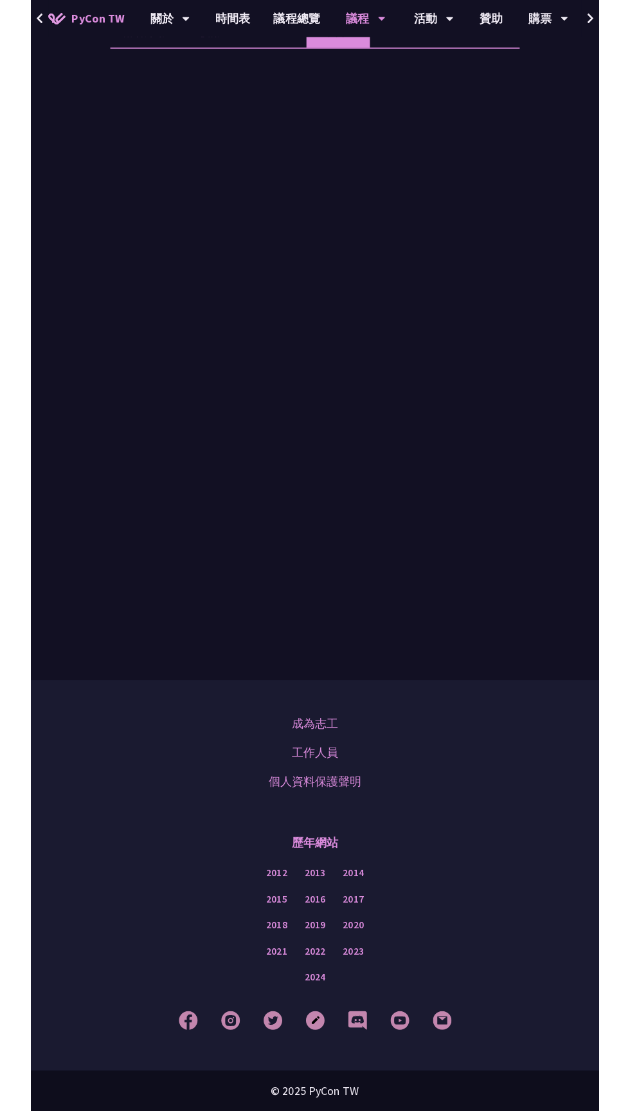
scroll to position [2793, 0]
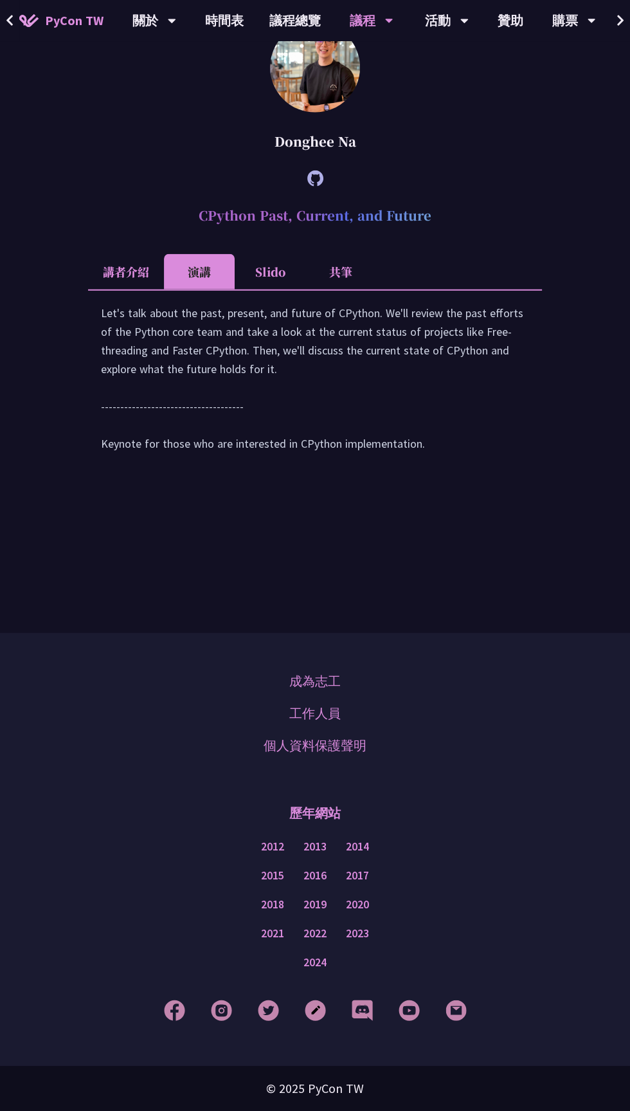
click at [139, 254] on li "講者介紹" at bounding box center [126, 271] width 76 height 35
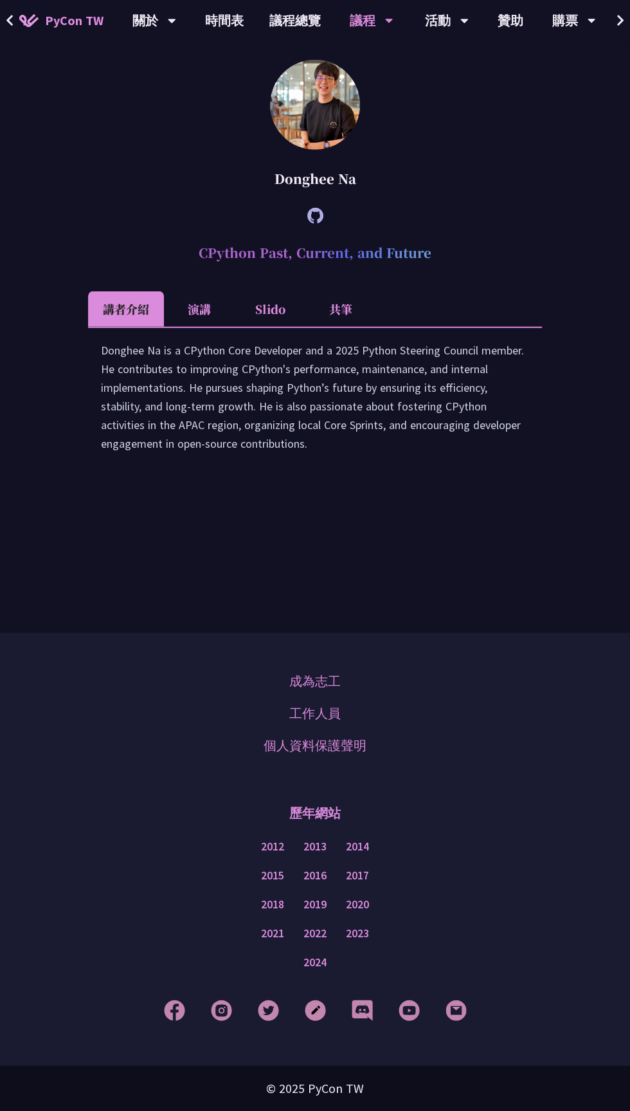
click at [203, 295] on li "演講" at bounding box center [199, 308] width 71 height 35
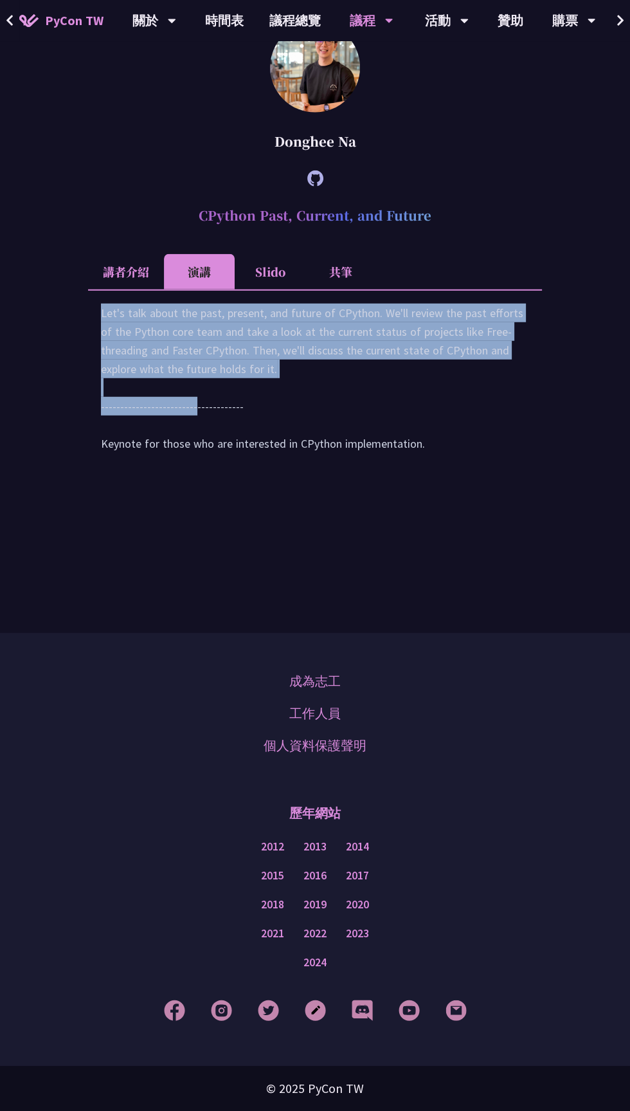
copy div "Let's talk about the past, present, and future of CPython. We'll review the pas…"
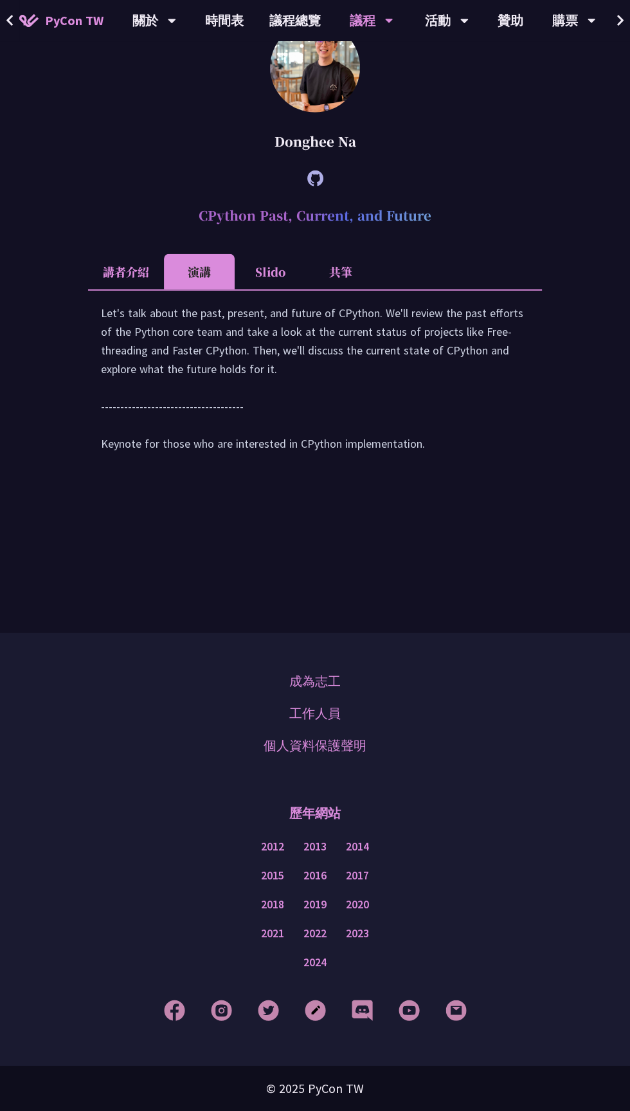
click at [320, 254] on li "共筆" at bounding box center [341, 271] width 71 height 35
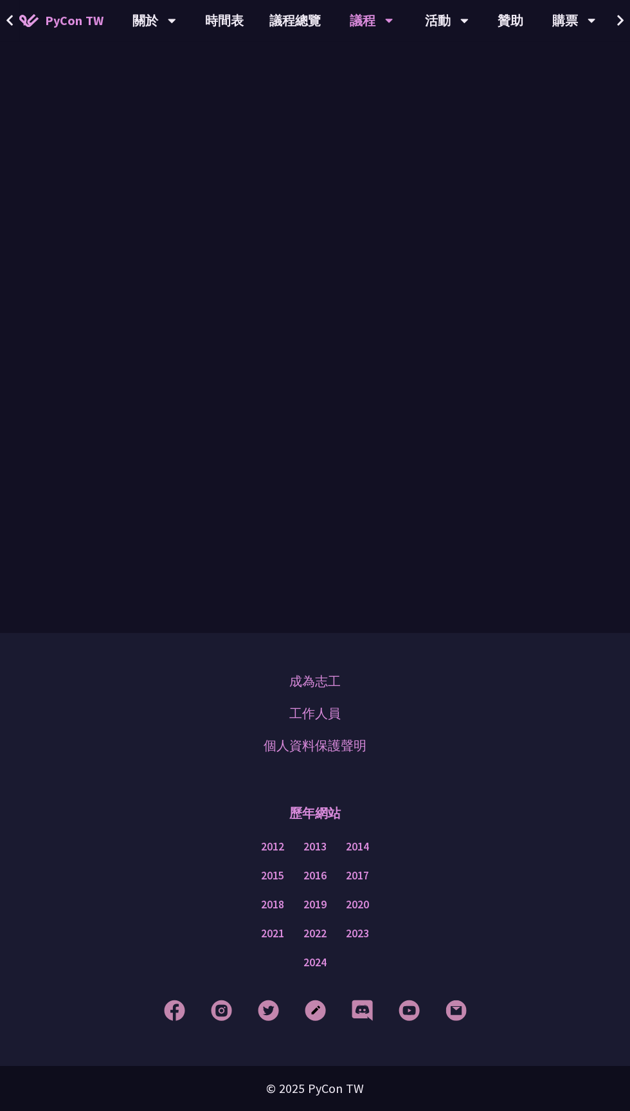
scroll to position [2793, 0]
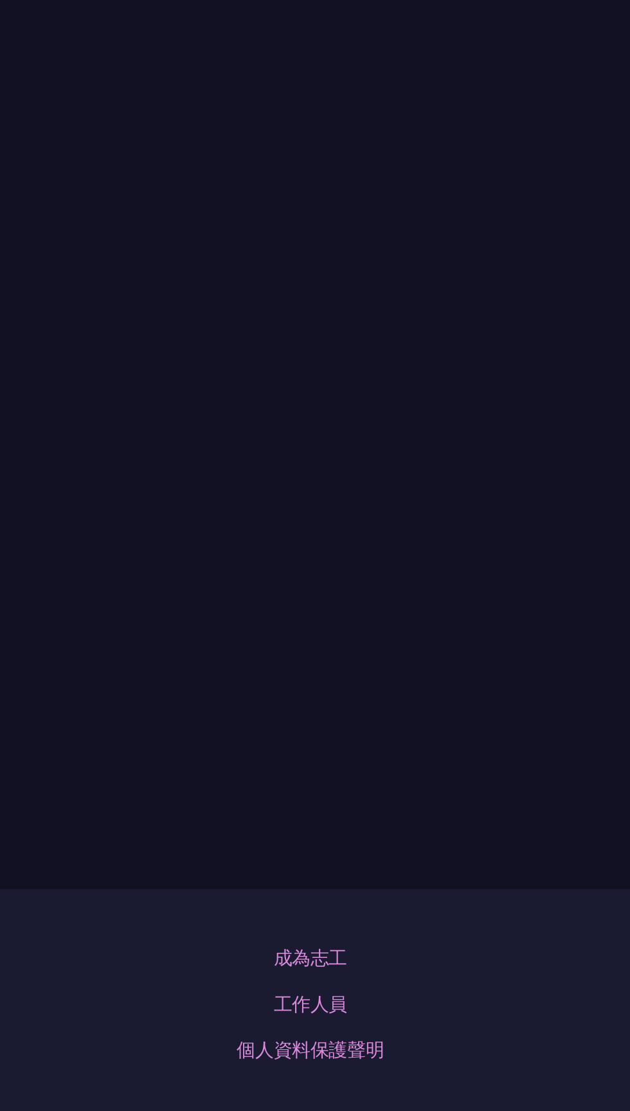
scroll to position [2609, 0]
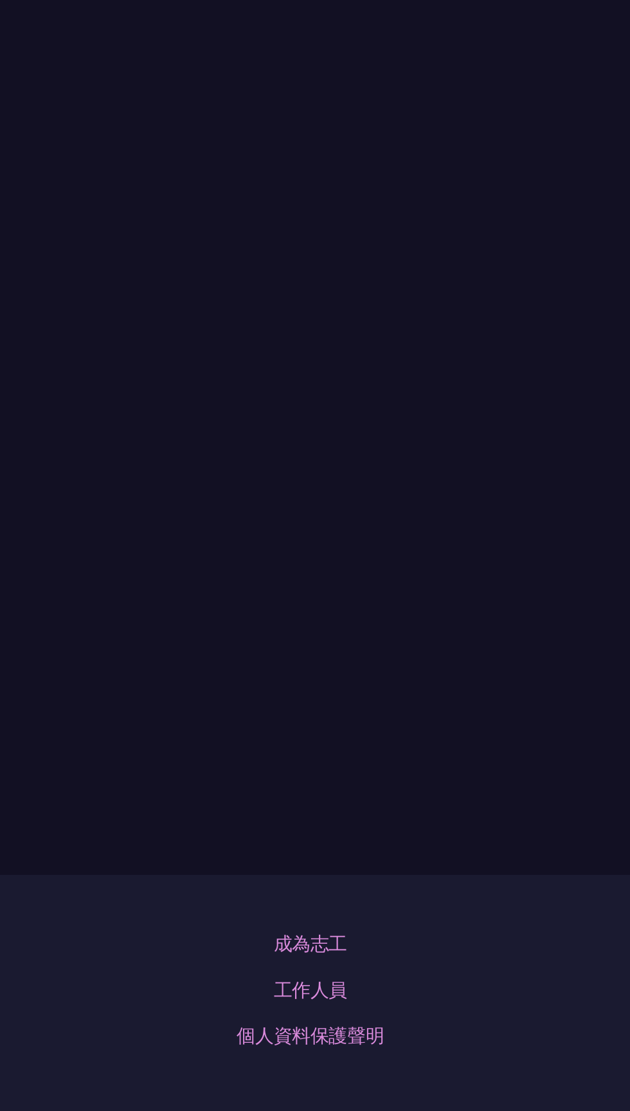
click at [125, 46] on li "講者介紹" at bounding box center [126, 28] width 76 height 35
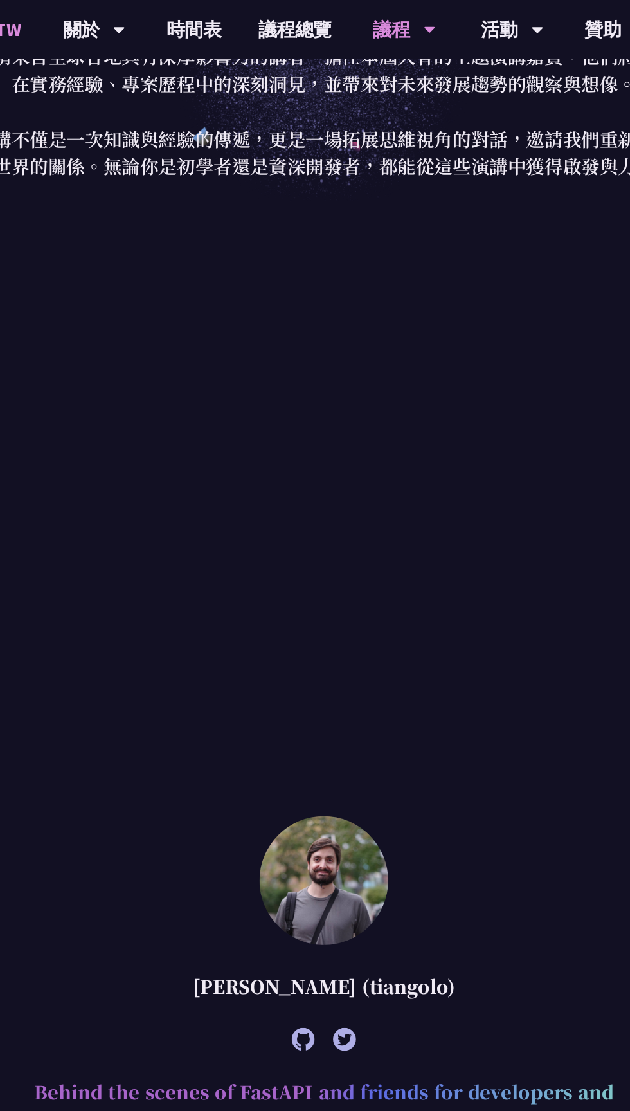
scroll to position [0, 0]
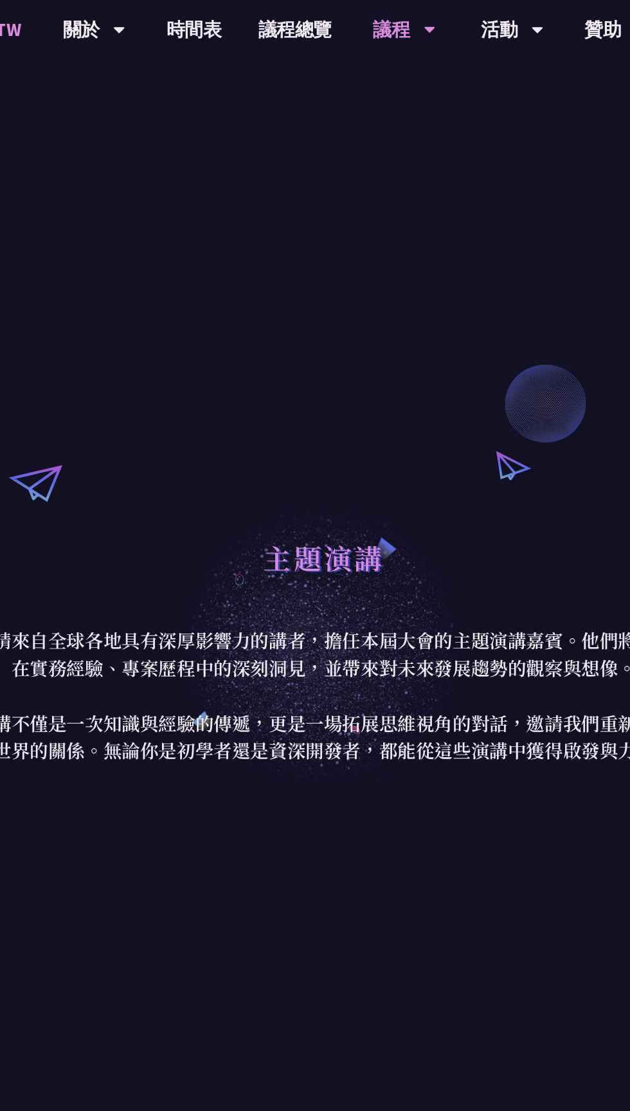
click at [223, 34] on link "時間表" at bounding box center [224, 20] width 64 height 41
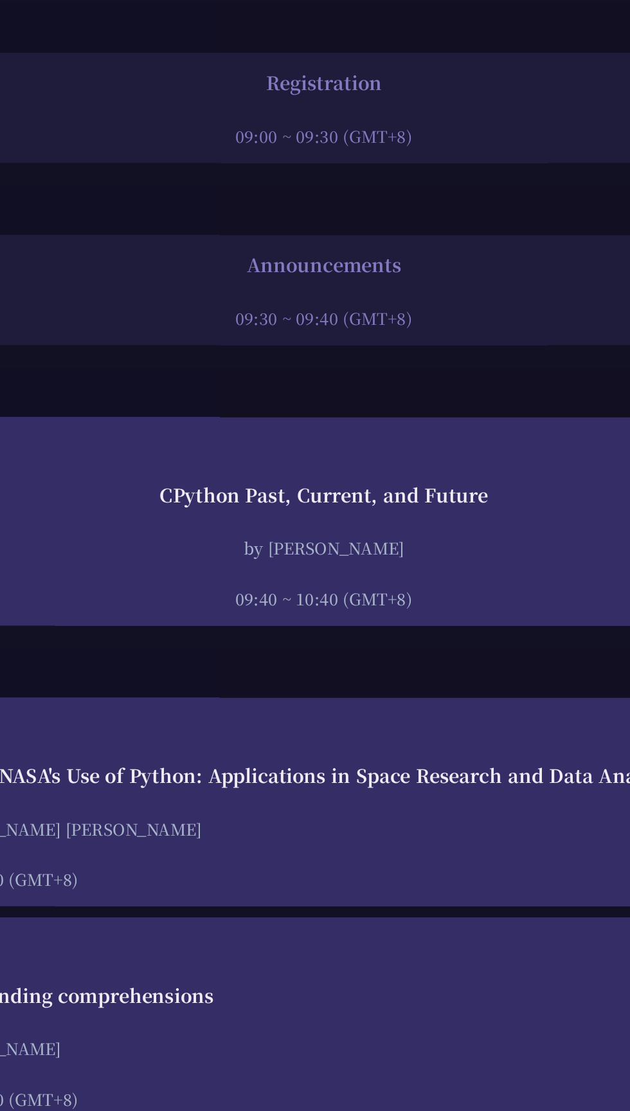
scroll to position [71, 0]
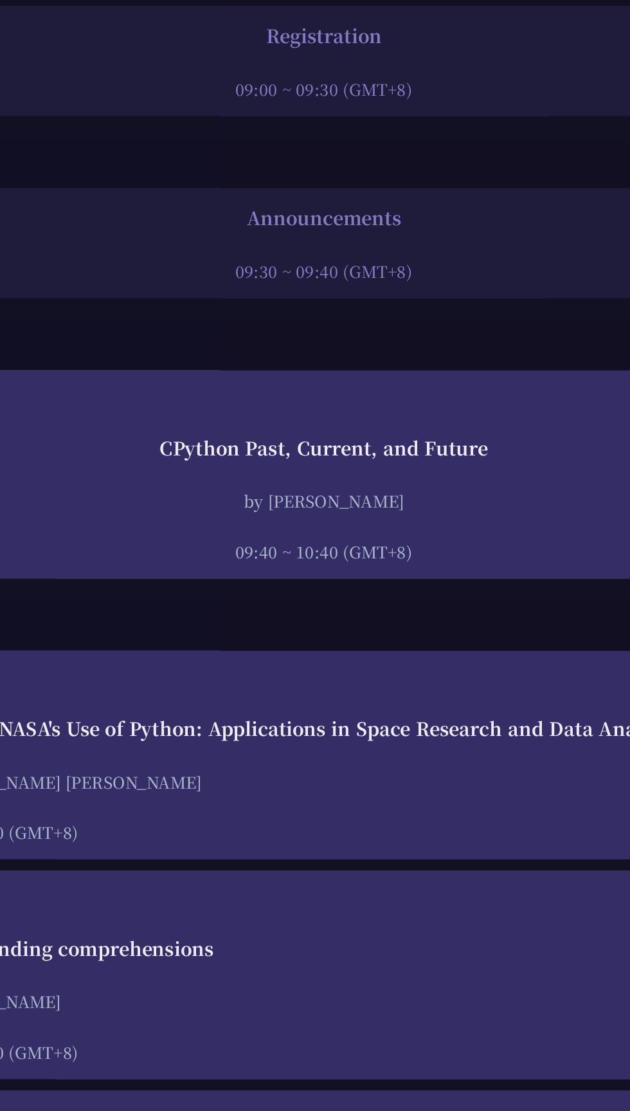
click at [397, 466] on div "CPython Past, Current, and Future" at bounding box center [315, 472] width 592 height 19
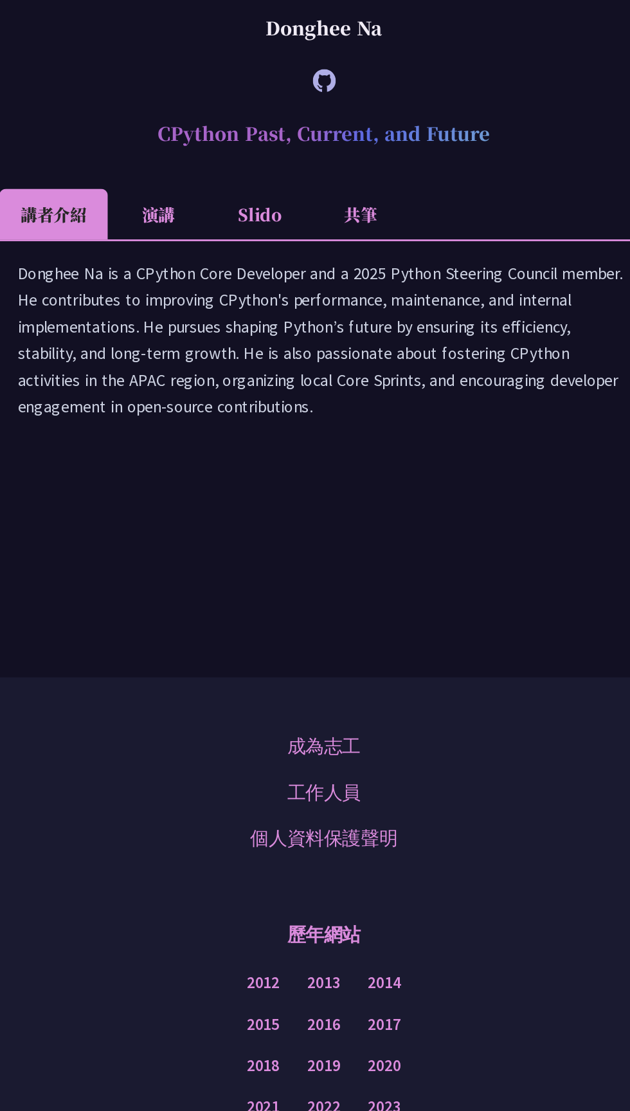
scroll to position [2672, 0]
click at [339, 309] on li "共筆" at bounding box center [341, 308] width 71 height 35
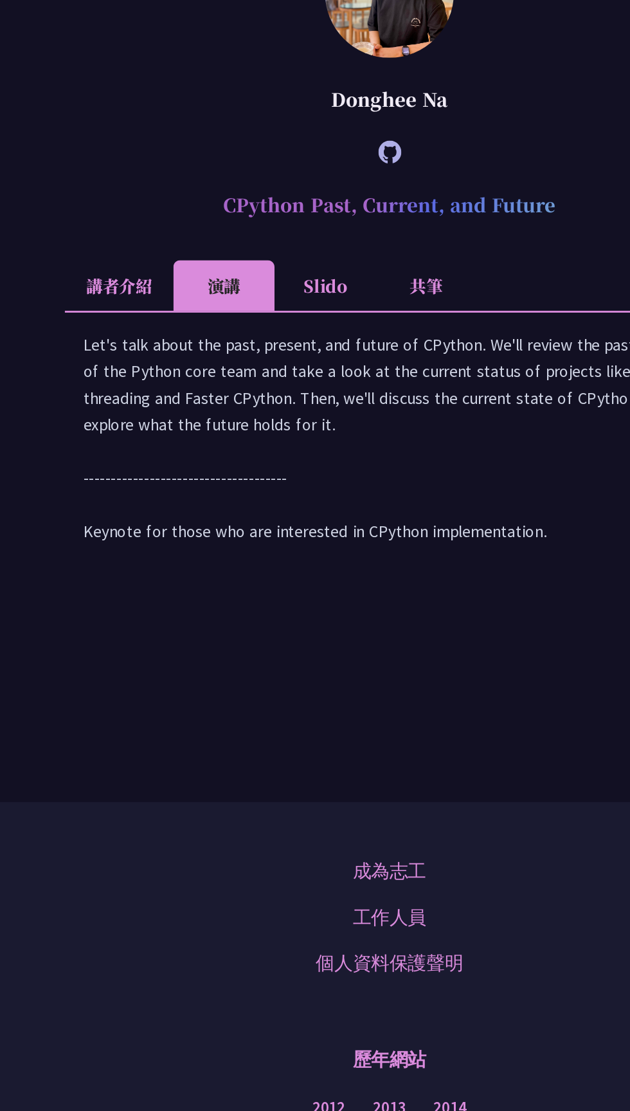
click at [311, 187] on icon at bounding box center [315, 178] width 16 height 16
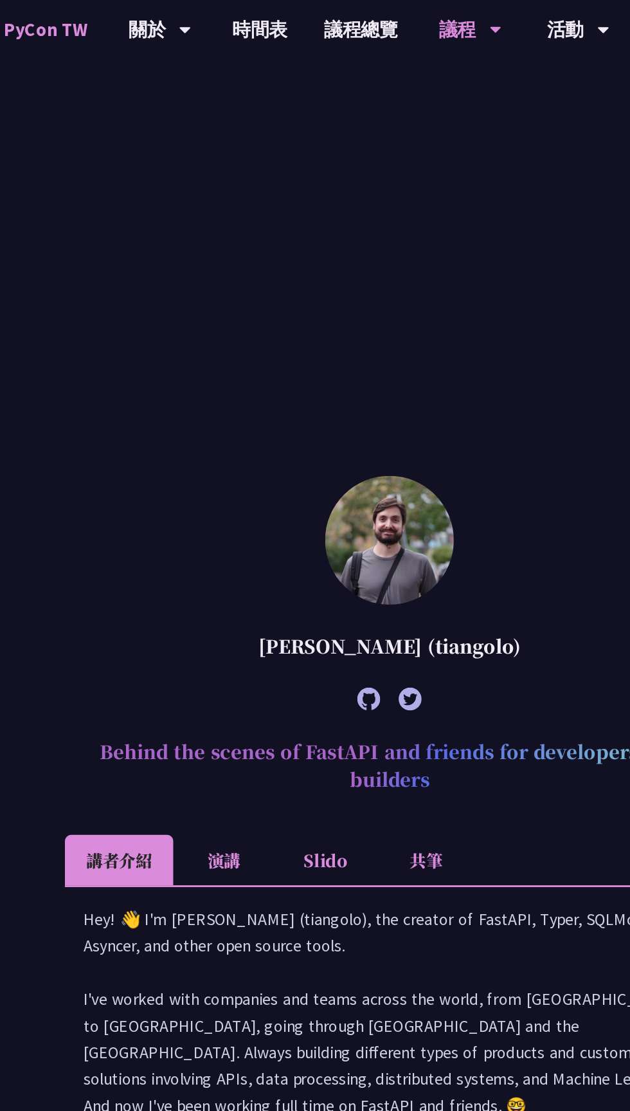
scroll to position [0, 0]
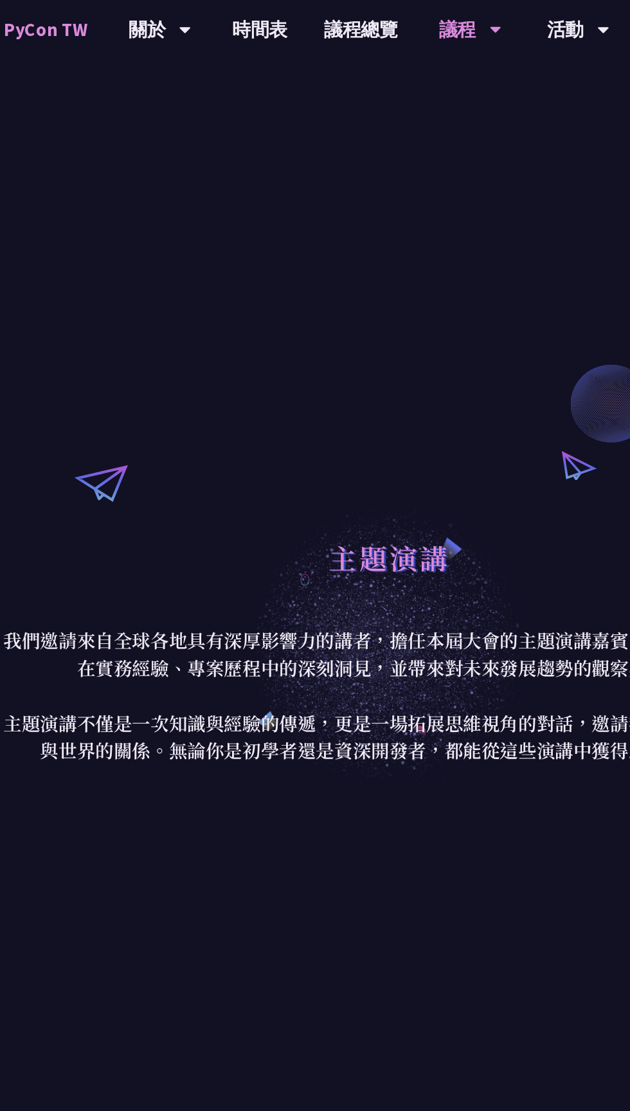
click at [208, 22] on link "時間表" at bounding box center [224, 20] width 64 height 41
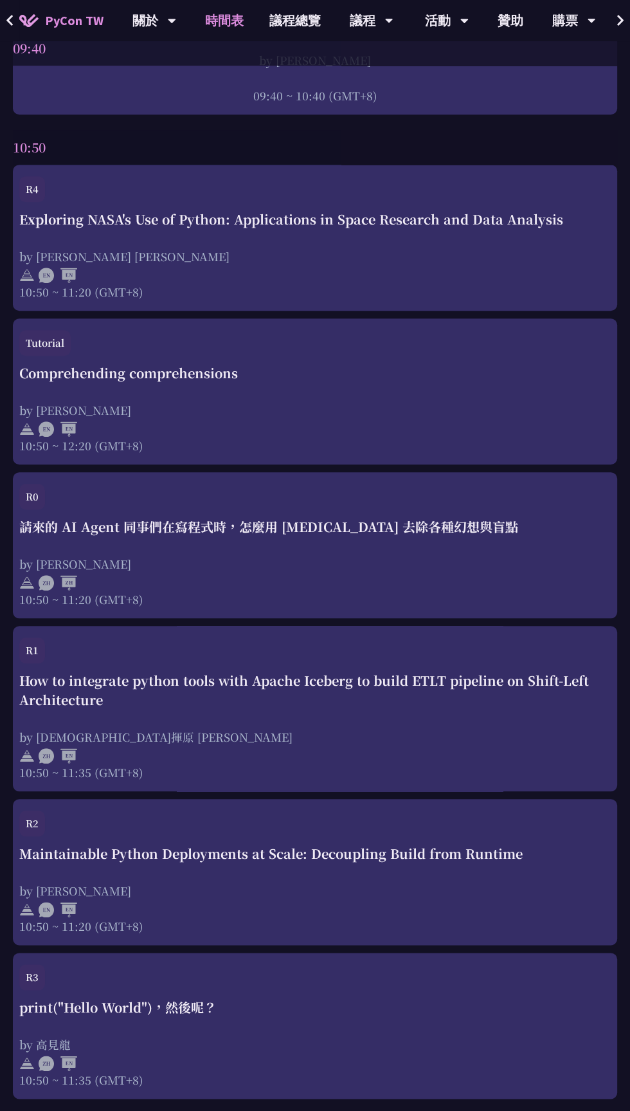
scroll to position [523, 0]
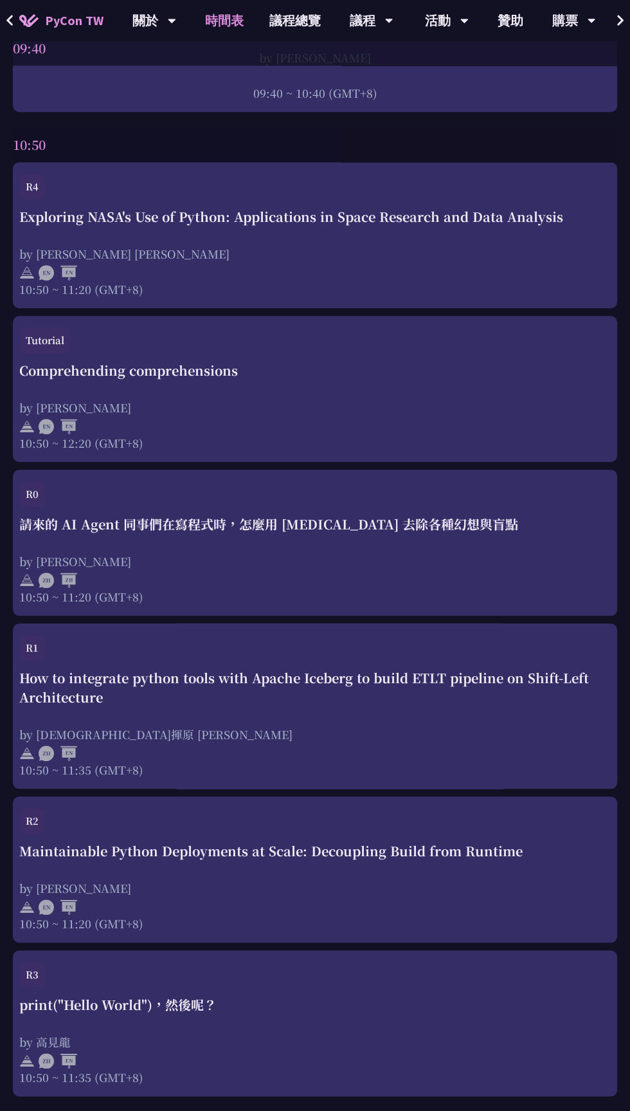
click at [169, 541] on div "請來的 AI Agent 同事們在寫程式時，怎麼用 pytest 去除各種幻想與盲點 by Keith Yang 10:50 ~ 11:20 (GMT+8)" at bounding box center [315, 560] width 592 height 90
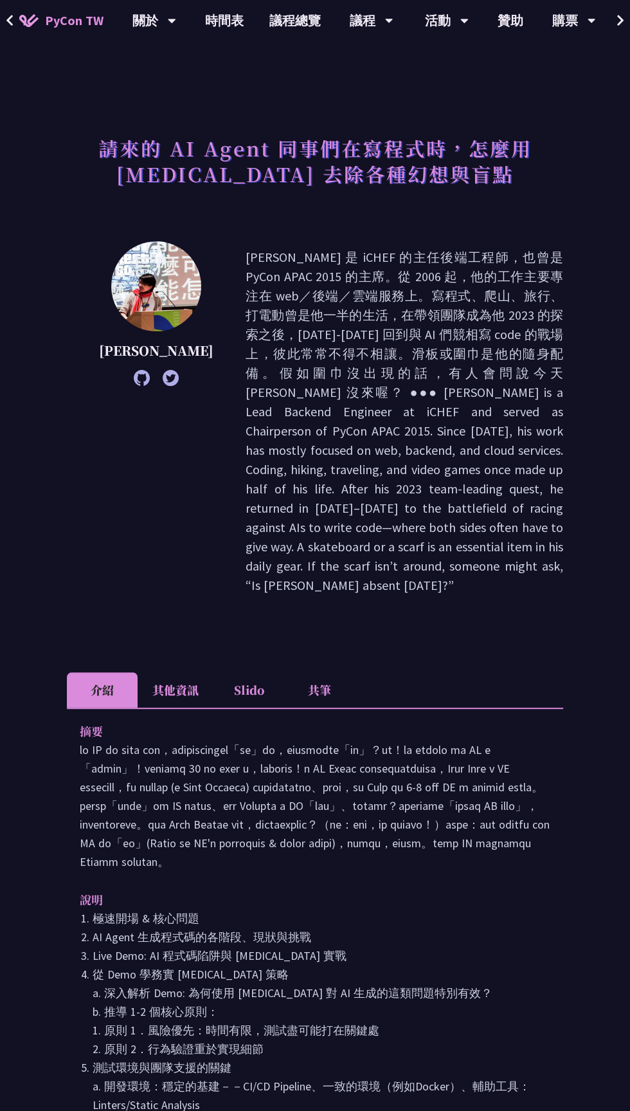
click at [131, 309] on img at bounding box center [156, 286] width 90 height 90
click at [142, 306] on img at bounding box center [156, 286] width 90 height 90
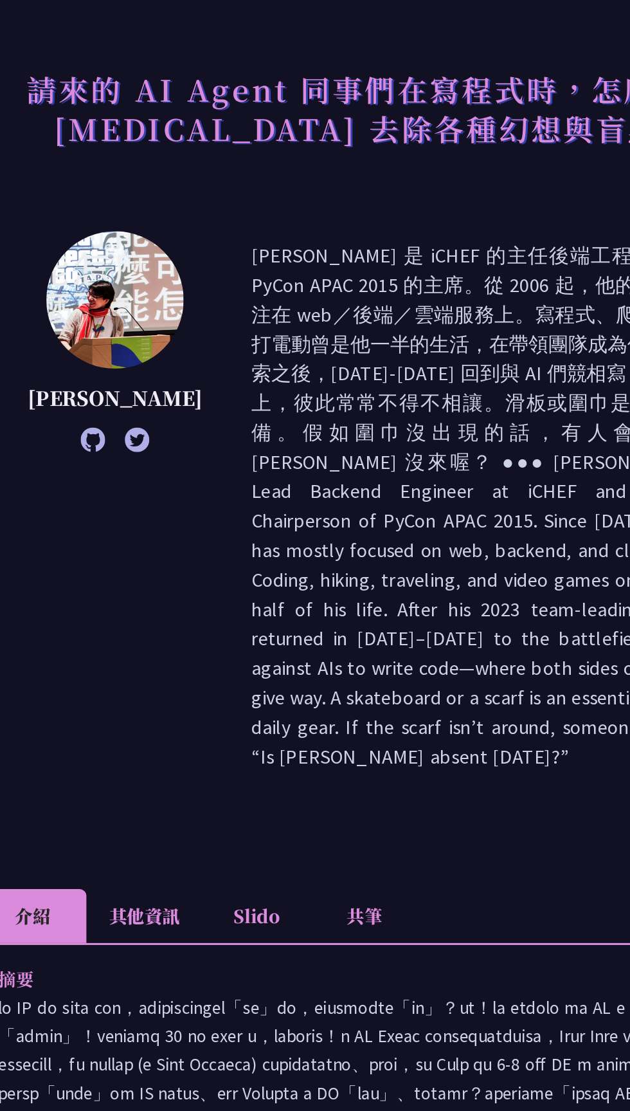
scroll to position [3, 0]
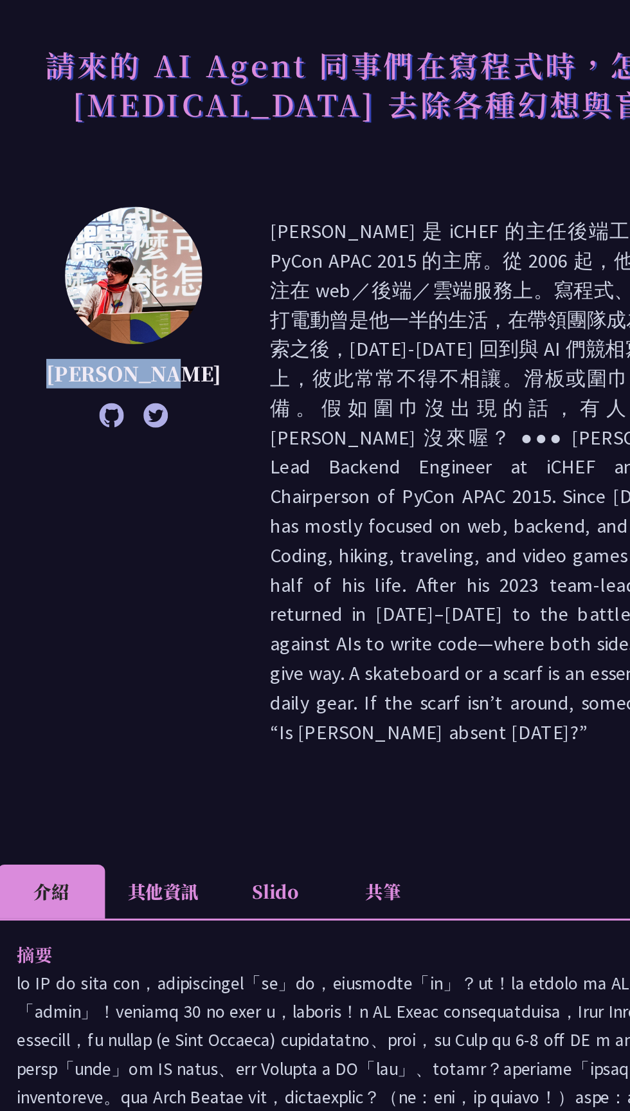
copy p "[PERSON_NAME]"
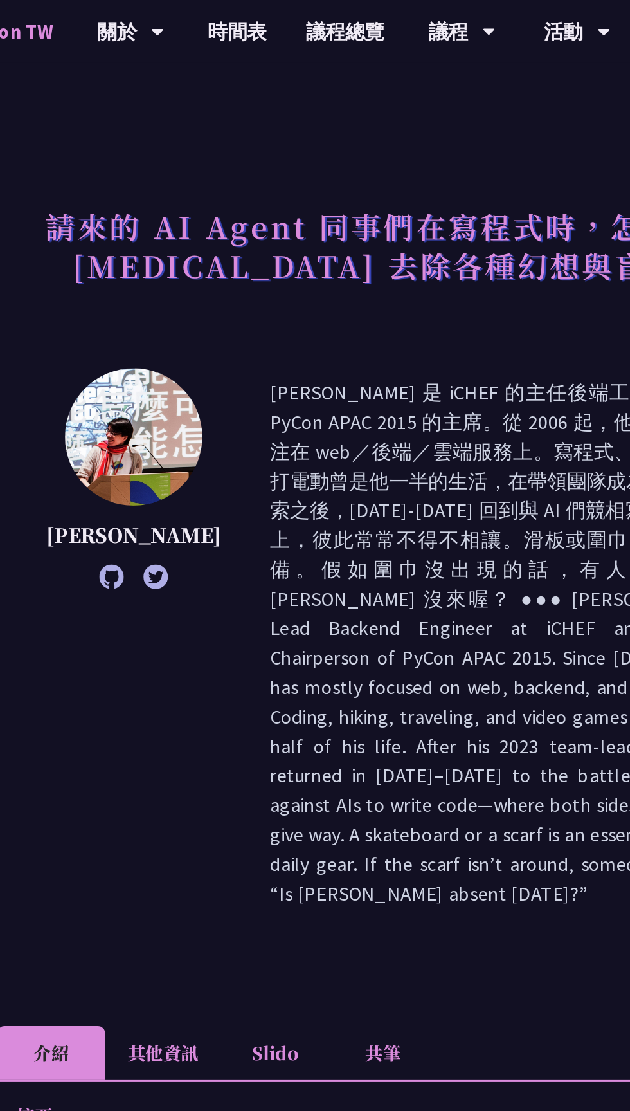
click at [234, 19] on link "時間表" at bounding box center [224, 20] width 64 height 41
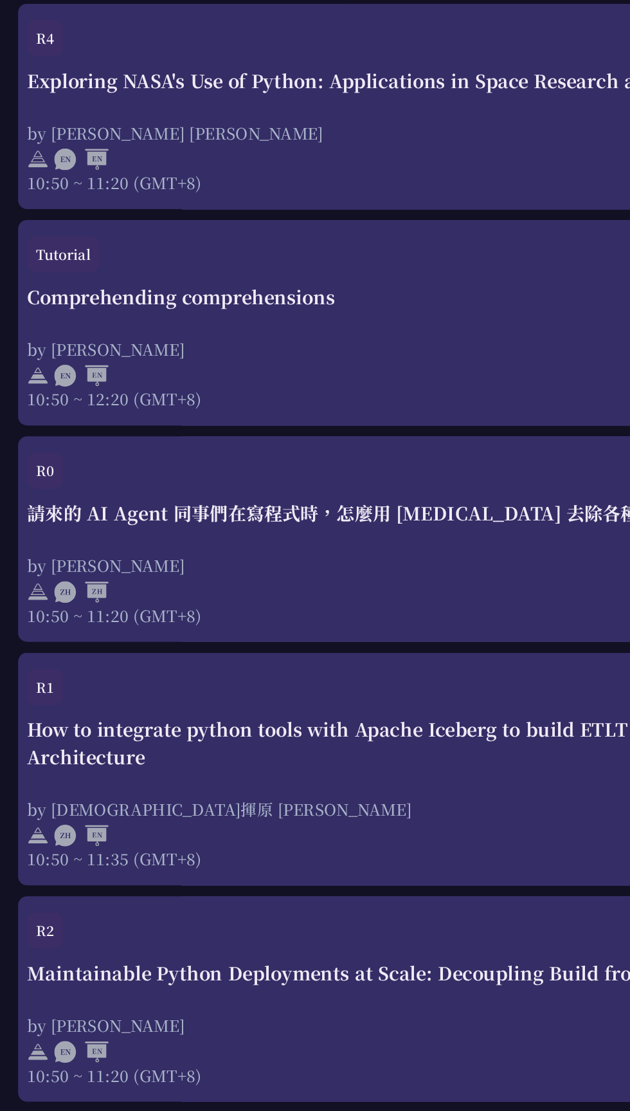
scroll to position [523, 0]
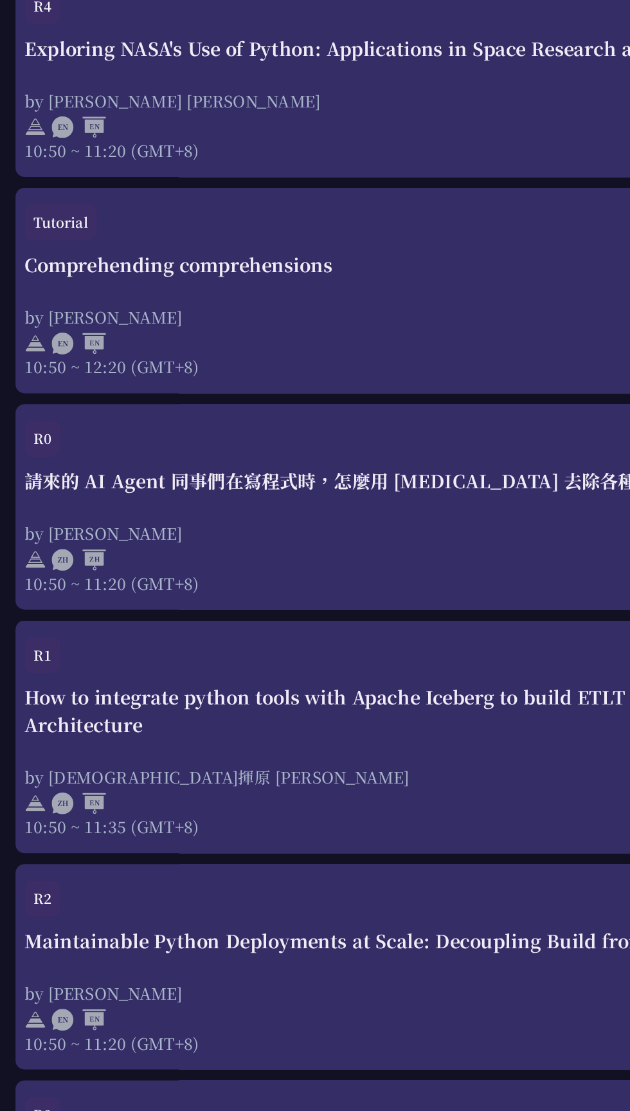
click at [154, 1007] on div "print("Hello World")，然後呢？" at bounding box center [315, 1004] width 592 height 19
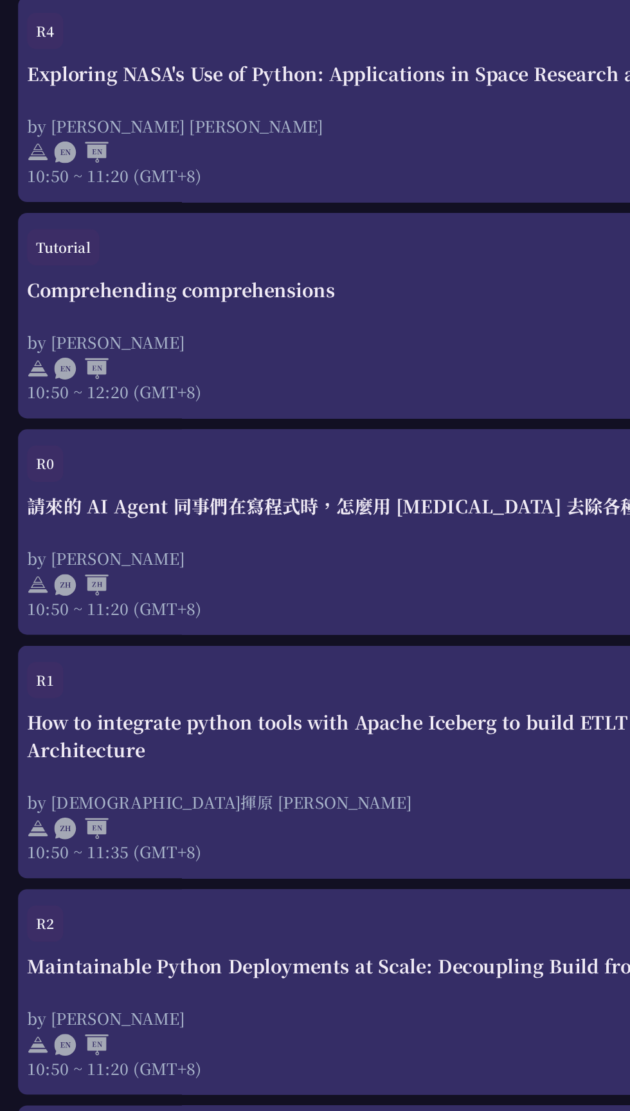
scroll to position [523, 0]
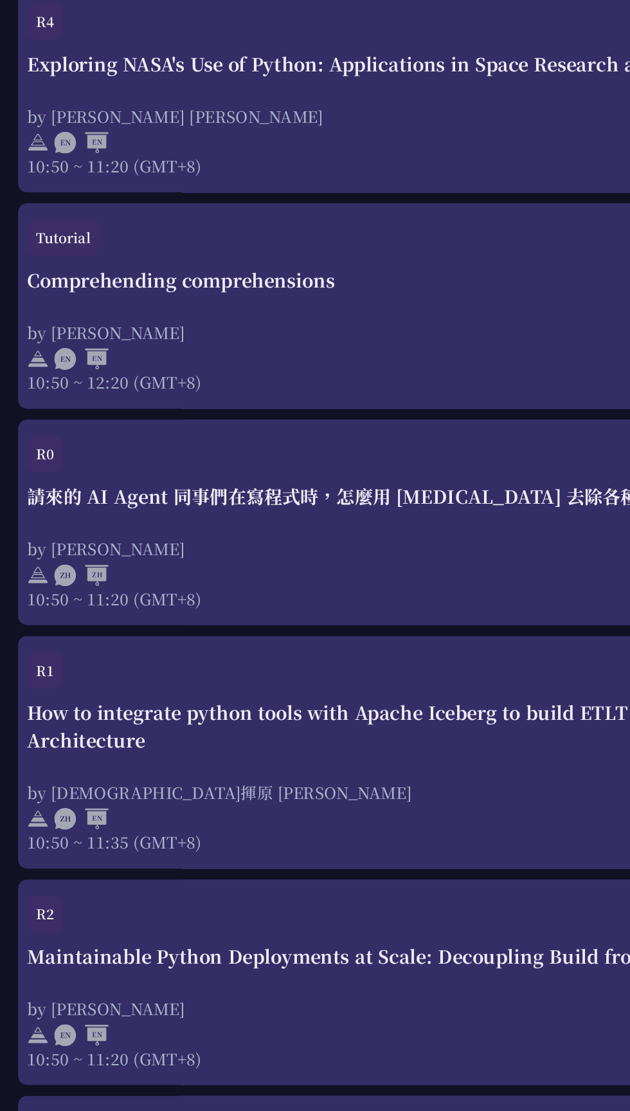
click at [331, 561] on div "by [PERSON_NAME]" at bounding box center [315, 561] width 592 height 16
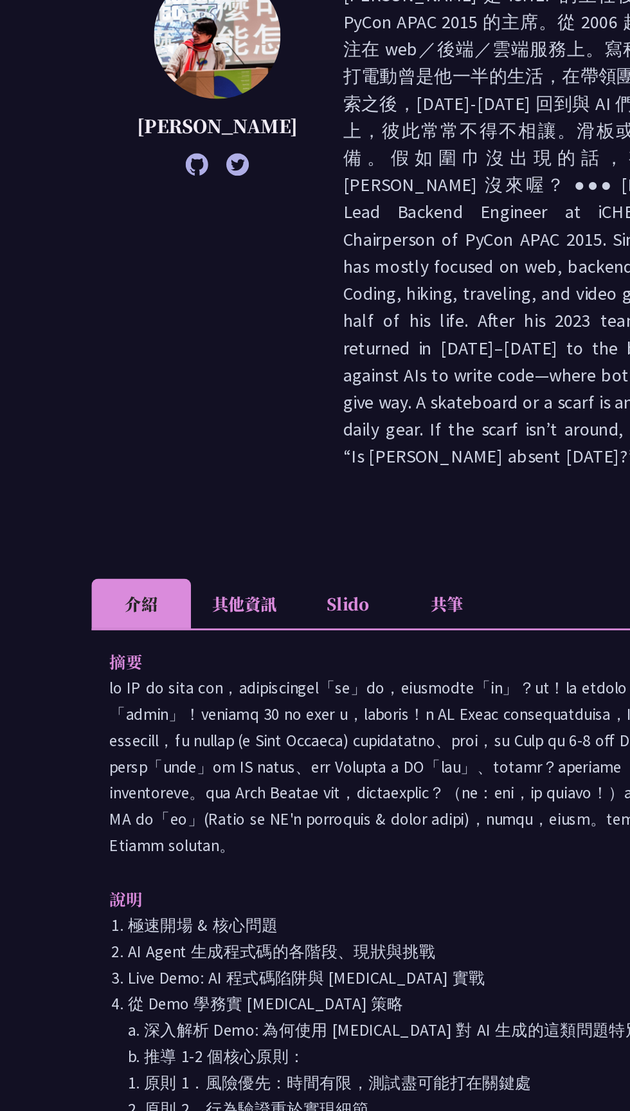
scroll to position [523, 0]
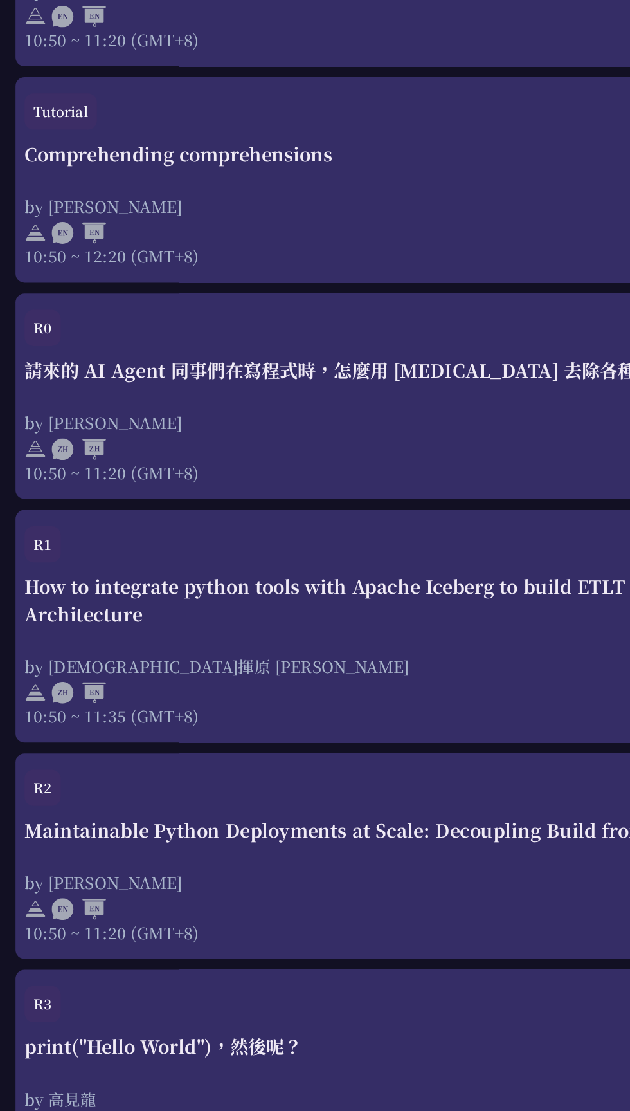
click at [307, 555] on div "by [PERSON_NAME]" at bounding box center [315, 561] width 592 height 16
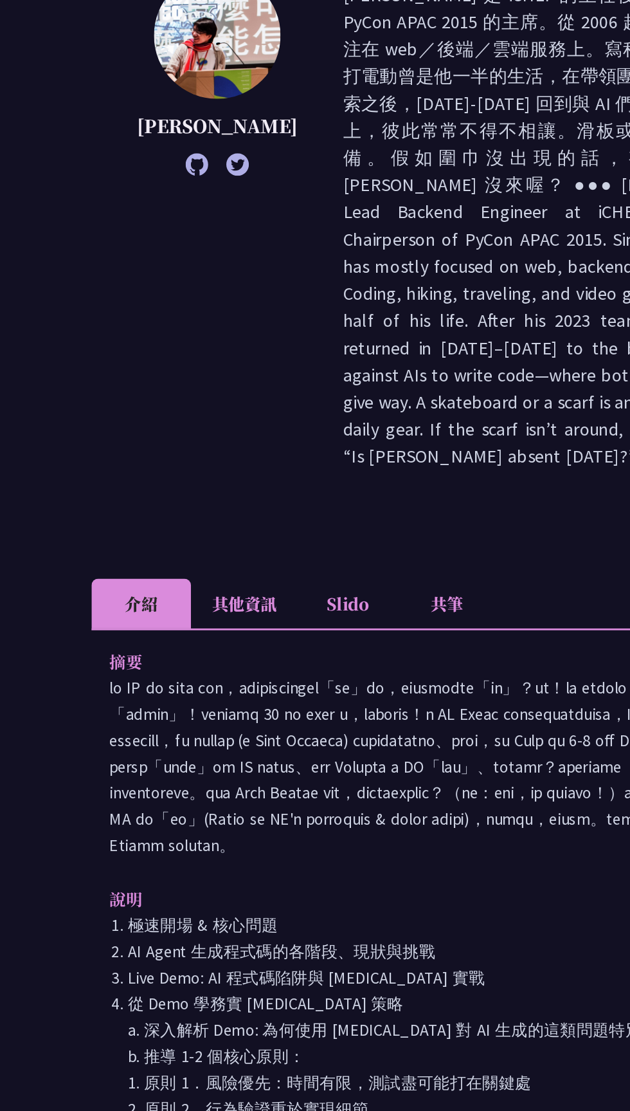
click at [253, 672] on li "Slido" at bounding box center [249, 689] width 71 height 35
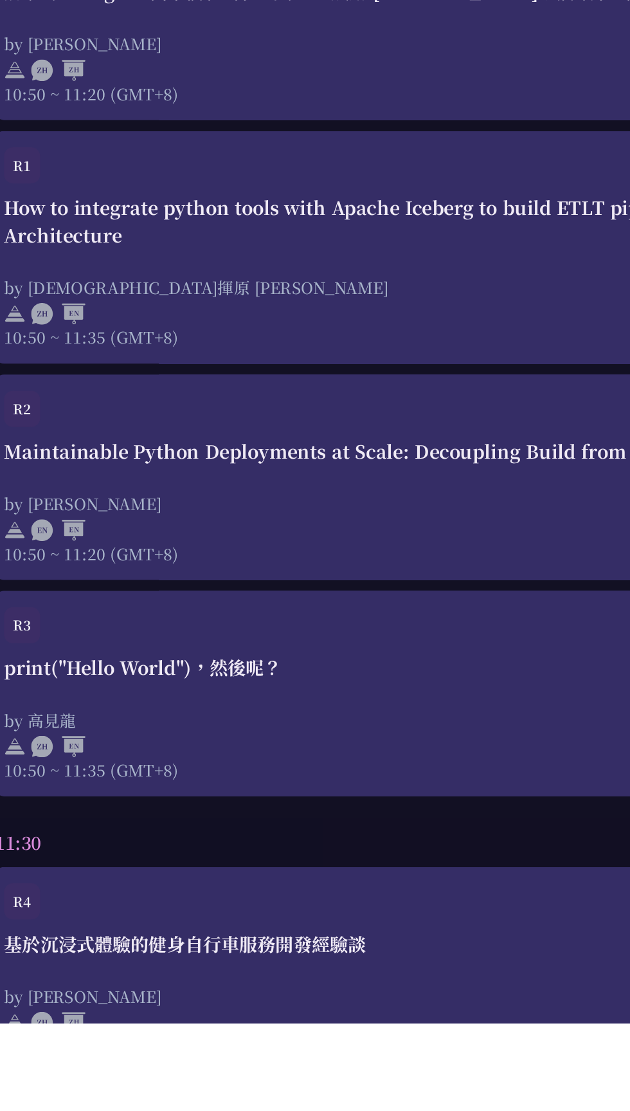
scroll to position [677, 0]
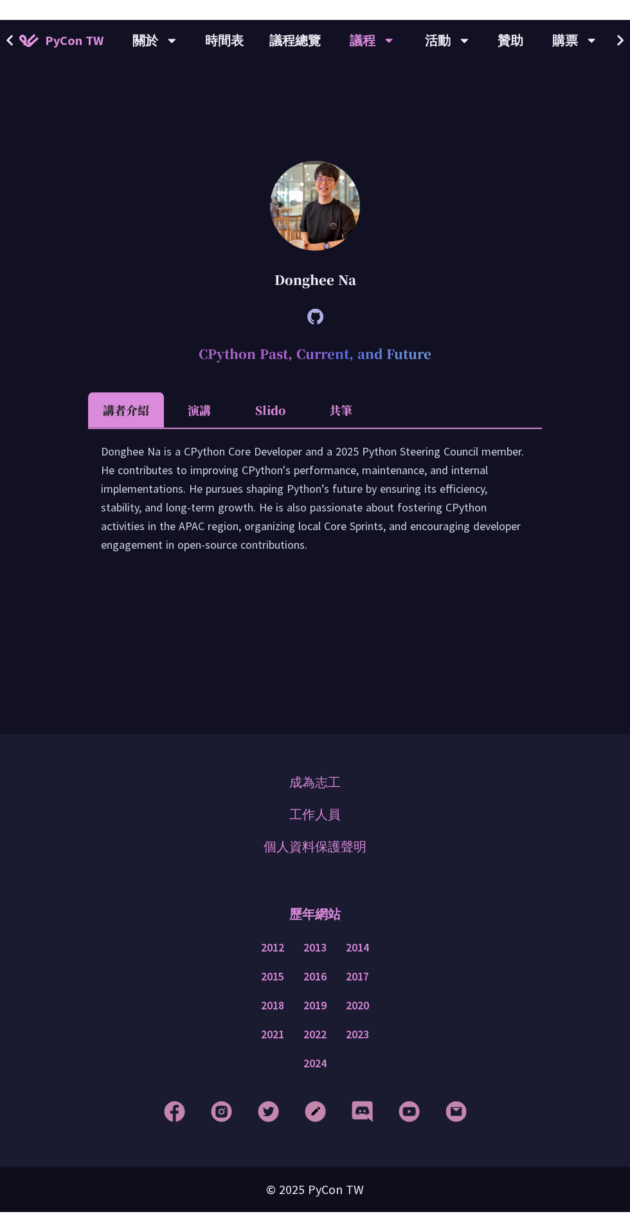
scroll to position [2570, 0]
